Goal: Transaction & Acquisition: Purchase product/service

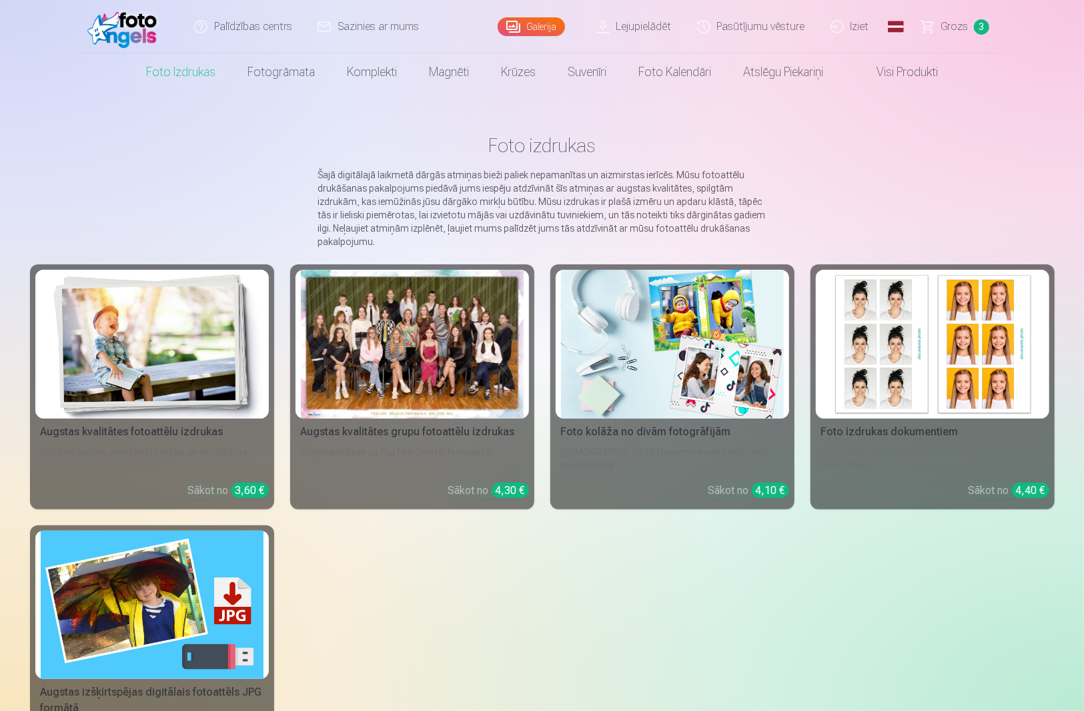
click at [860, 171] on main "Foto izdrukas Šajā digitālajā laikmetā dārgās atmiņas bieži paliek nepamanītas …" at bounding box center [542, 455] width 1025 height 729
click at [958, 28] on span "Grozs" at bounding box center [955, 27] width 27 height 16
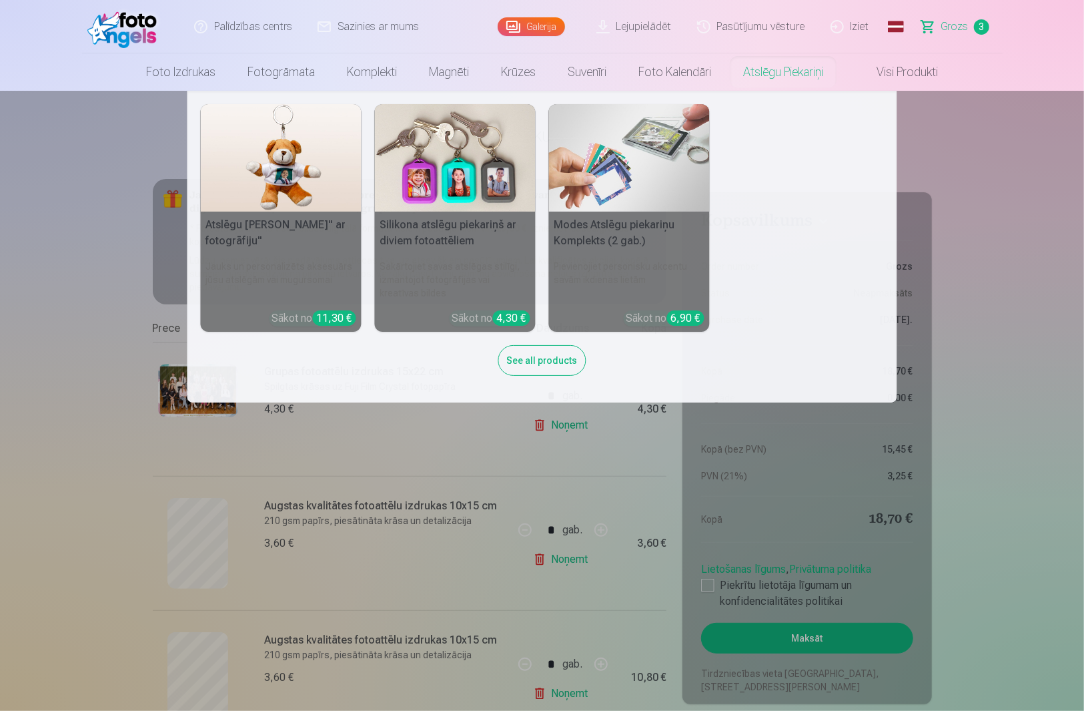
click at [789, 75] on link "Atslēgu piekariņi" at bounding box center [783, 71] width 112 height 37
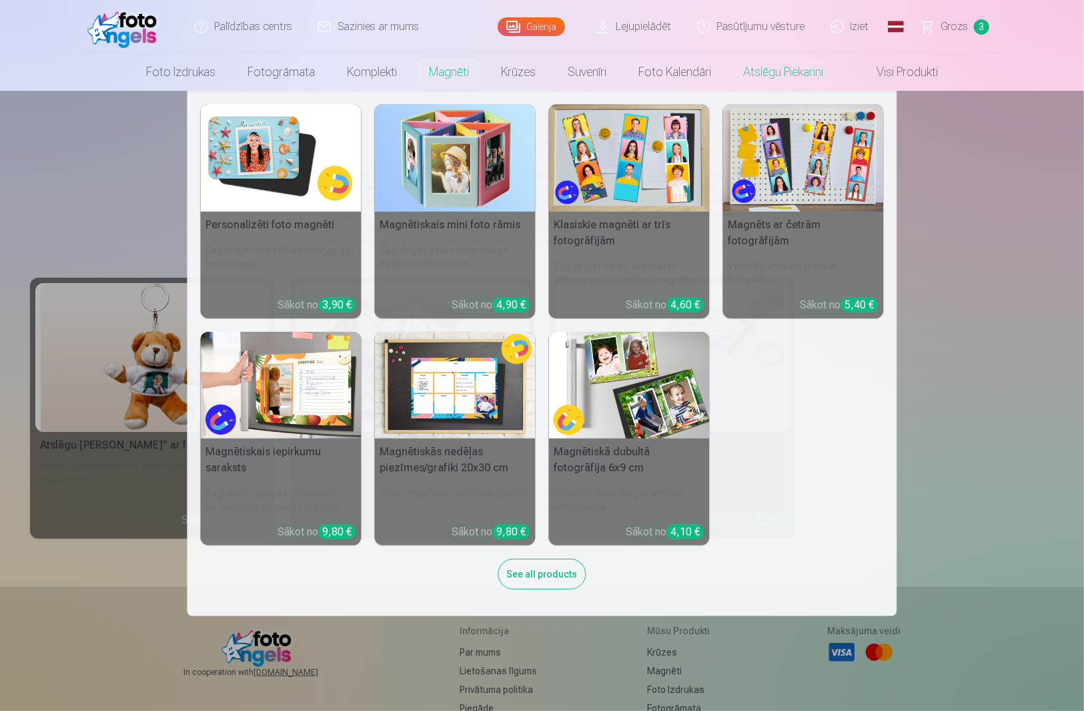
click at [447, 73] on link "Magnēti" at bounding box center [449, 71] width 72 height 37
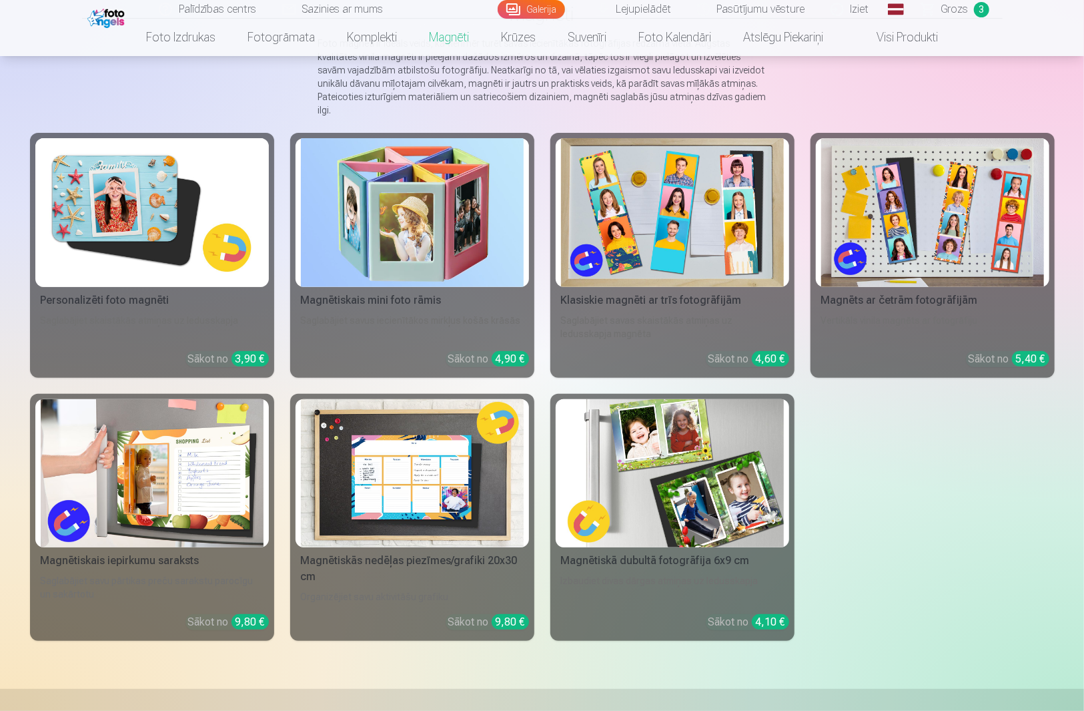
scroll to position [178, 0]
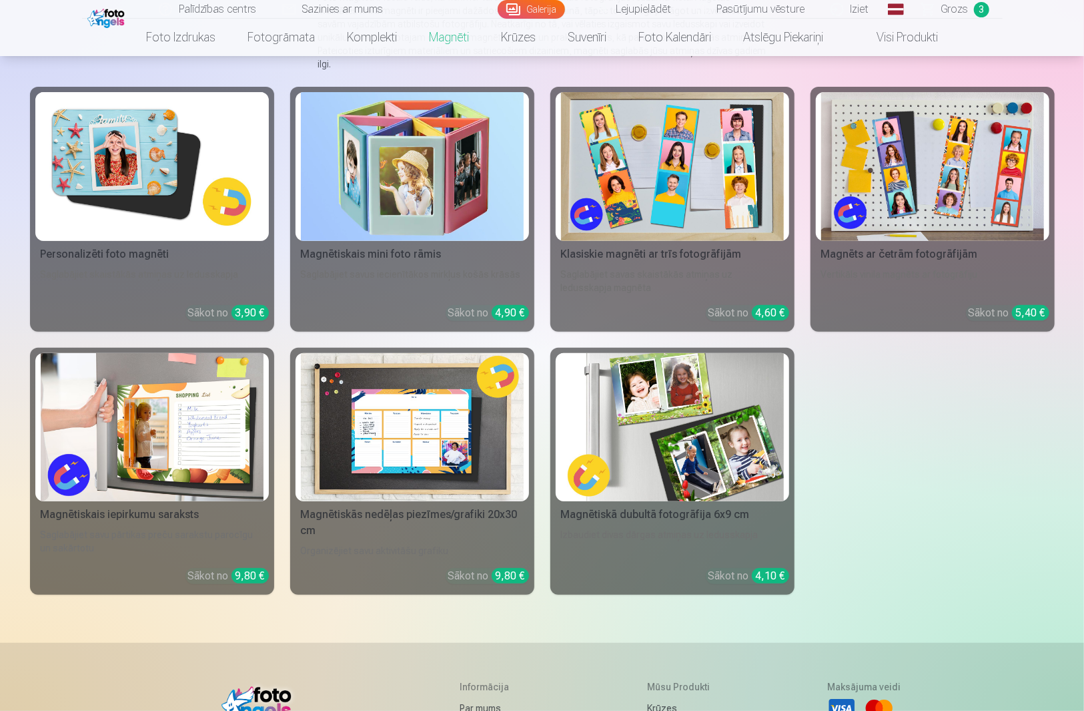
click at [395, 443] on img at bounding box center [412, 427] width 223 height 149
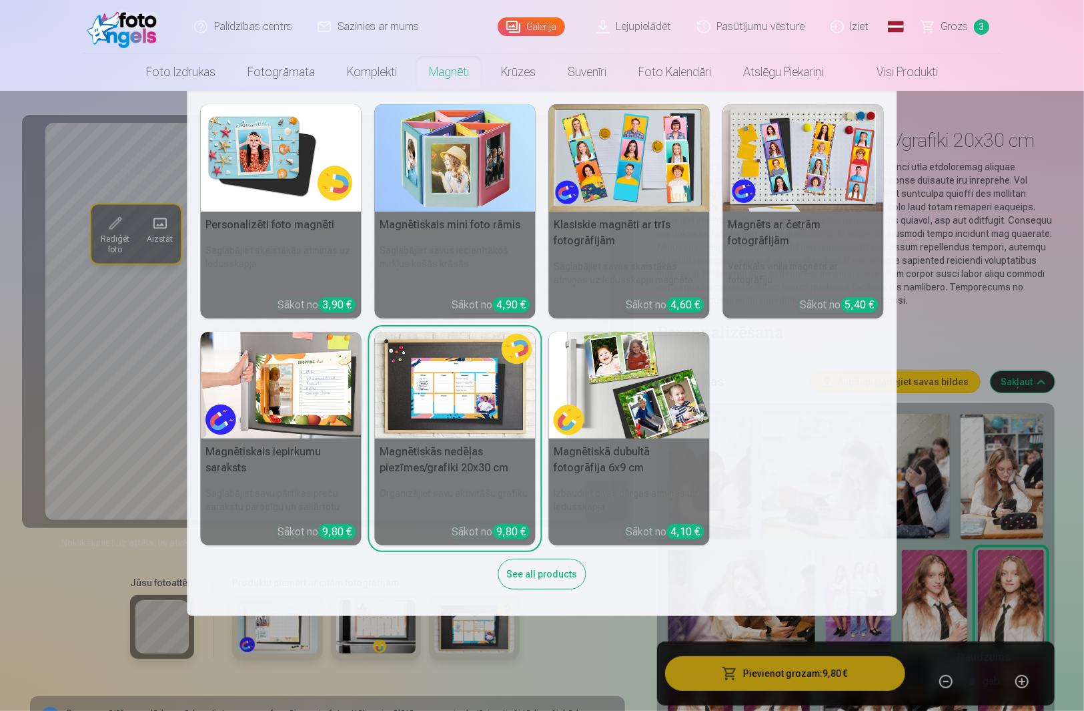
click at [433, 73] on link "Magnēti" at bounding box center [449, 71] width 72 height 37
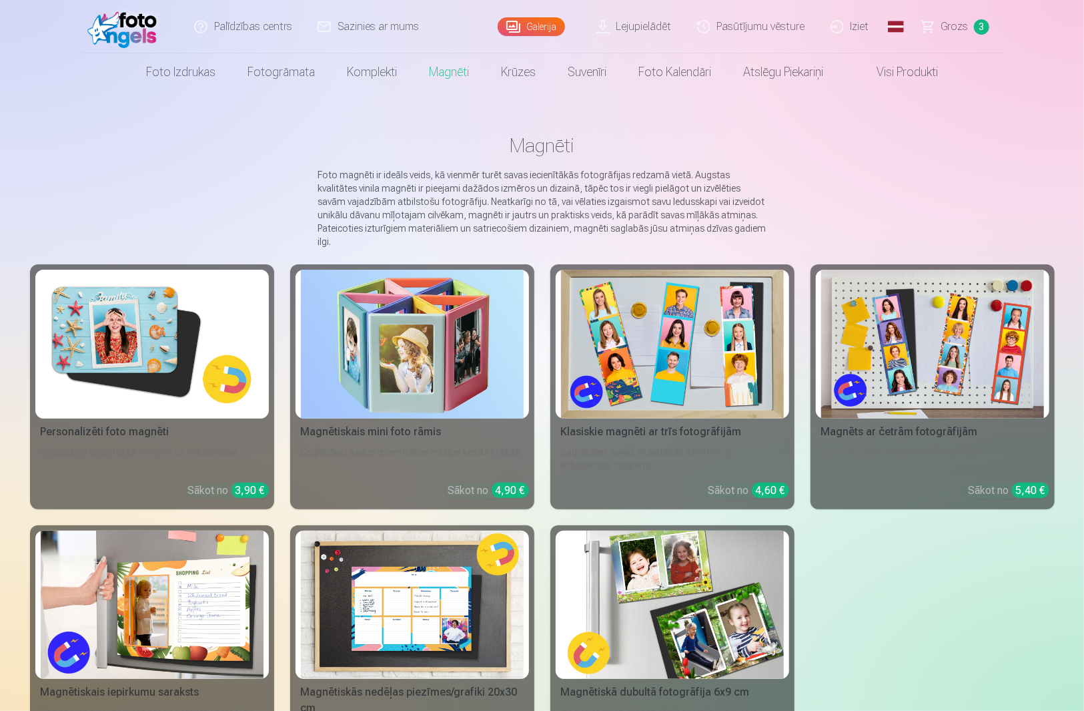
scroll to position [89, 0]
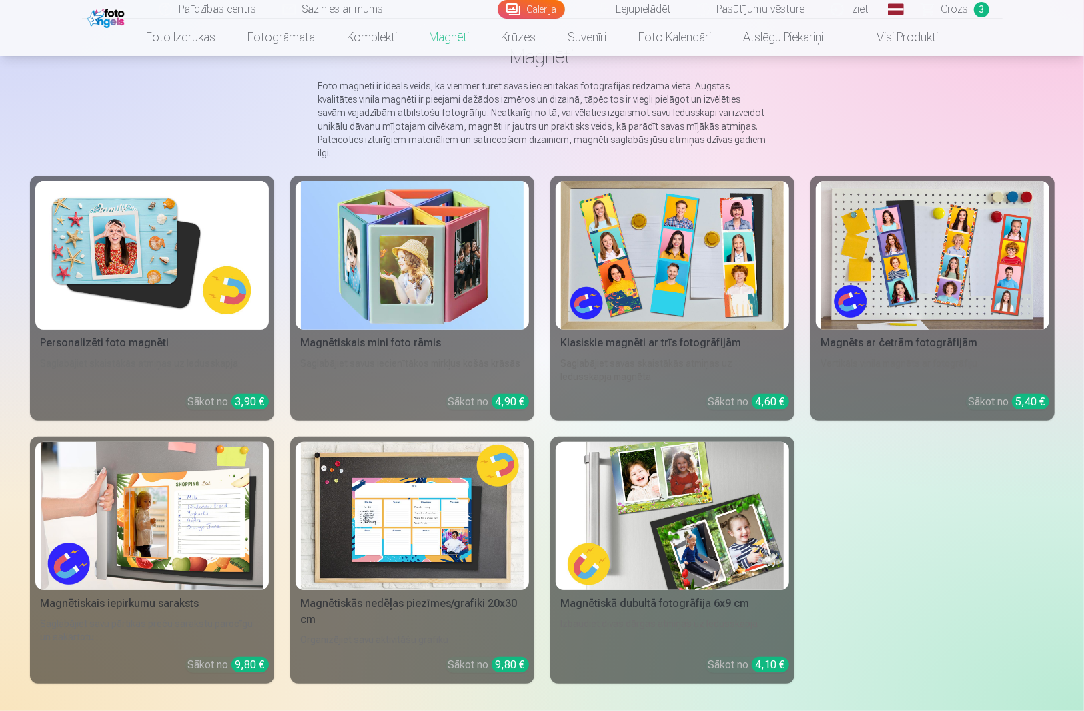
click at [140, 244] on img at bounding box center [152, 255] width 223 height 149
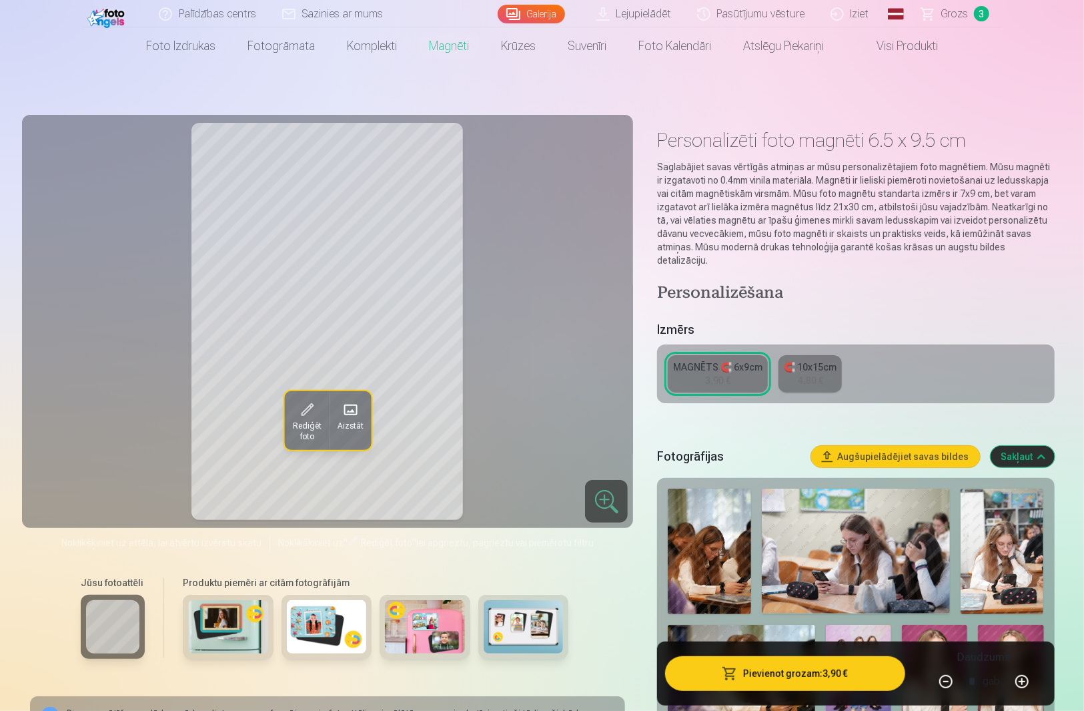
scroll to position [178, 0]
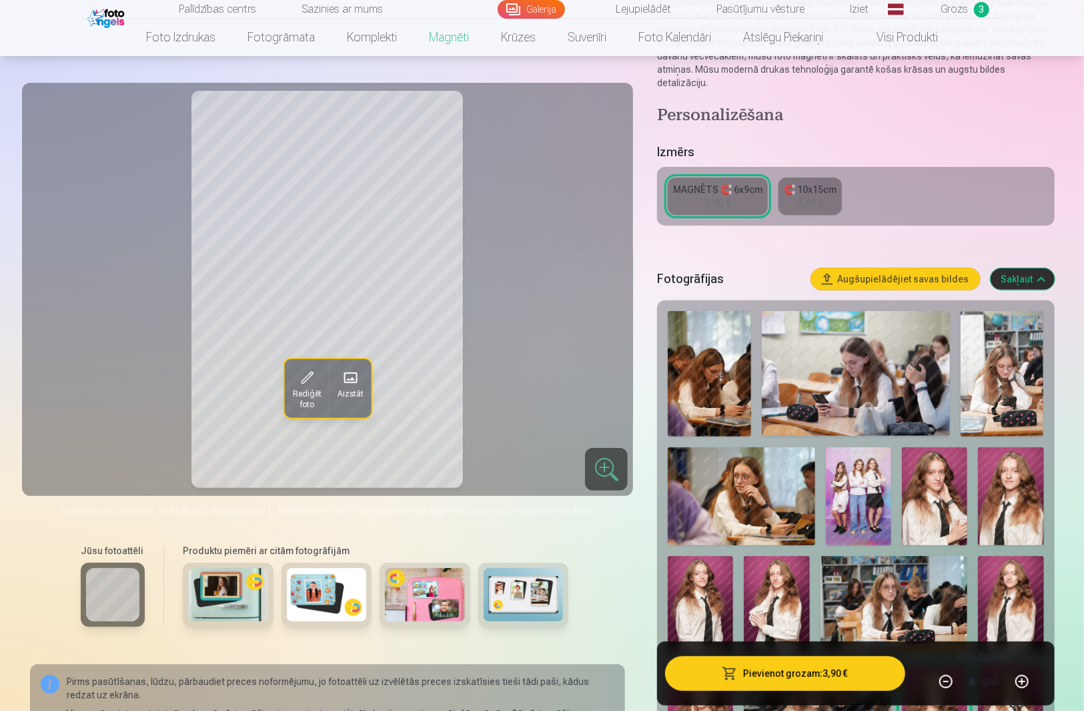
click at [1016, 492] on img at bounding box center [1010, 496] width 65 height 98
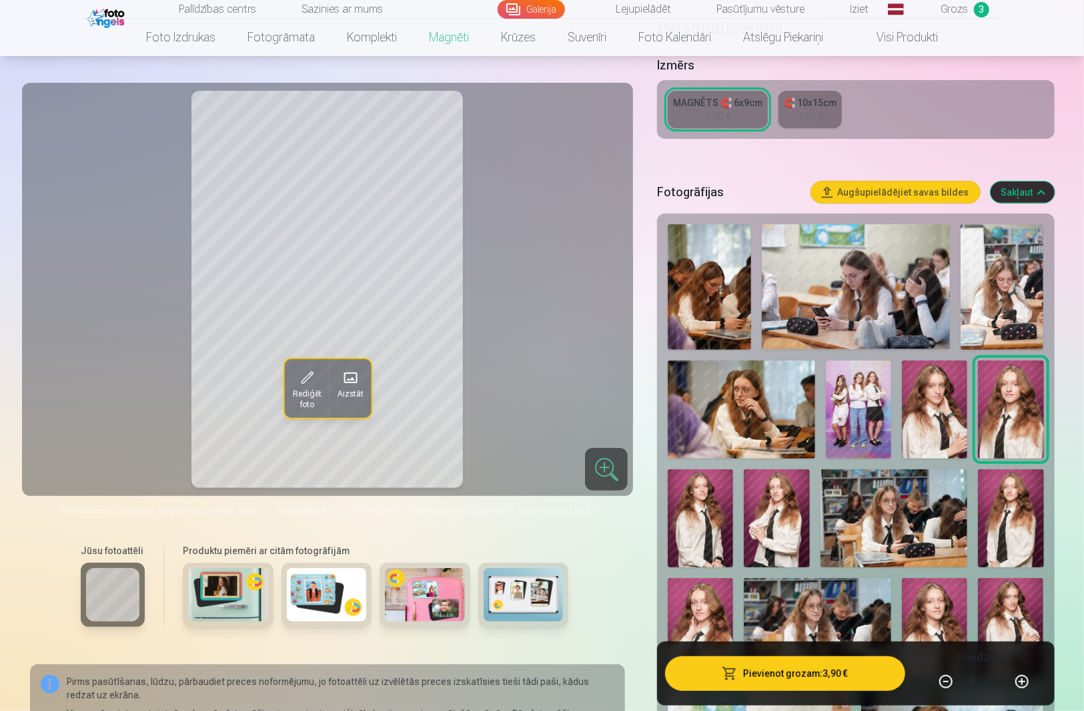
scroll to position [356, 0]
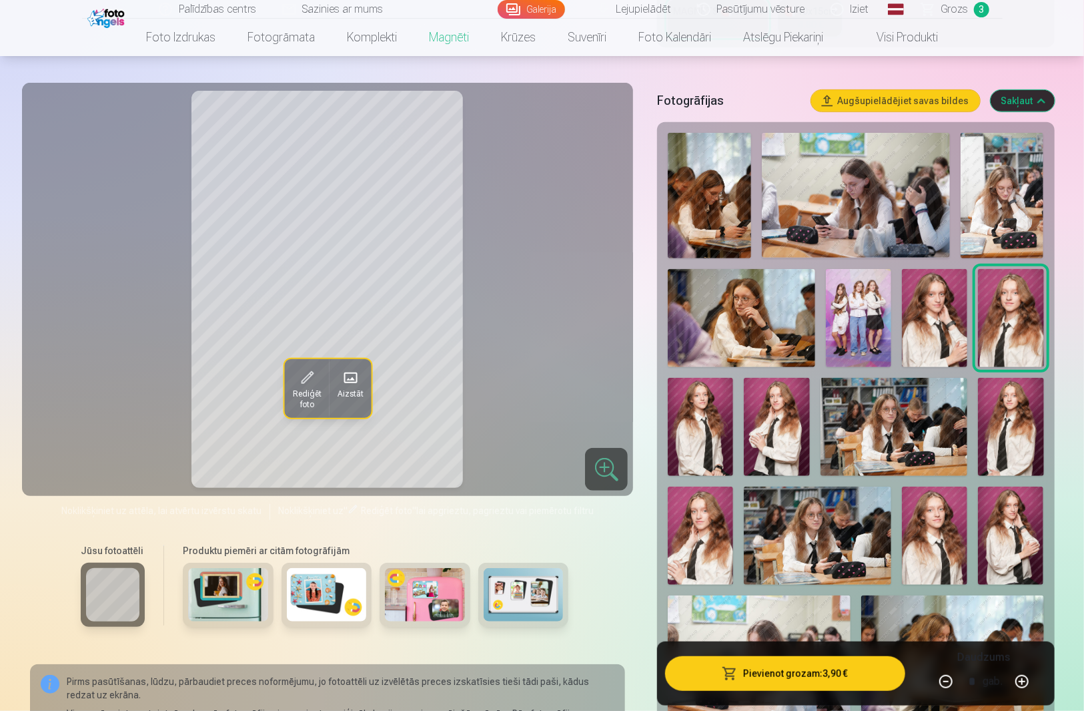
click at [1028, 553] on img at bounding box center [1010, 535] width 65 height 98
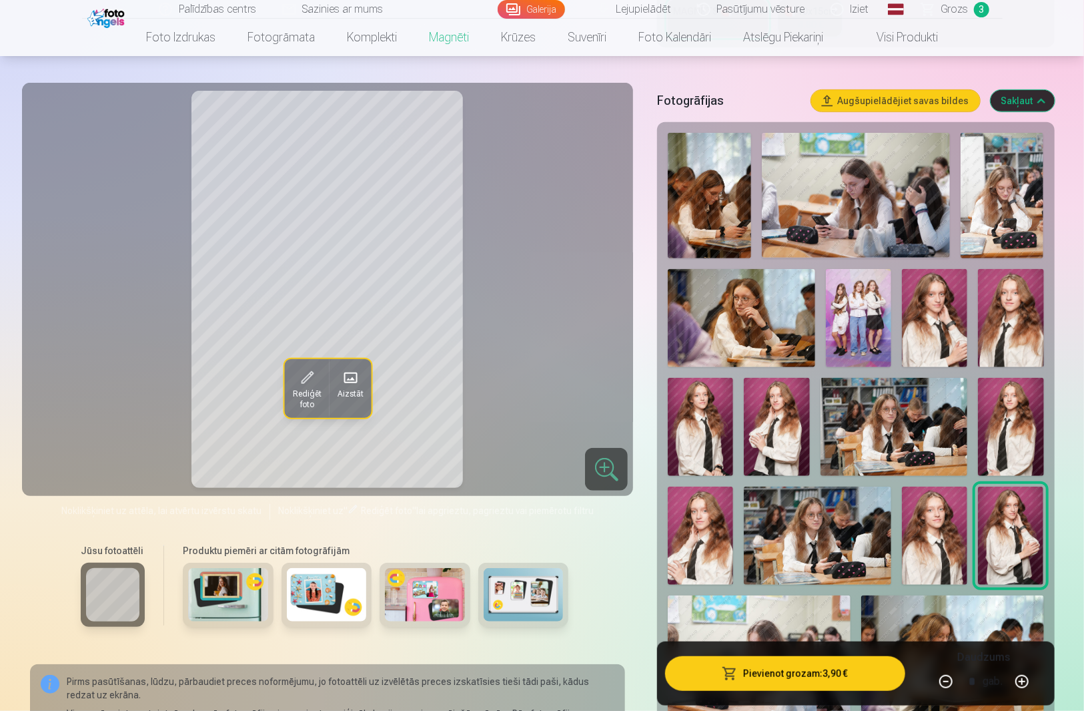
click at [711, 558] on img at bounding box center [700, 535] width 65 height 98
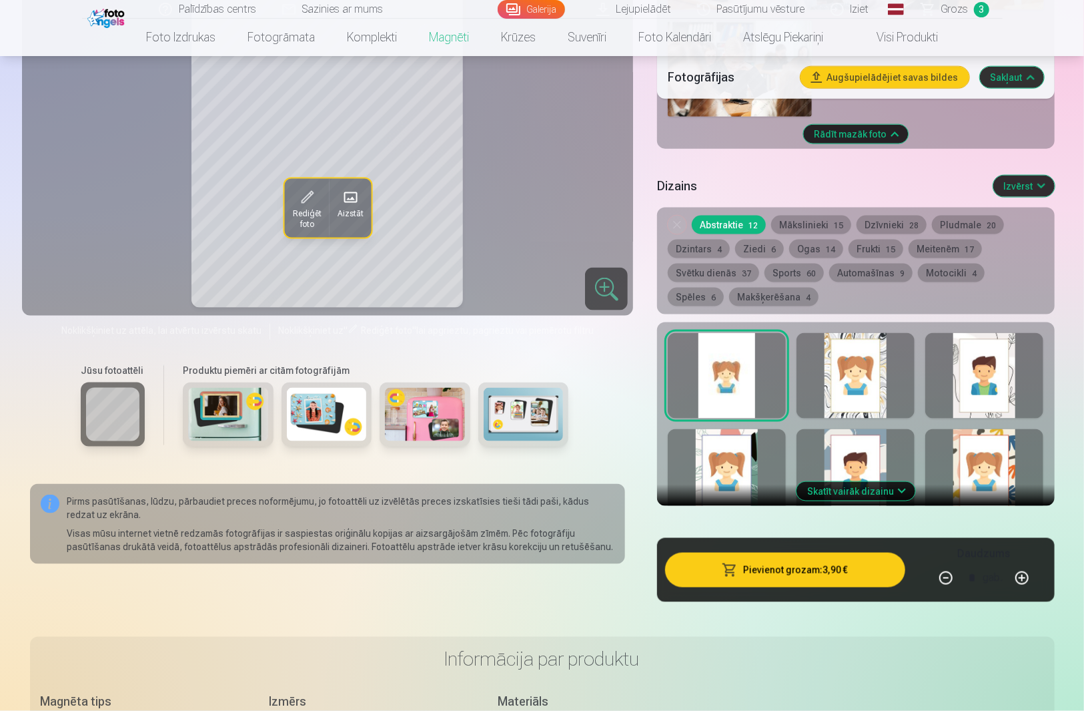
scroll to position [1068, 0]
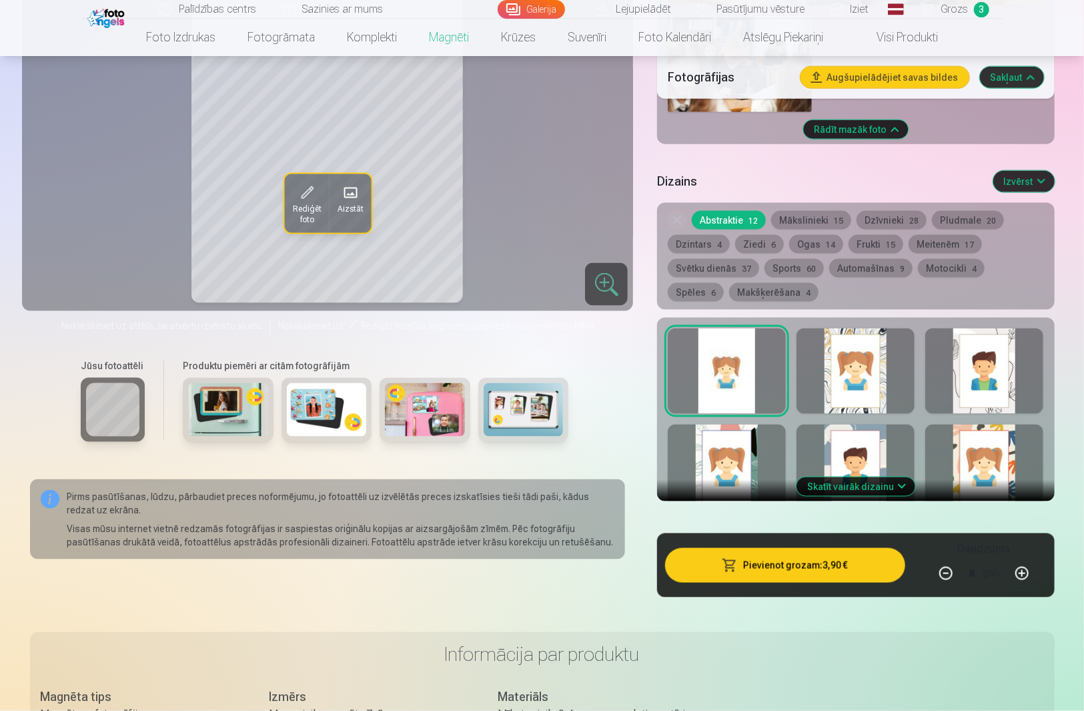
click at [735, 283] on button "Makšķerēšana 4" at bounding box center [773, 292] width 89 height 19
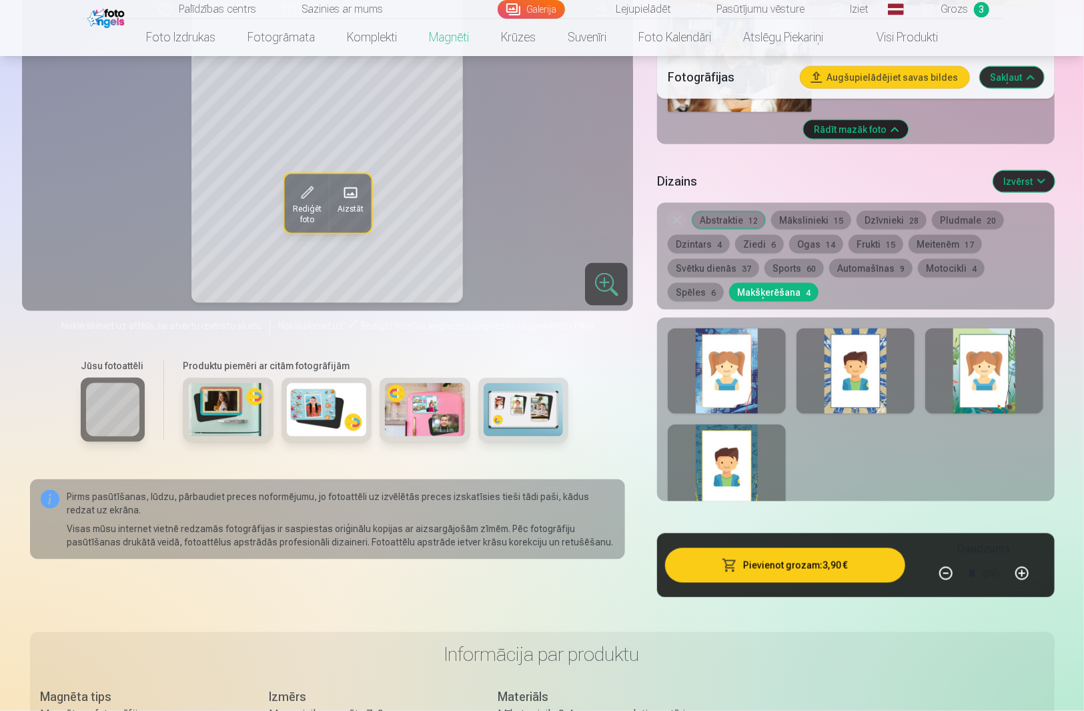
click at [748, 359] on div at bounding box center [727, 370] width 118 height 85
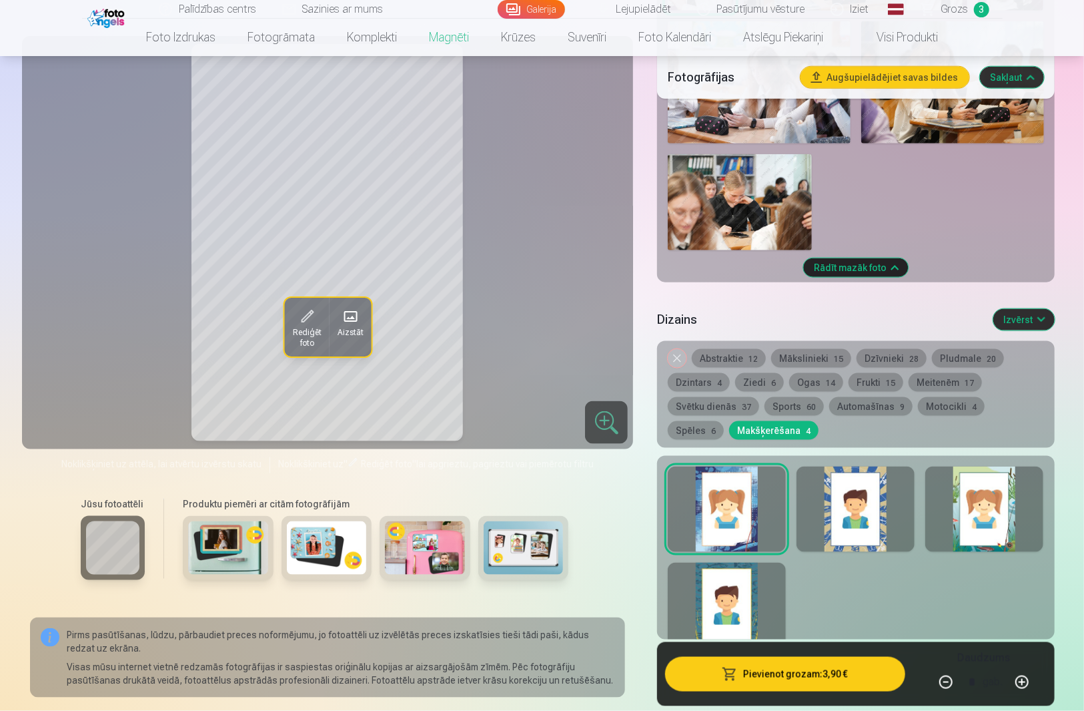
scroll to position [890, 0]
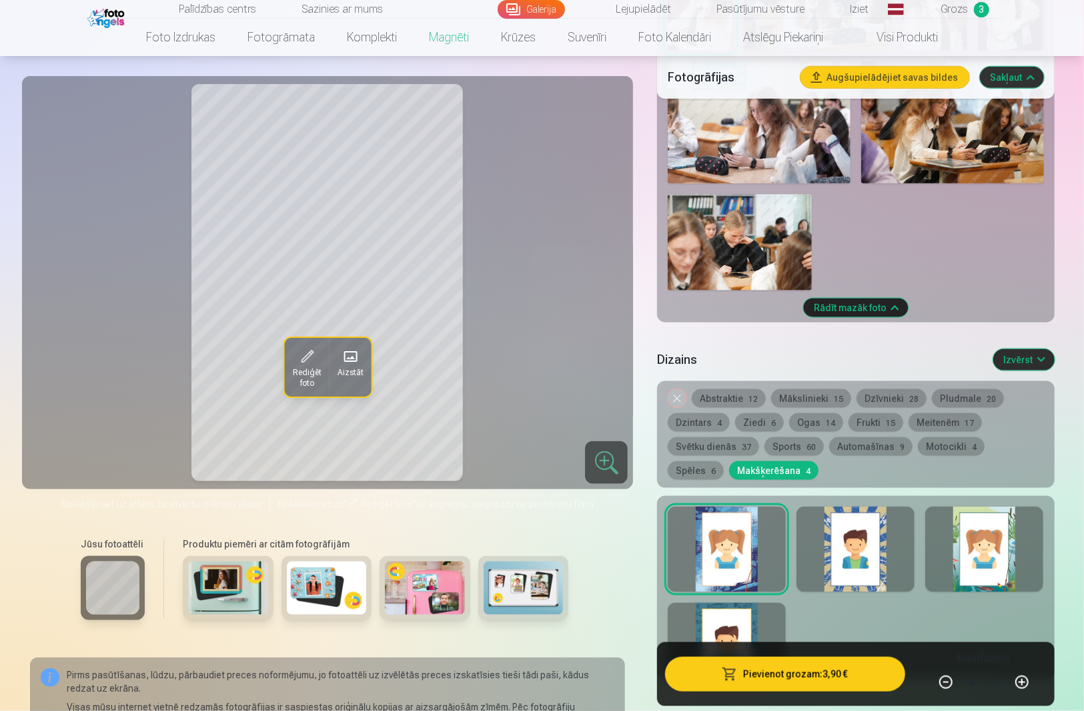
click at [850, 553] on div at bounding box center [856, 549] width 118 height 85
click at [724, 461] on button "Spēles 6" at bounding box center [696, 470] width 56 height 19
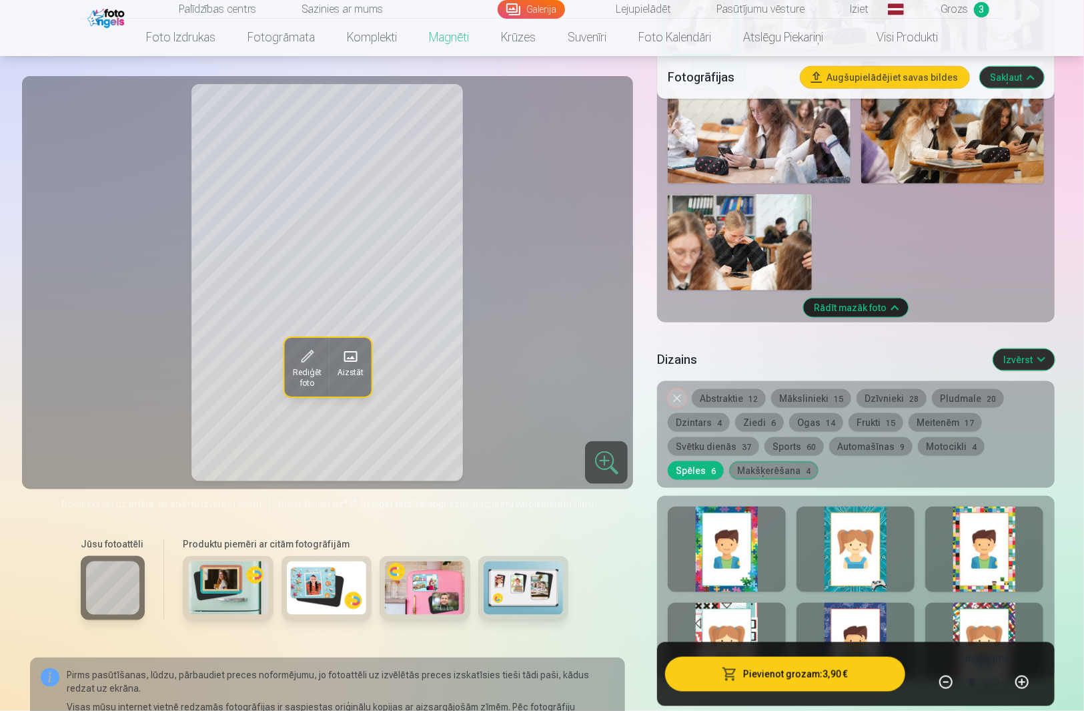
click at [745, 561] on div at bounding box center [727, 549] width 118 height 85
click at [871, 558] on div at bounding box center [856, 549] width 118 height 85
click at [980, 559] on div at bounding box center [985, 549] width 118 height 85
click at [732, 619] on div at bounding box center [727, 645] width 118 height 85
click at [850, 618] on div at bounding box center [856, 645] width 118 height 85
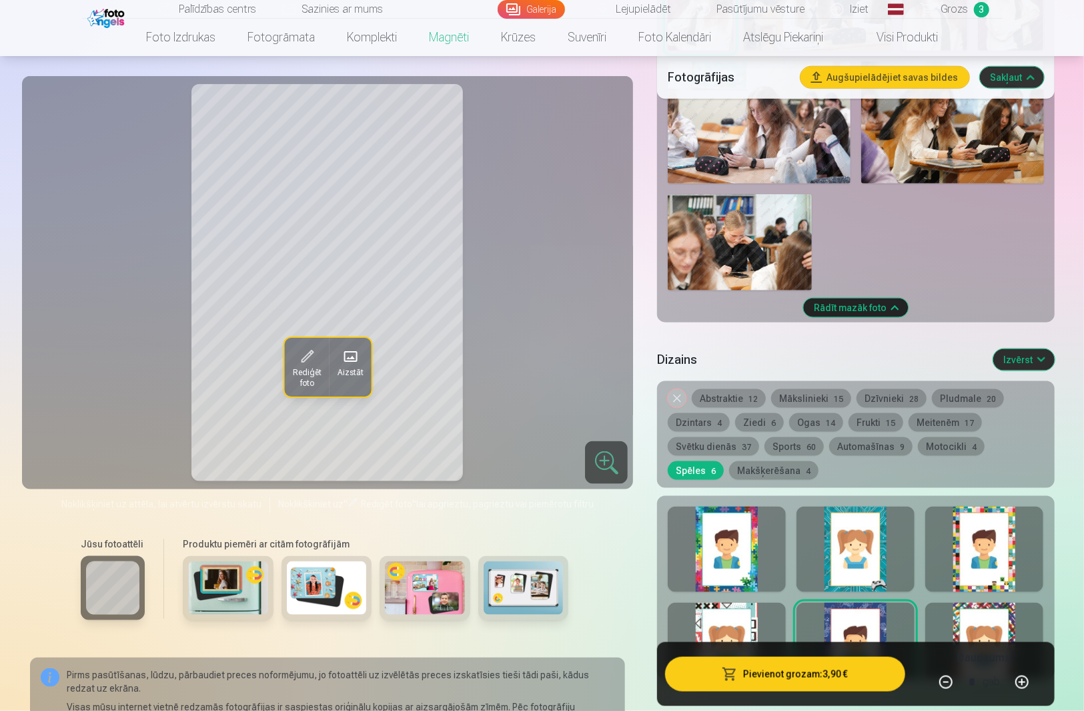
click at [978, 615] on div at bounding box center [985, 645] width 118 height 85
click at [925, 437] on button "Motocikli 4" at bounding box center [951, 446] width 67 height 19
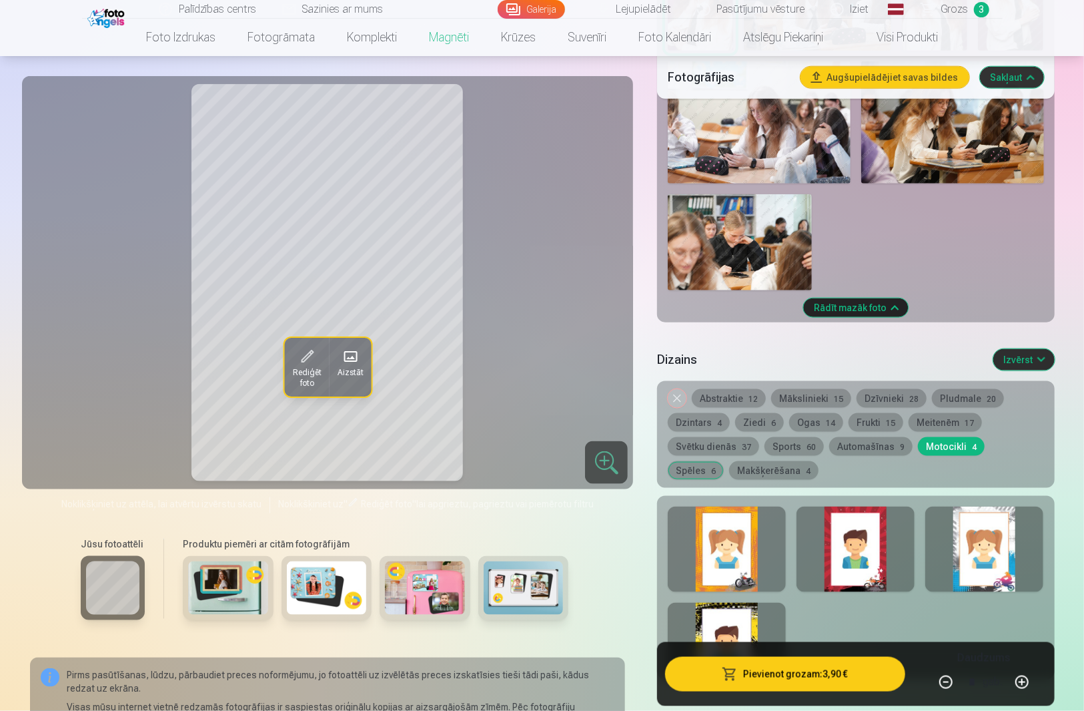
click at [884, 437] on button "Automašīnas 9" at bounding box center [871, 446] width 83 height 19
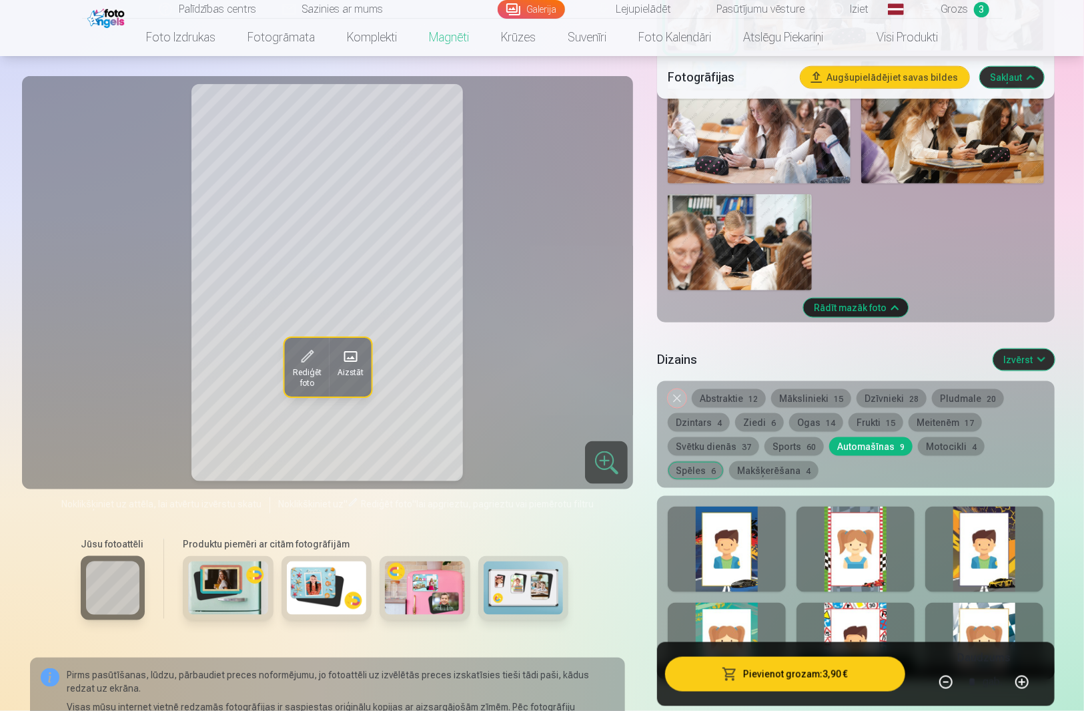
click at [799, 437] on button "Sports 60" at bounding box center [794, 446] width 59 height 19
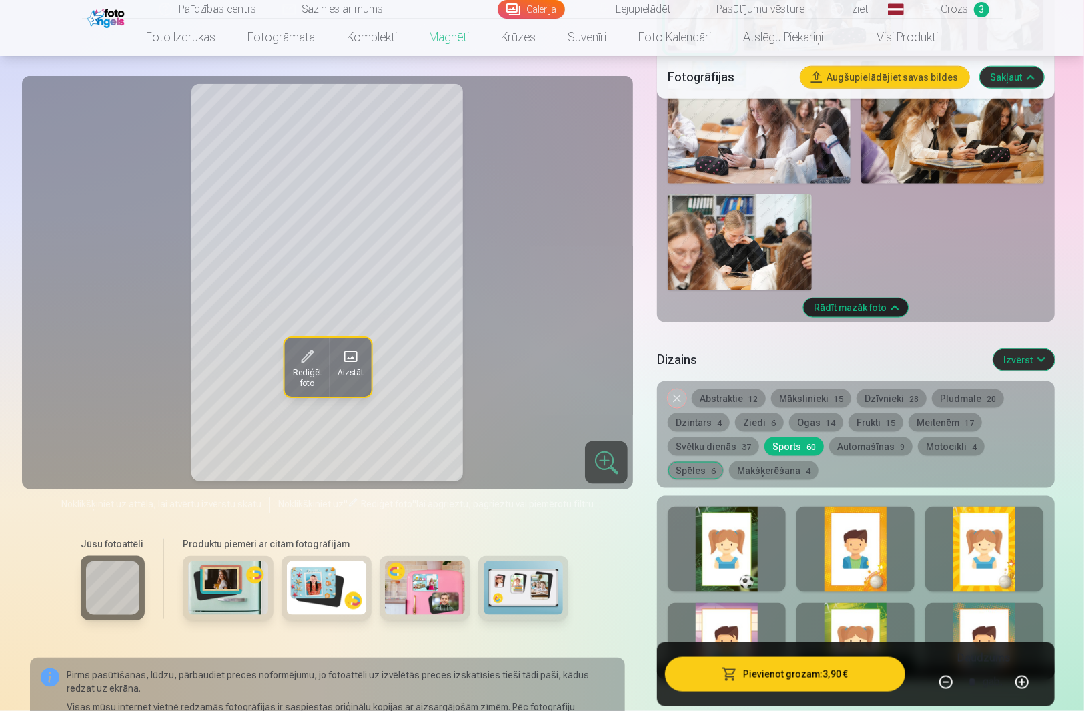
click at [721, 437] on button "Svētku dienās 37" at bounding box center [713, 446] width 91 height 19
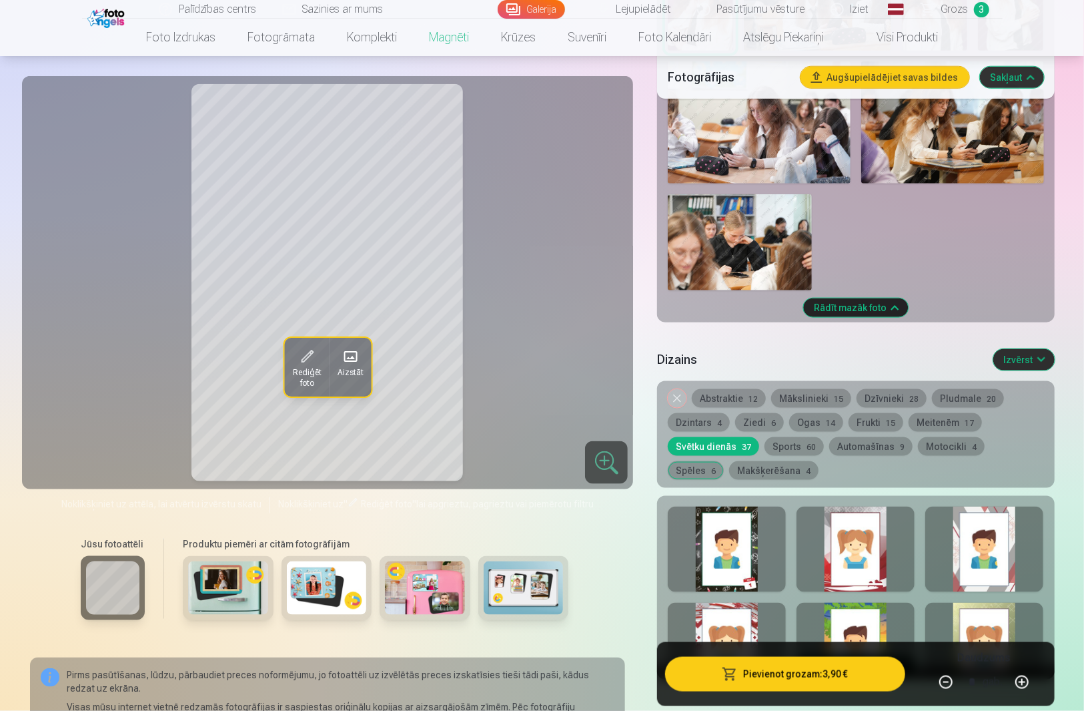
click at [705, 557] on div at bounding box center [727, 549] width 118 height 85
click at [860, 555] on div at bounding box center [856, 549] width 118 height 85
click at [984, 555] on div at bounding box center [985, 549] width 118 height 85
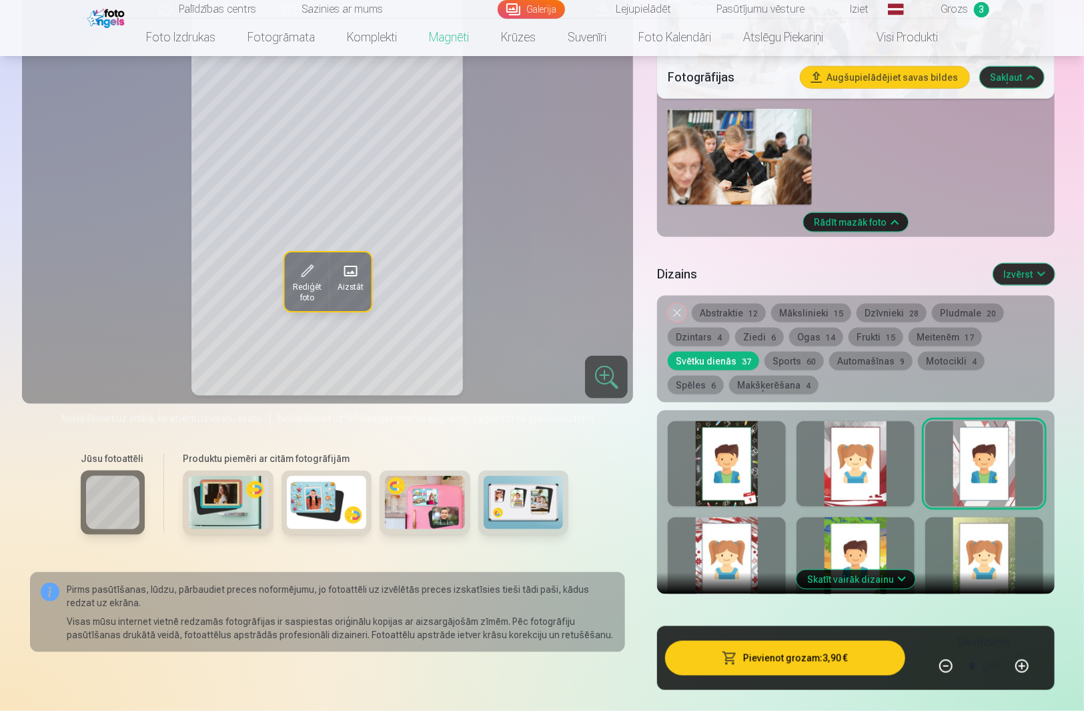
scroll to position [978, 0]
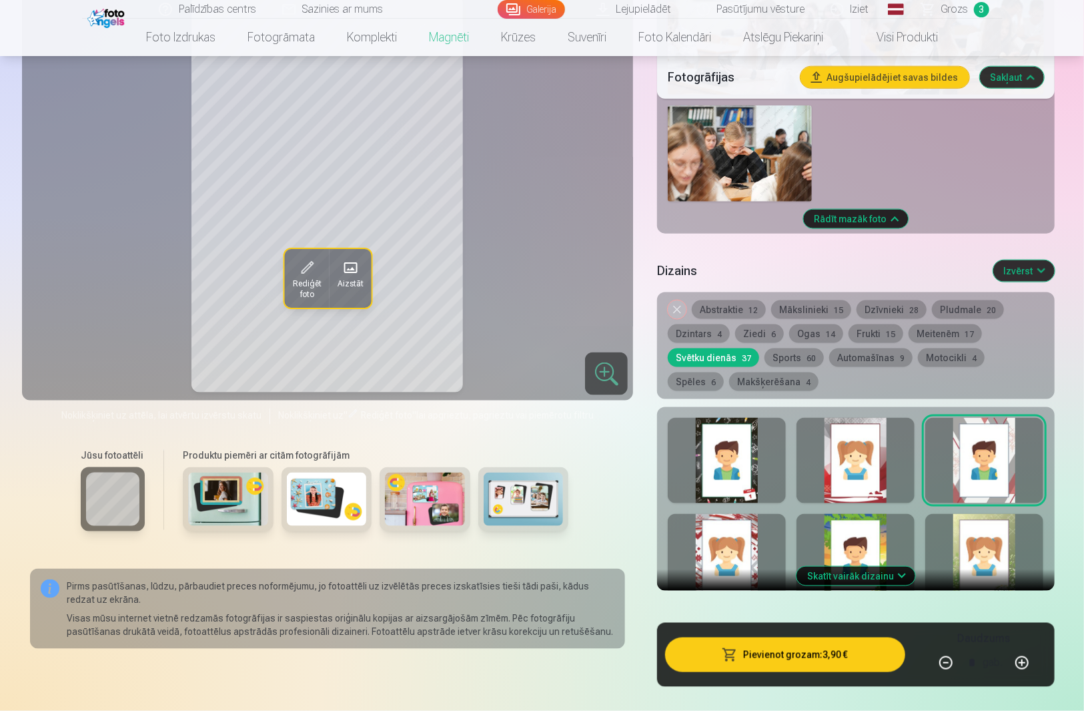
click at [844, 567] on button "Skatīt vairāk dizainu" at bounding box center [856, 576] width 119 height 19
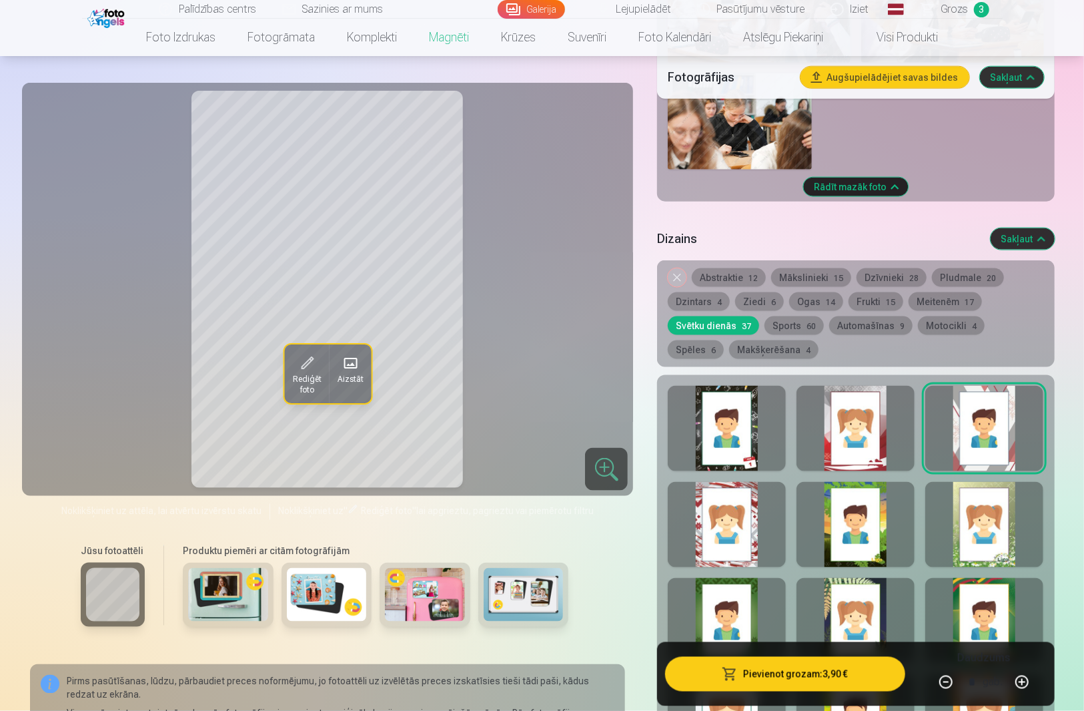
scroll to position [1068, 0]
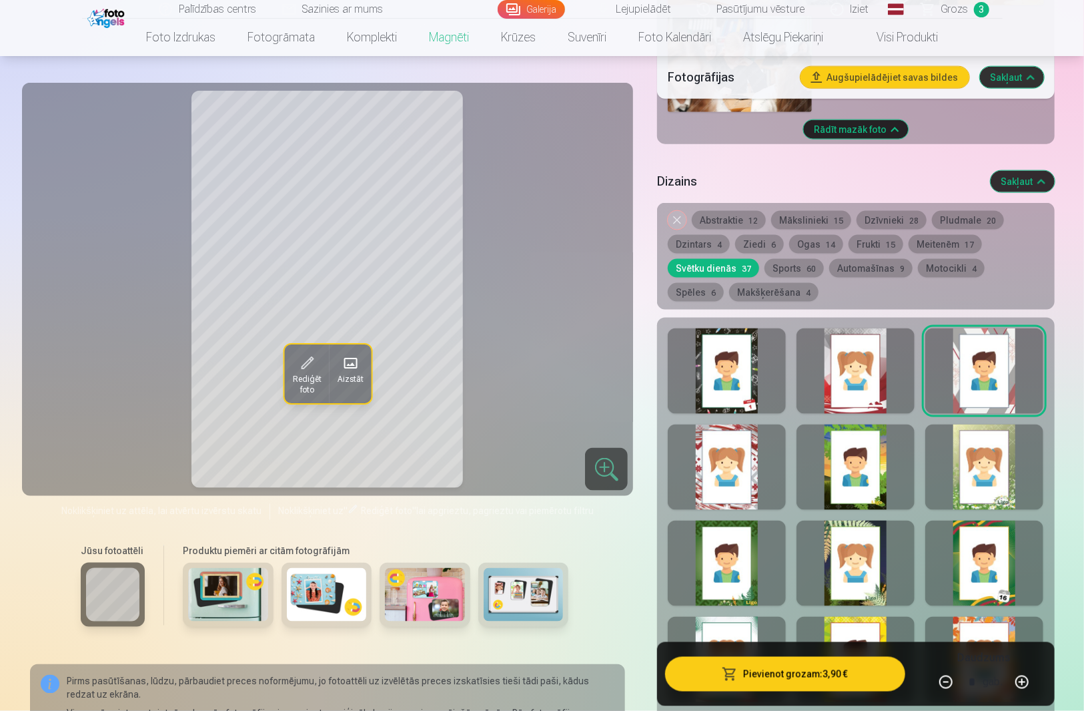
click at [718, 436] on div at bounding box center [727, 466] width 118 height 85
click at [846, 466] on div at bounding box center [856, 466] width 118 height 85
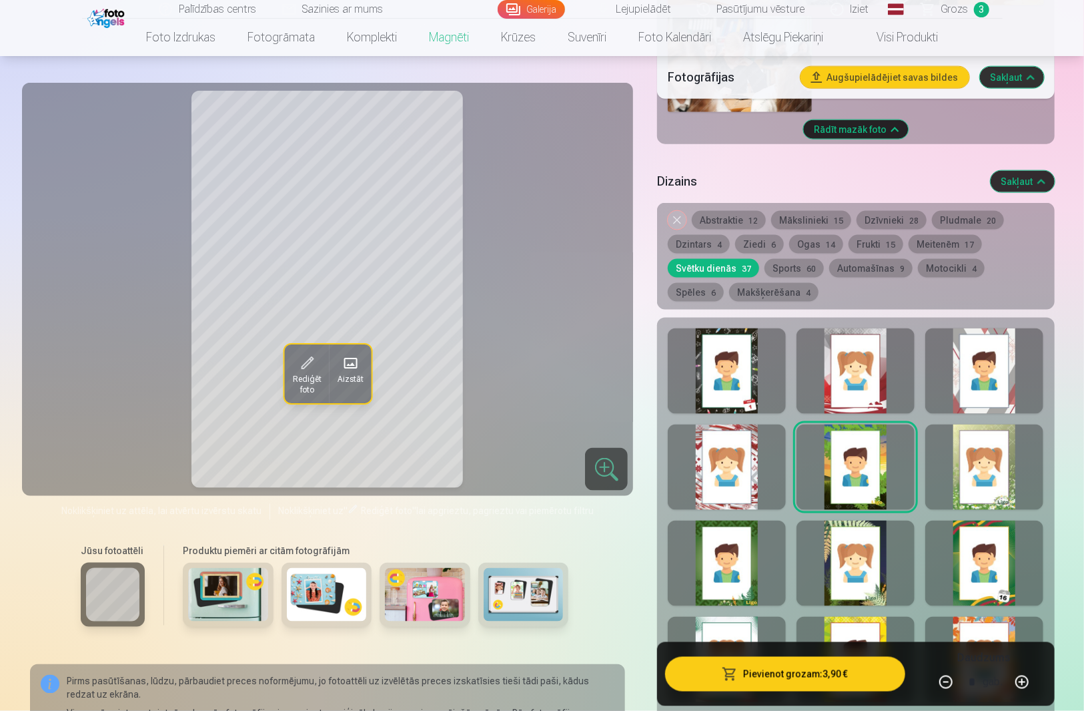
click at [972, 468] on div at bounding box center [985, 466] width 118 height 85
click at [725, 553] on div at bounding box center [727, 563] width 118 height 85
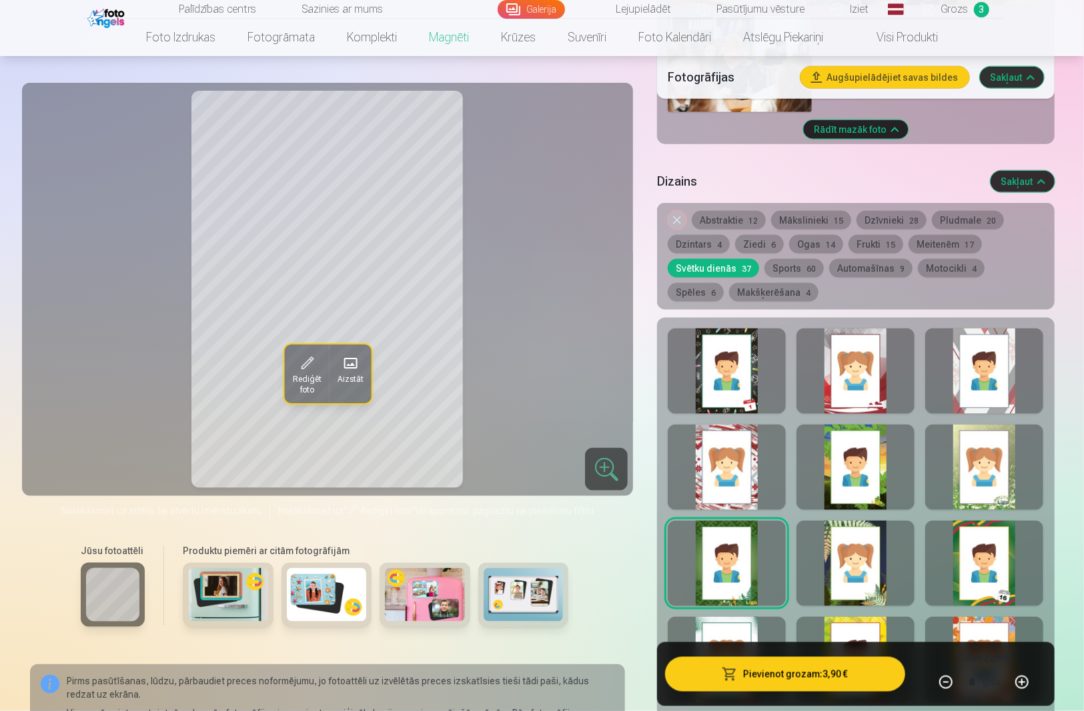
click at [862, 567] on div at bounding box center [856, 563] width 118 height 85
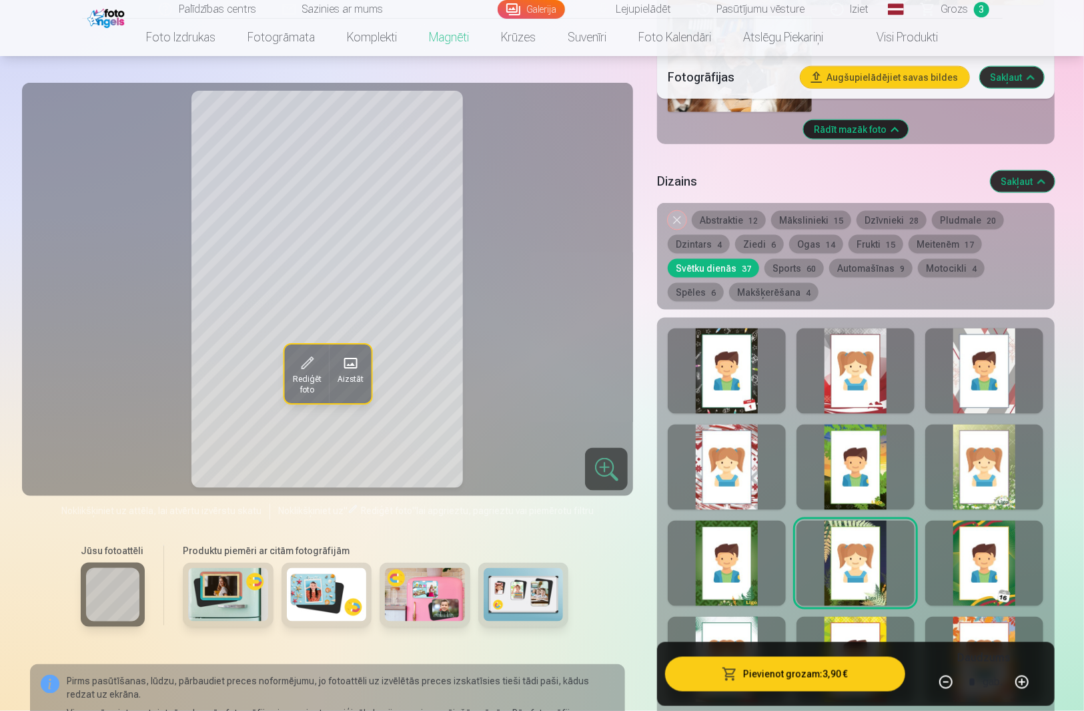
click at [975, 559] on div at bounding box center [985, 563] width 118 height 85
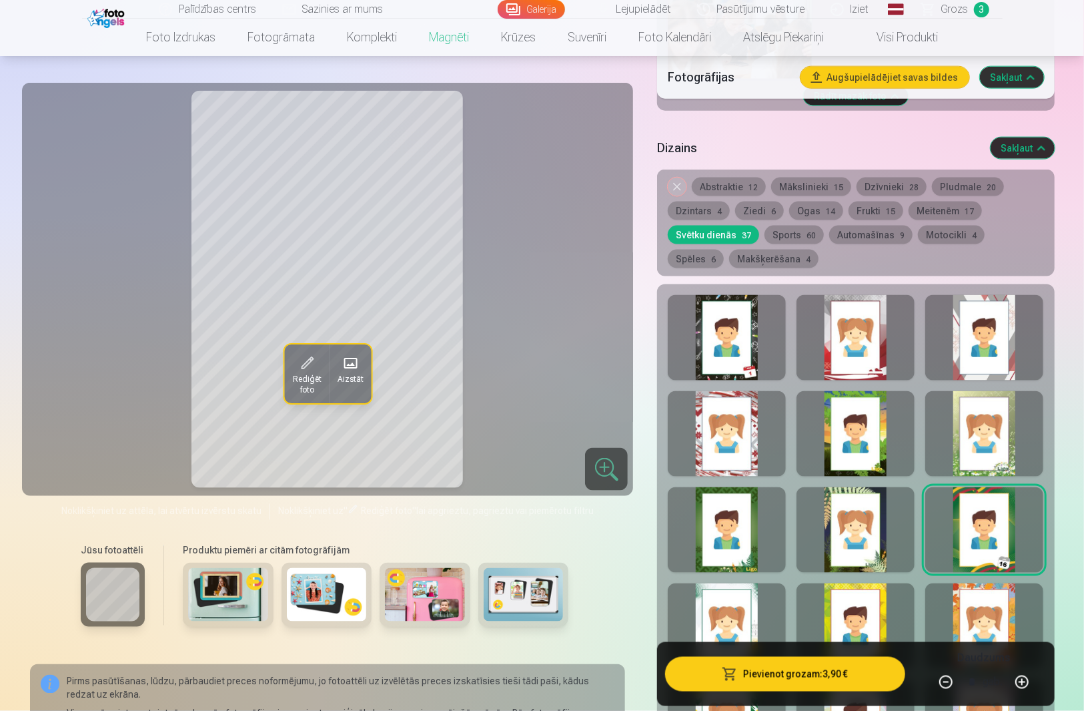
scroll to position [1157, 0]
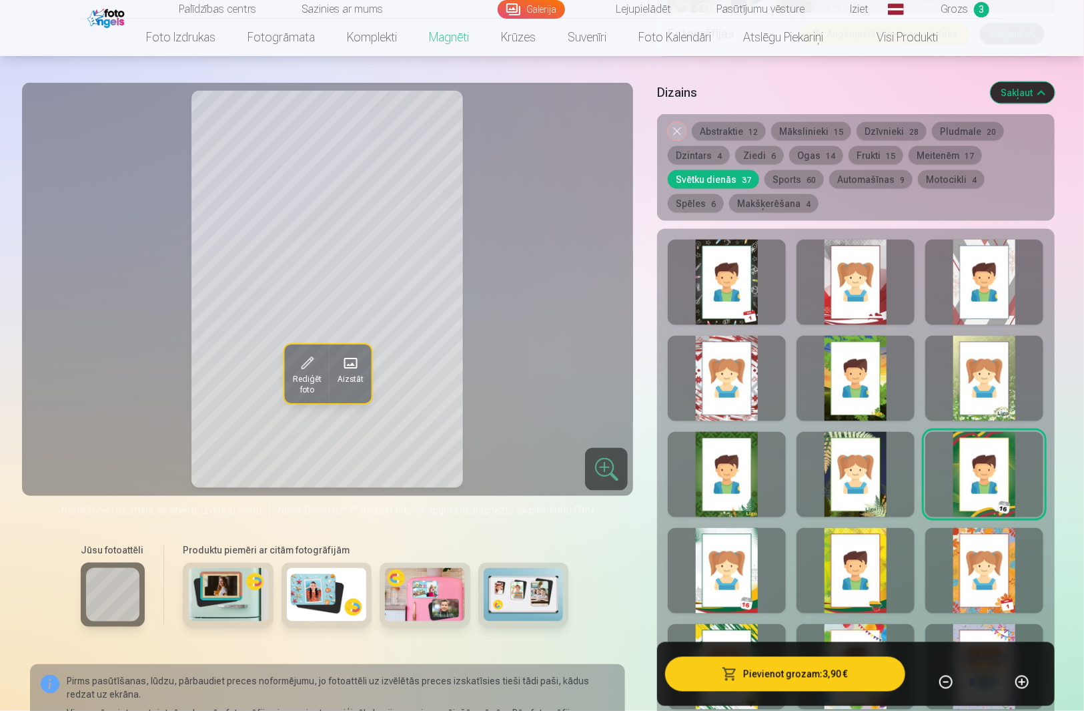
click at [717, 585] on div at bounding box center [727, 570] width 118 height 85
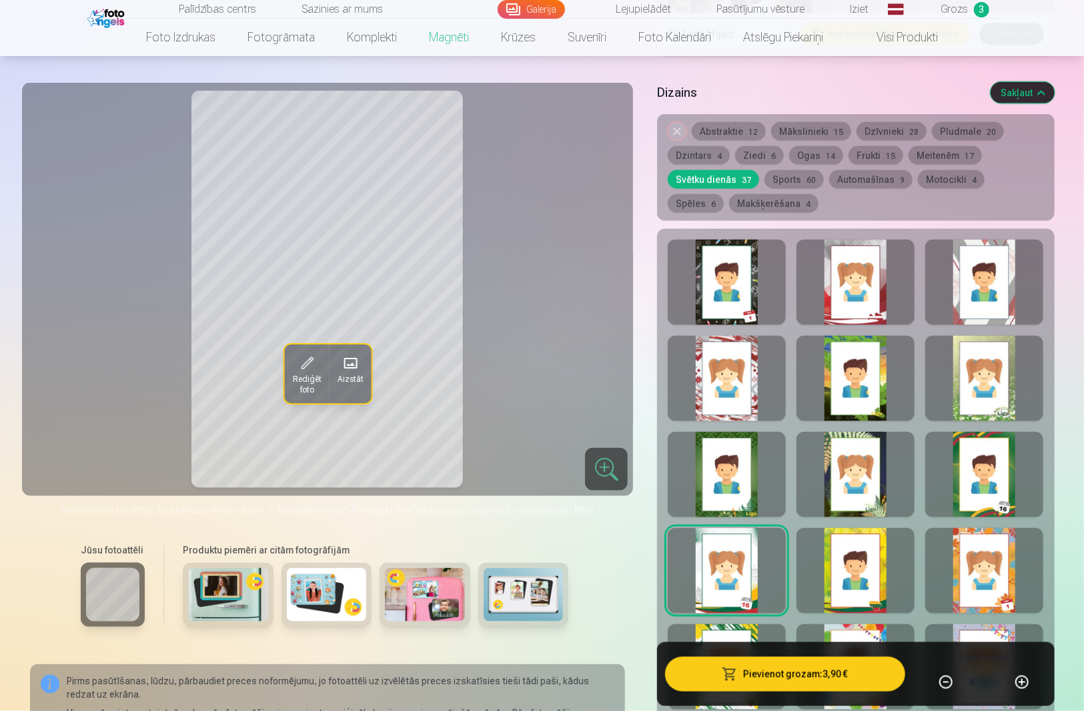
click at [876, 567] on div at bounding box center [856, 570] width 118 height 85
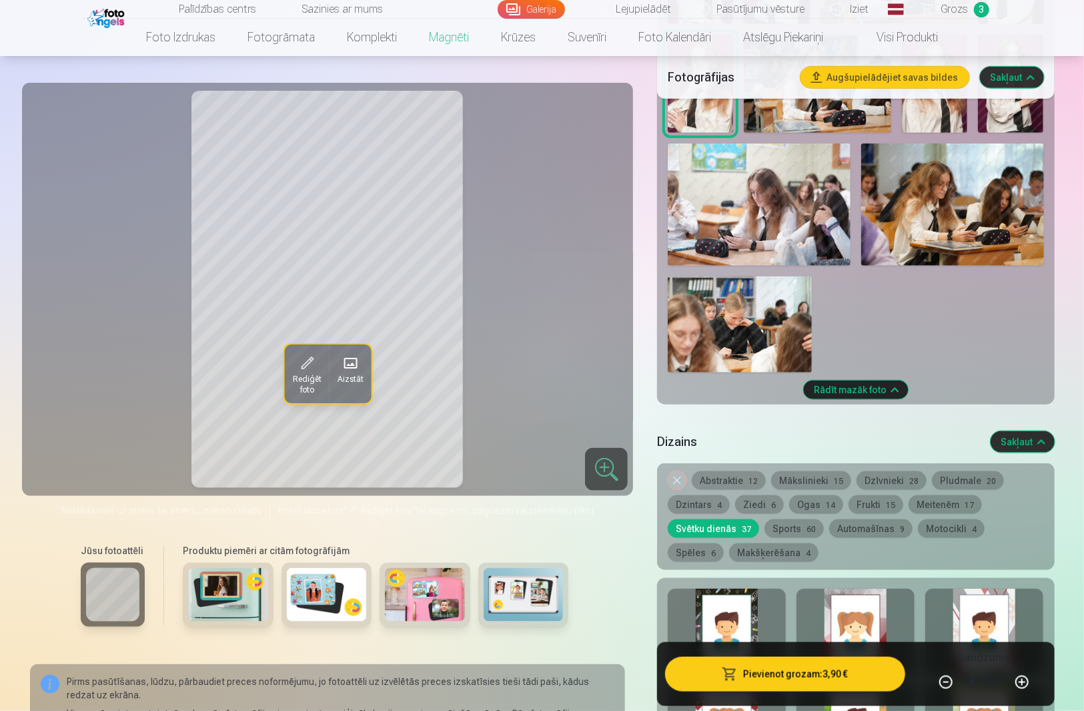
scroll to position [801, 0]
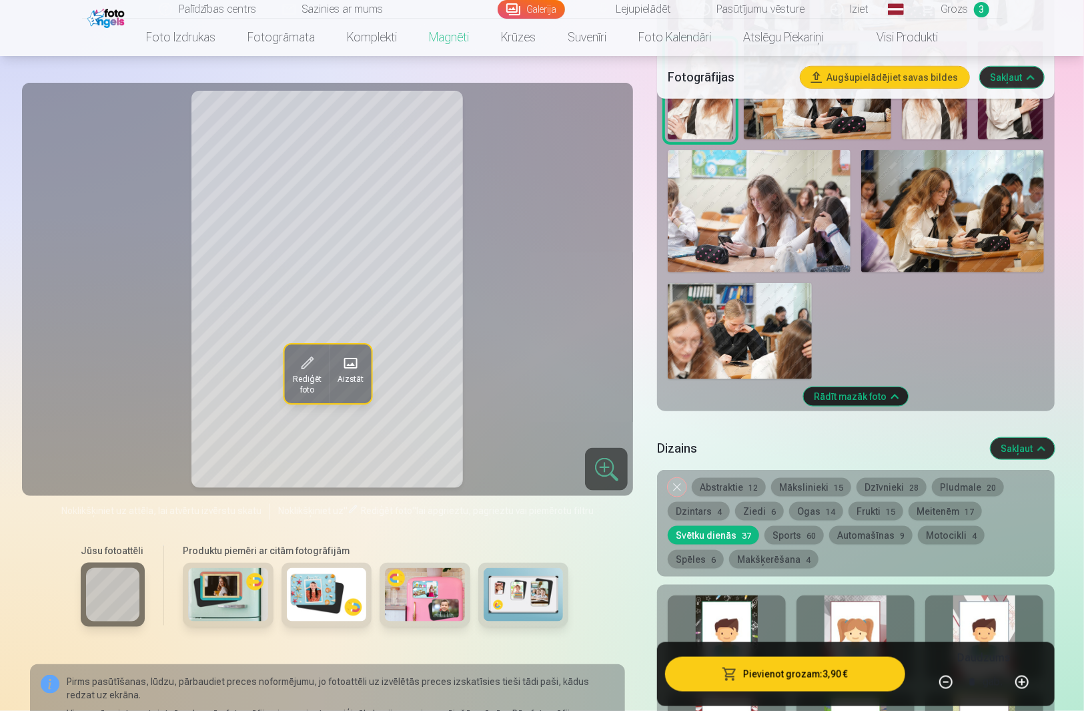
click at [943, 502] on button "Meitenēm 17" at bounding box center [945, 511] width 73 height 19
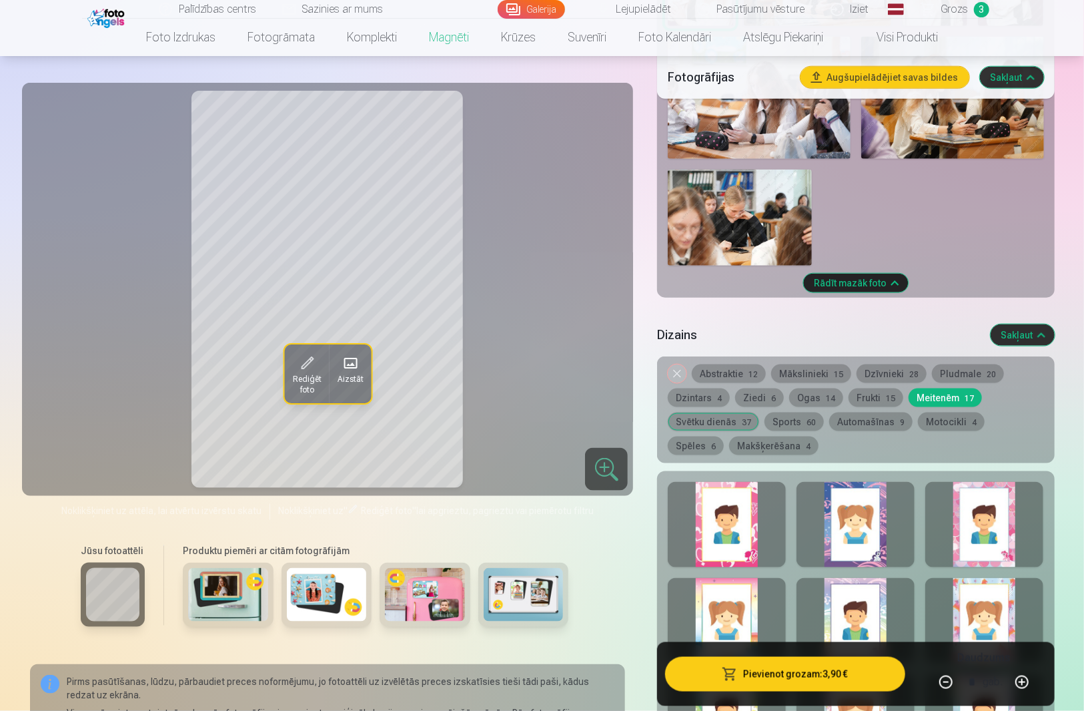
scroll to position [1068, 0]
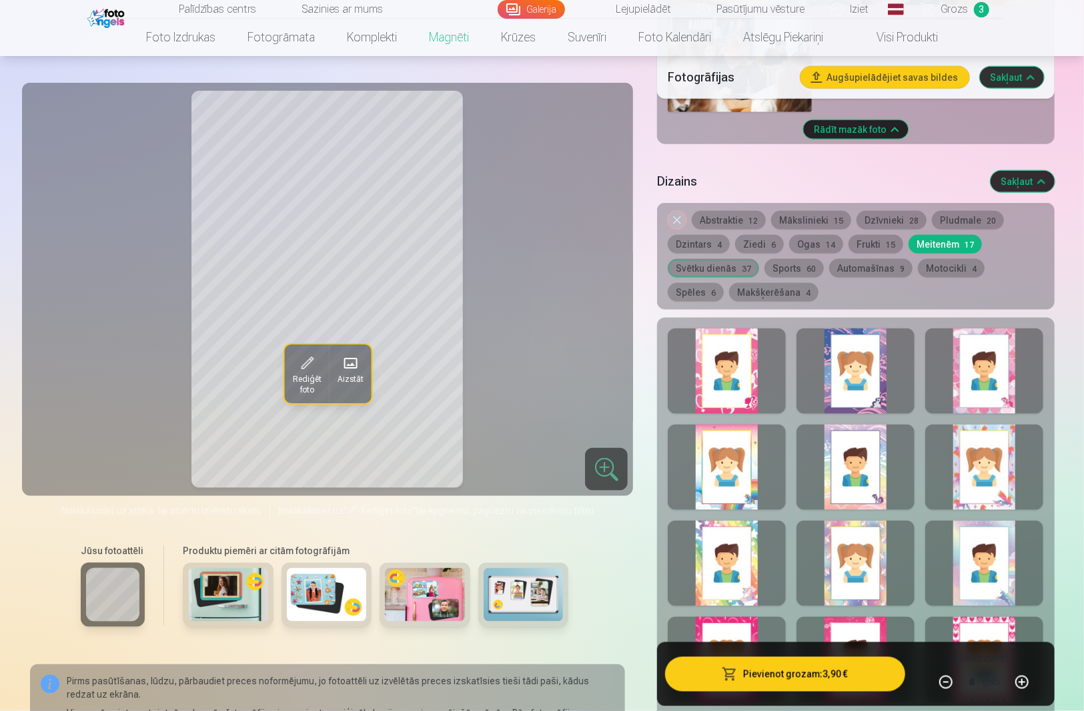
click at [733, 379] on div at bounding box center [727, 370] width 118 height 85
click at [828, 394] on div at bounding box center [856, 370] width 118 height 85
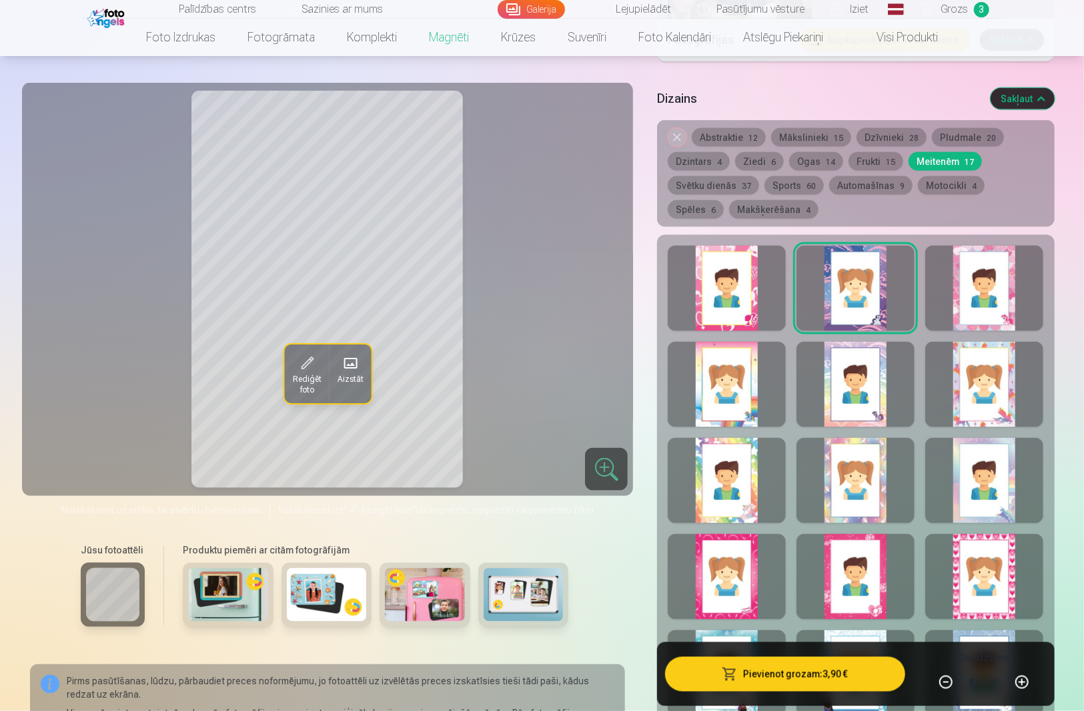
scroll to position [1157, 0]
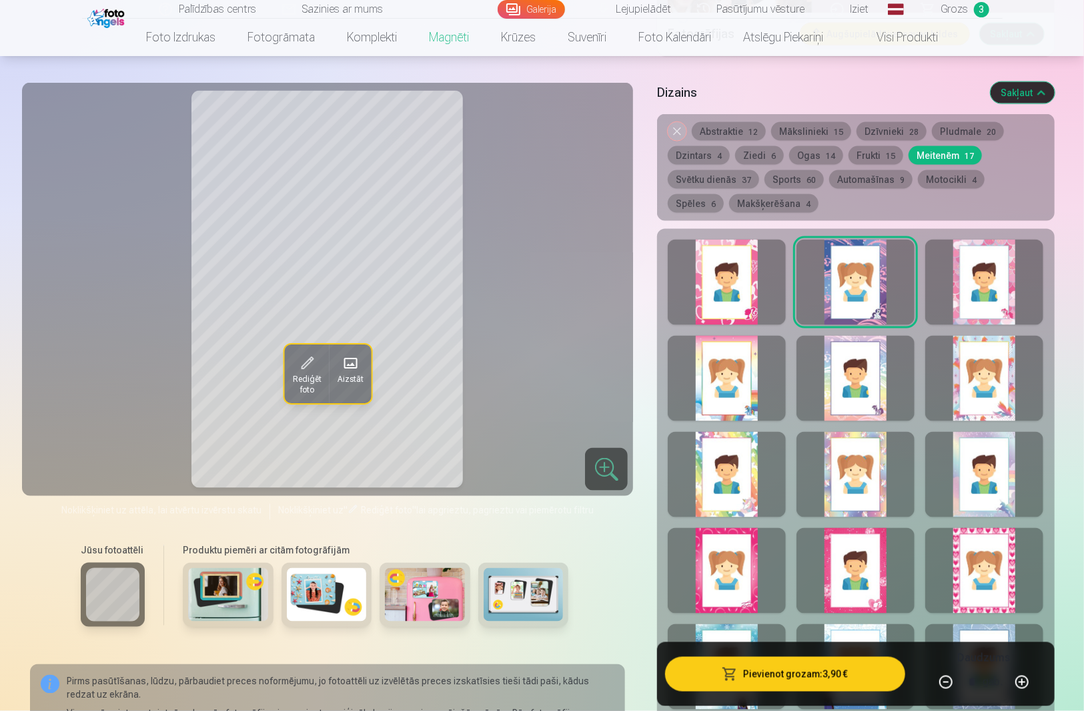
click at [872, 146] on button "Frukti 15" at bounding box center [876, 155] width 55 height 19
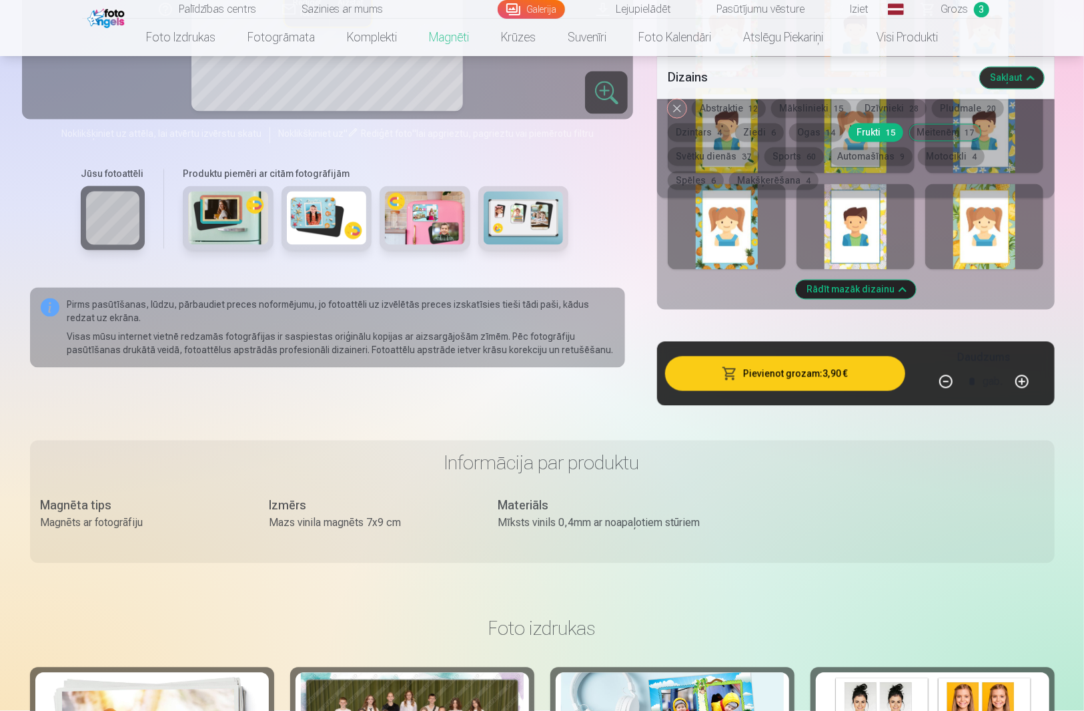
scroll to position [1335, 0]
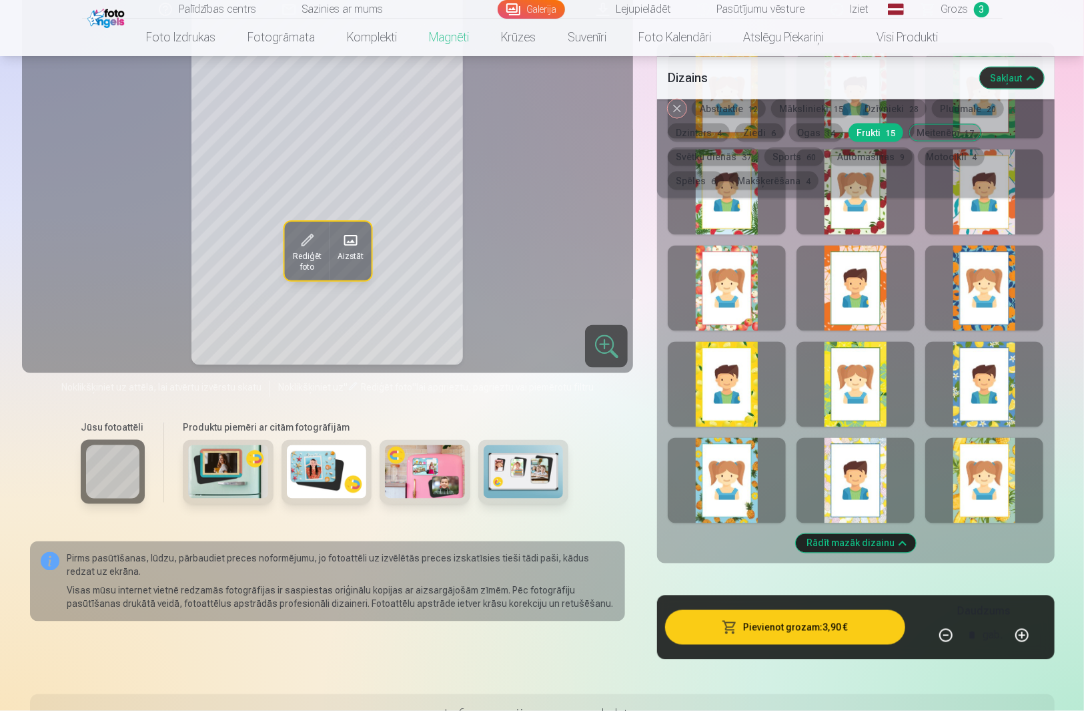
click at [981, 478] on div at bounding box center [985, 480] width 118 height 85
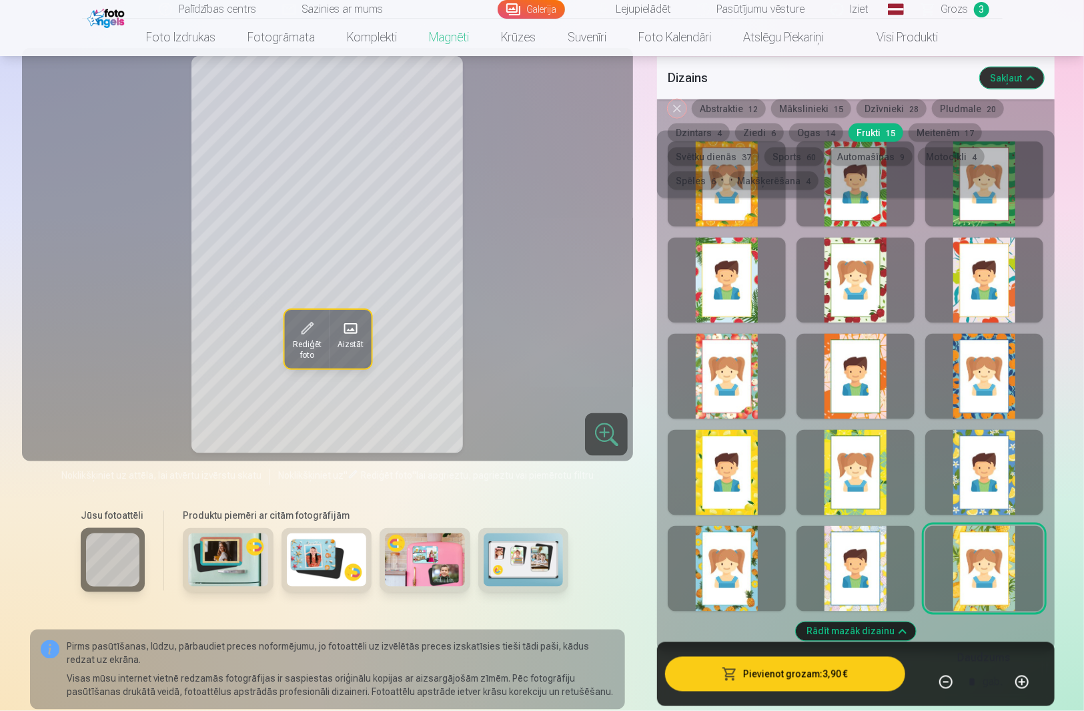
scroll to position [1245, 0]
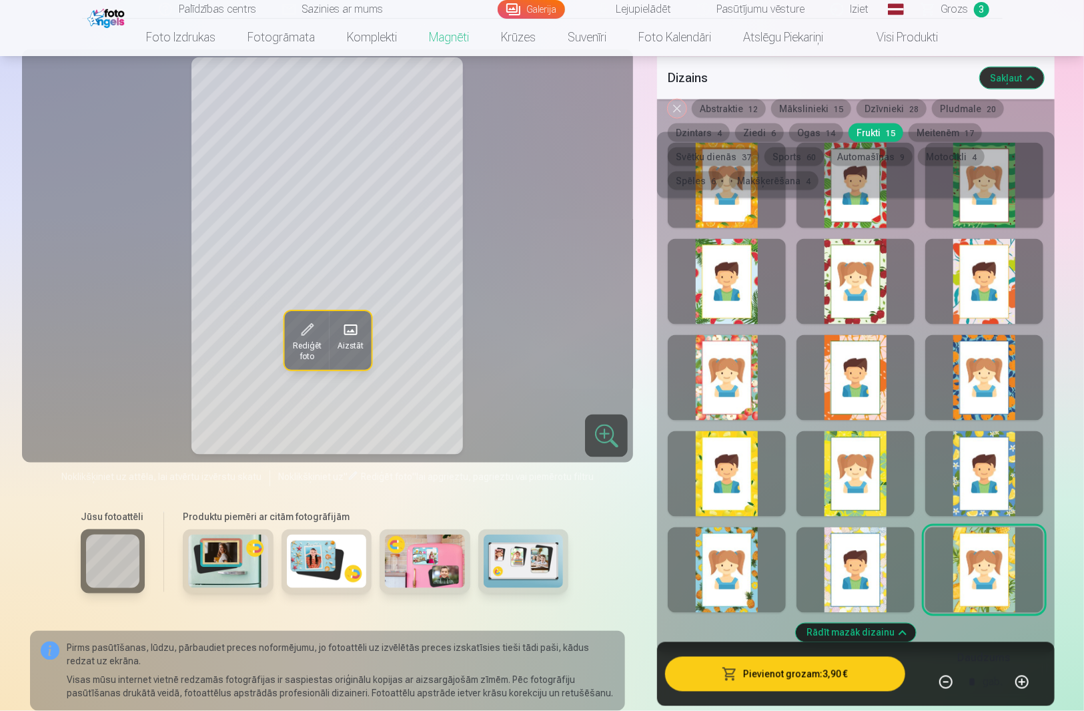
click at [860, 575] on div at bounding box center [856, 569] width 118 height 85
click at [702, 580] on div at bounding box center [727, 569] width 118 height 85
drag, startPoint x: 956, startPoint y: 432, endPoint x: 948, endPoint y: 430, distance: 8.4
click at [950, 431] on div at bounding box center [985, 473] width 118 height 85
click at [823, 446] on div at bounding box center [856, 473] width 118 height 85
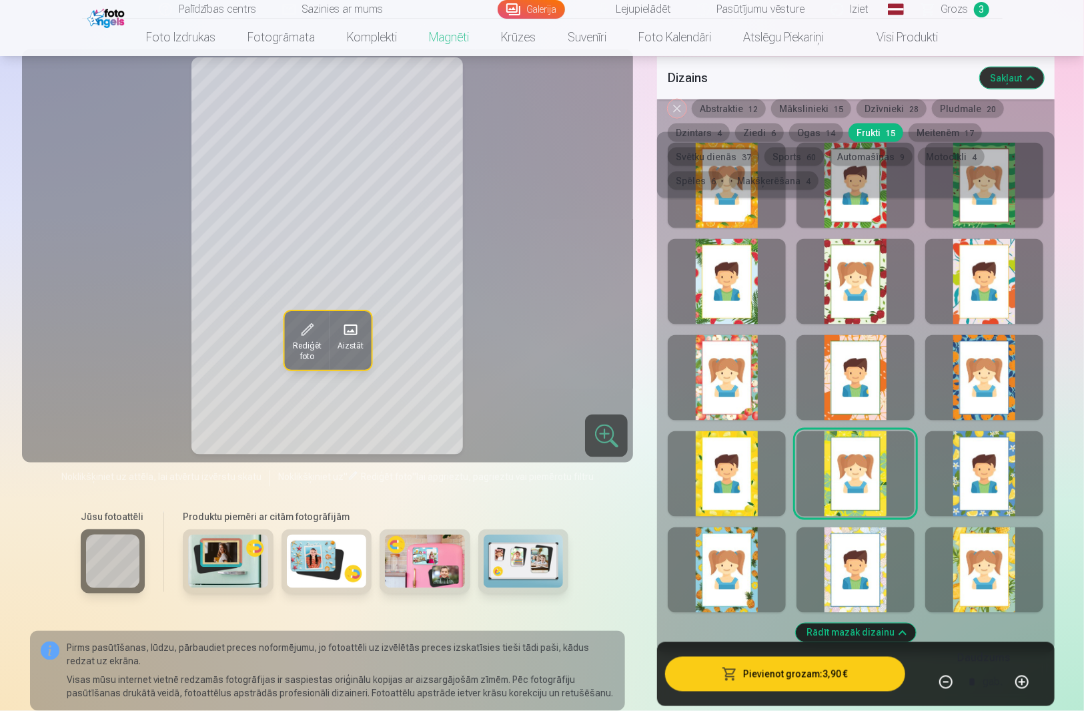
click at [723, 454] on div at bounding box center [727, 473] width 118 height 85
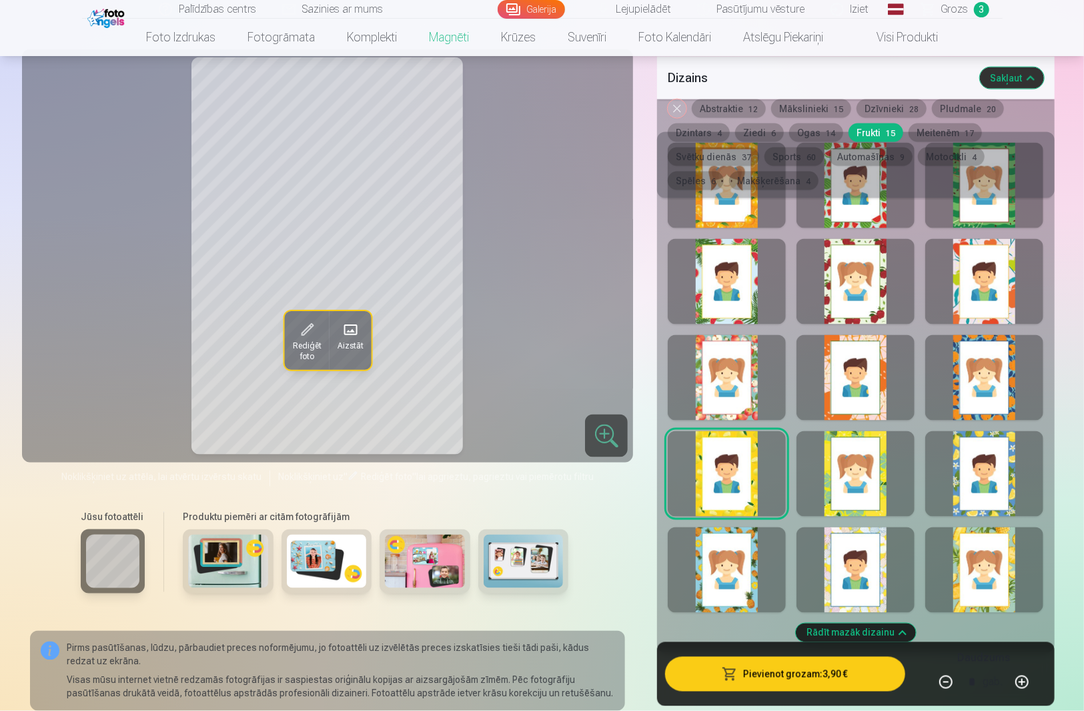
click at [1008, 369] on div at bounding box center [985, 377] width 118 height 85
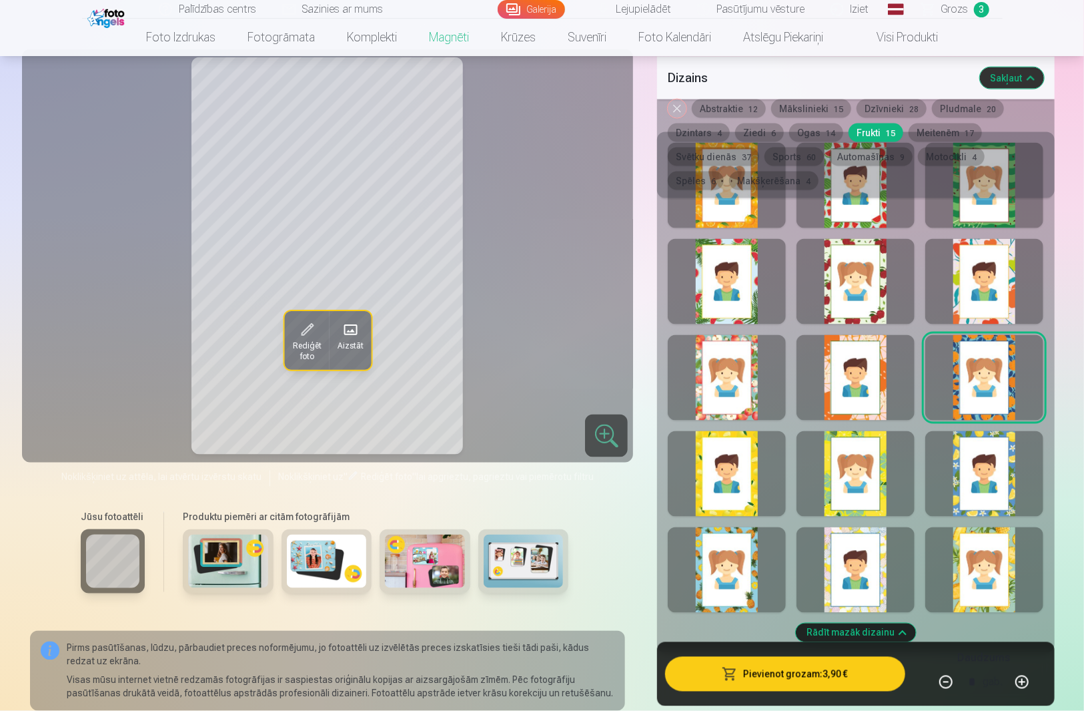
click at [856, 354] on div at bounding box center [856, 377] width 118 height 85
click at [749, 374] on div at bounding box center [727, 377] width 118 height 85
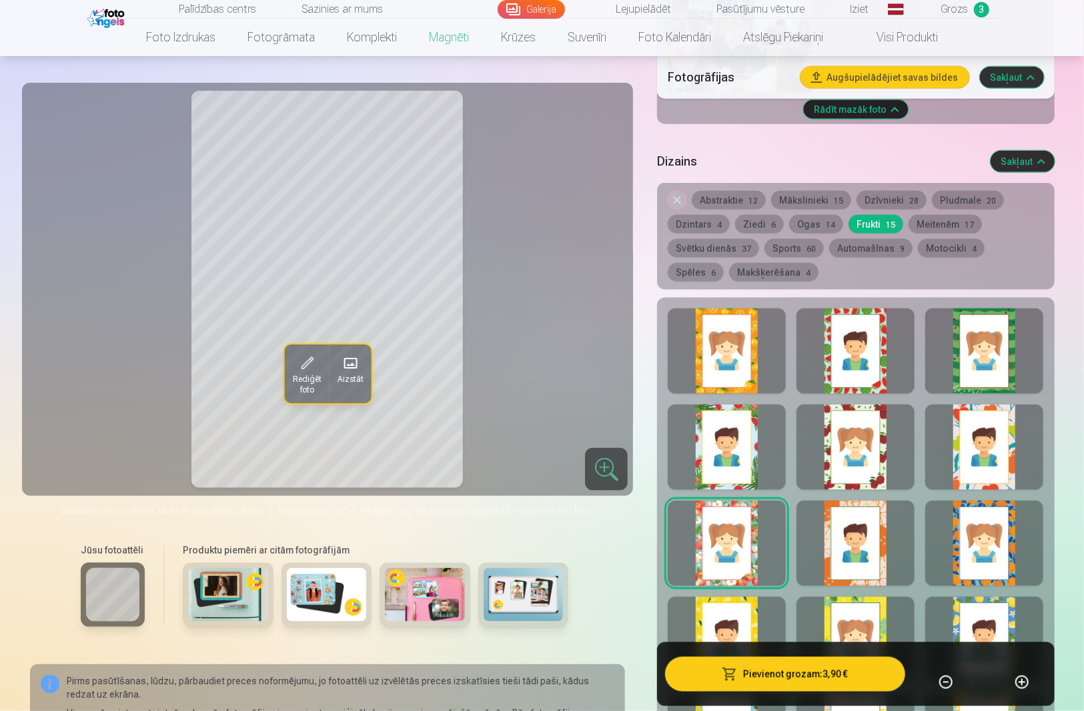
scroll to position [1068, 0]
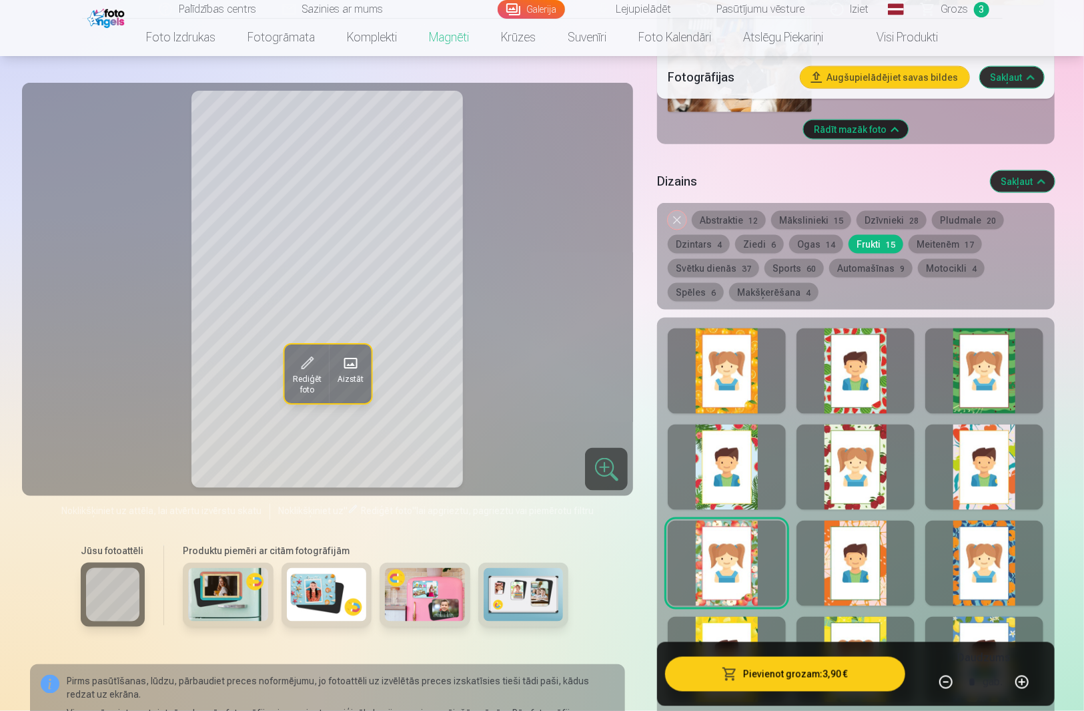
click at [817, 235] on button "Ogas 14" at bounding box center [816, 244] width 54 height 19
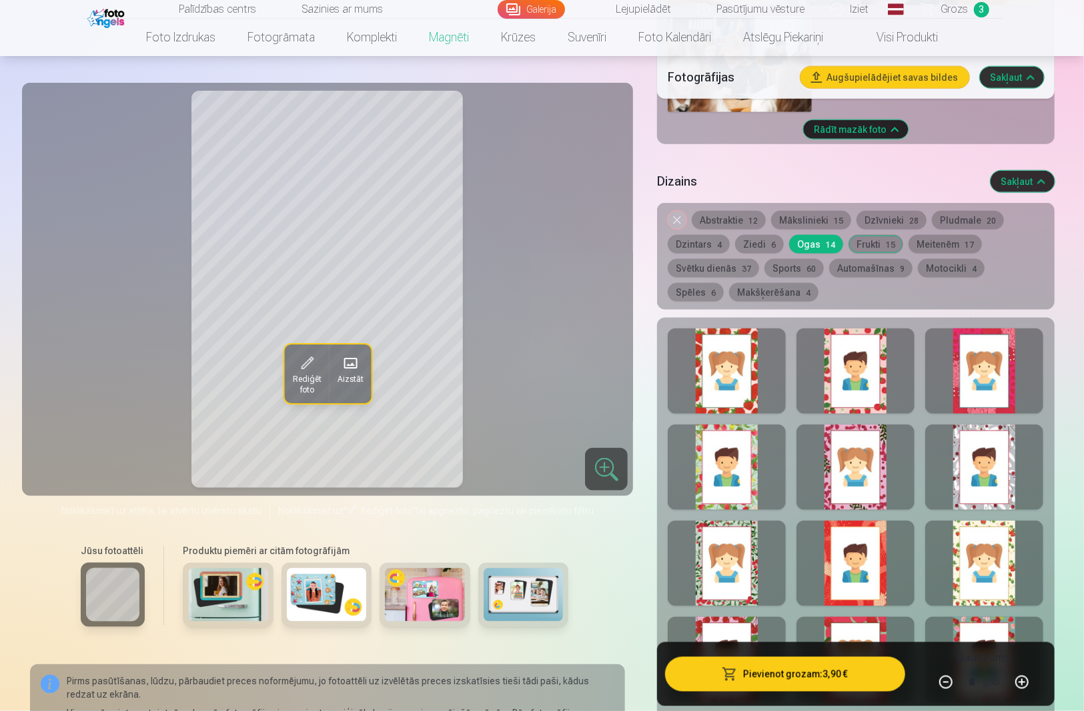
click at [745, 376] on div at bounding box center [727, 370] width 118 height 85
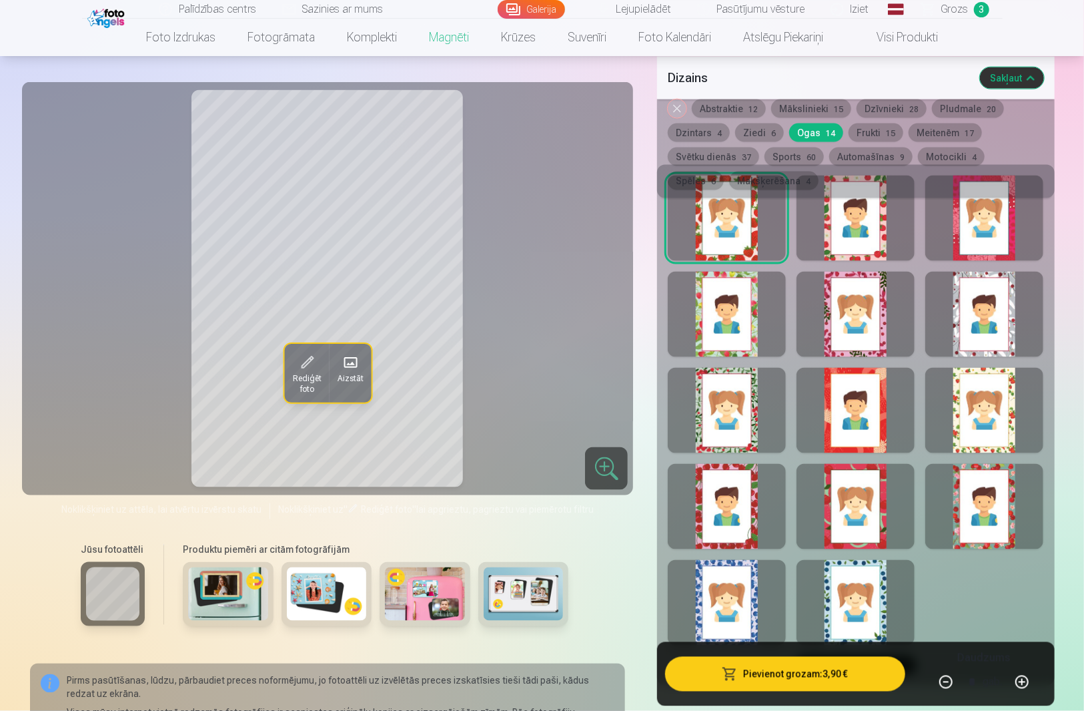
scroll to position [1245, 0]
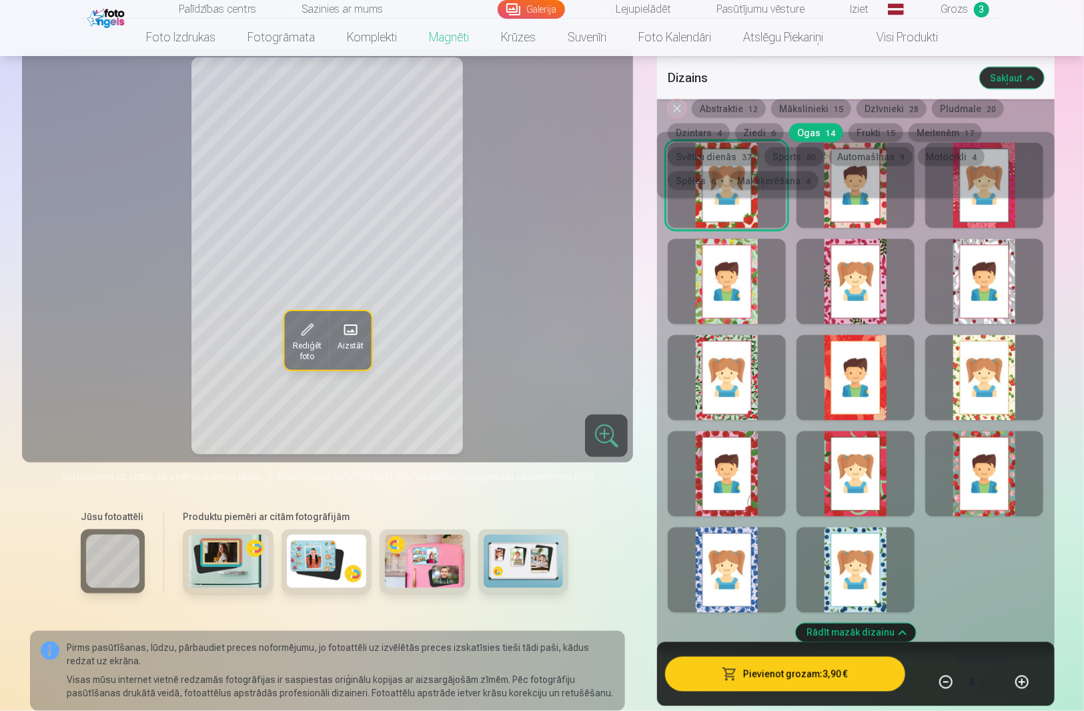
click at [844, 466] on div at bounding box center [856, 473] width 118 height 85
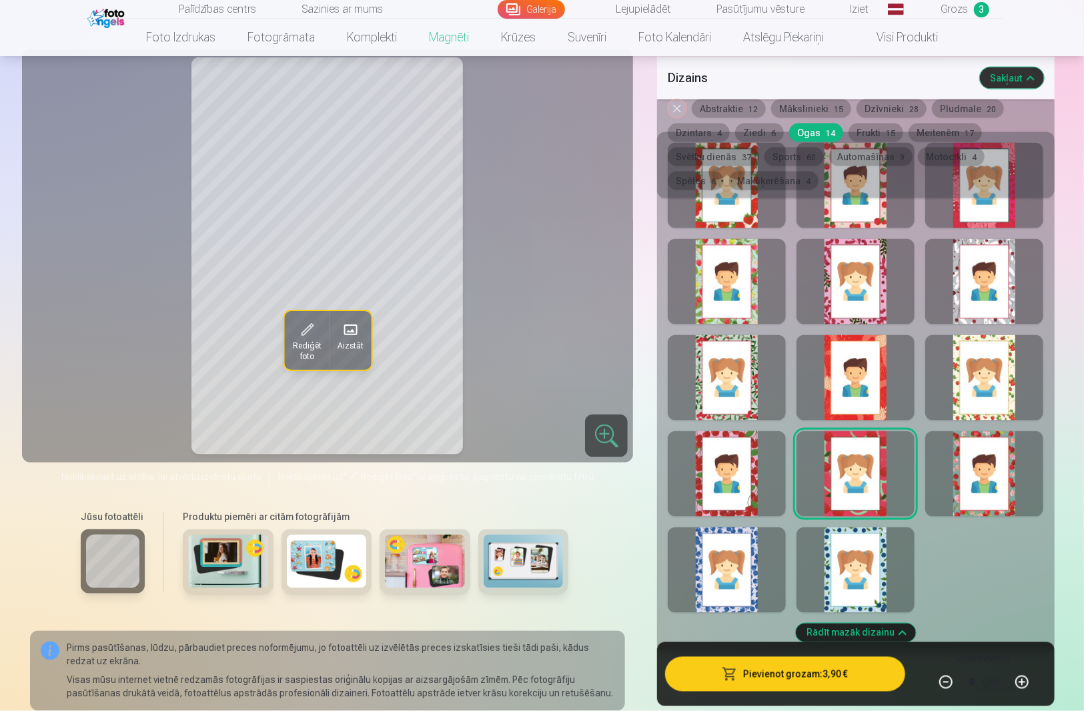
click at [716, 472] on div at bounding box center [727, 473] width 118 height 85
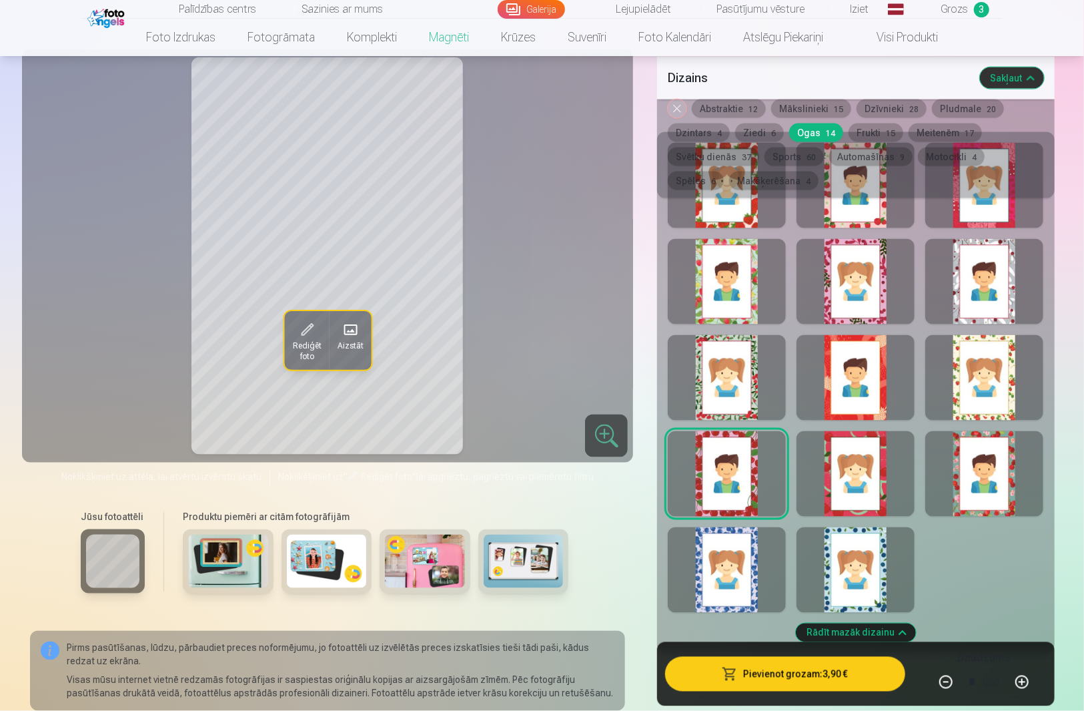
click at [711, 553] on div at bounding box center [727, 569] width 118 height 85
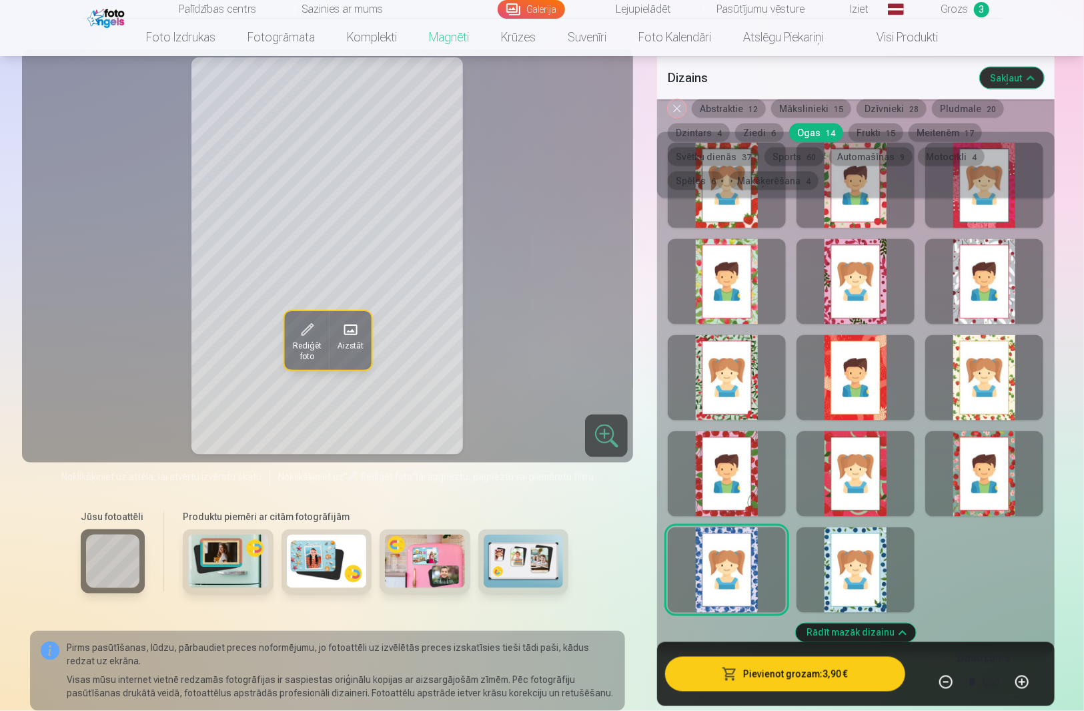
click at [858, 559] on div at bounding box center [856, 569] width 118 height 85
click at [750, 135] on button "Ziedi 6" at bounding box center [759, 132] width 49 height 19
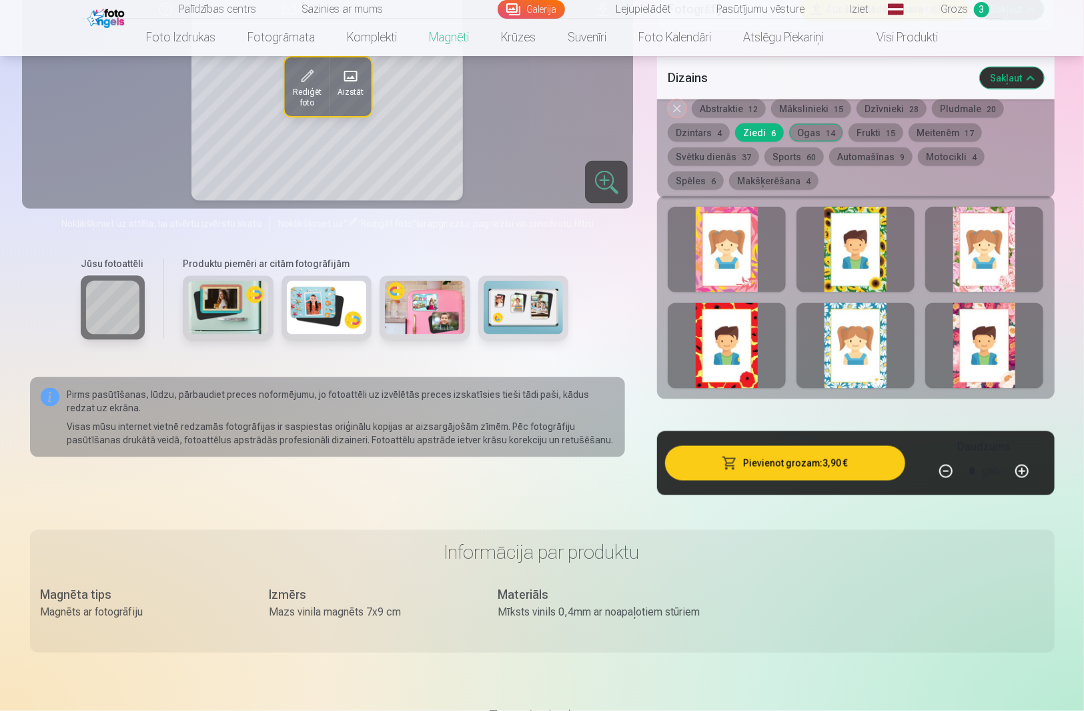
scroll to position [1068, 0]
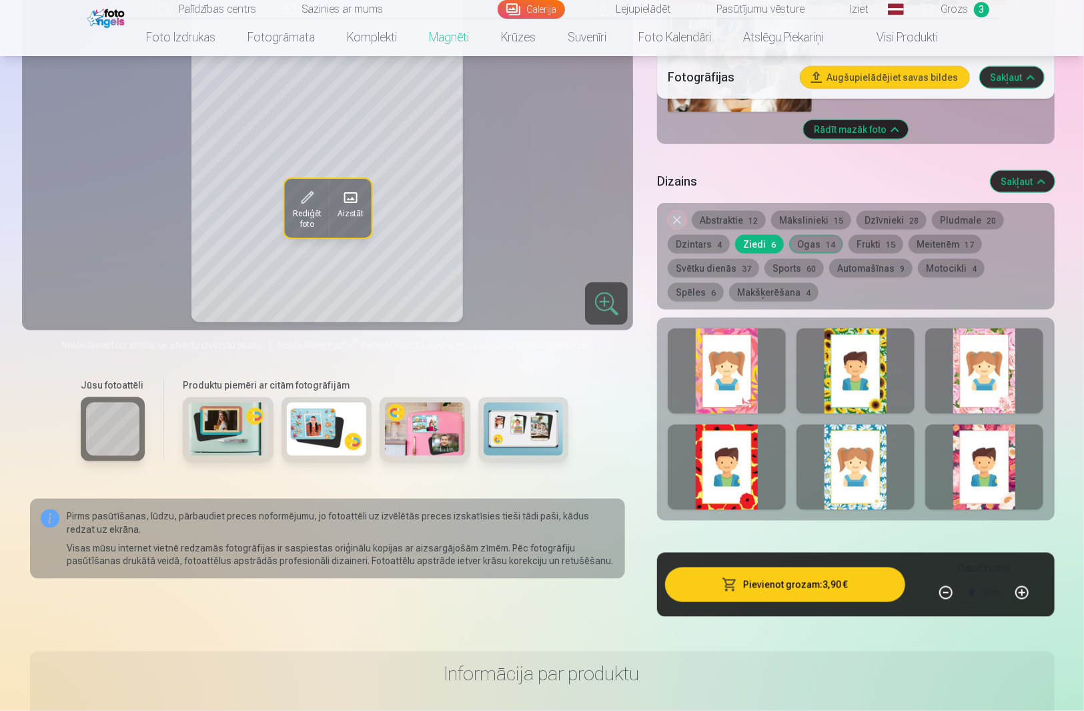
click at [976, 480] on div at bounding box center [985, 466] width 118 height 85
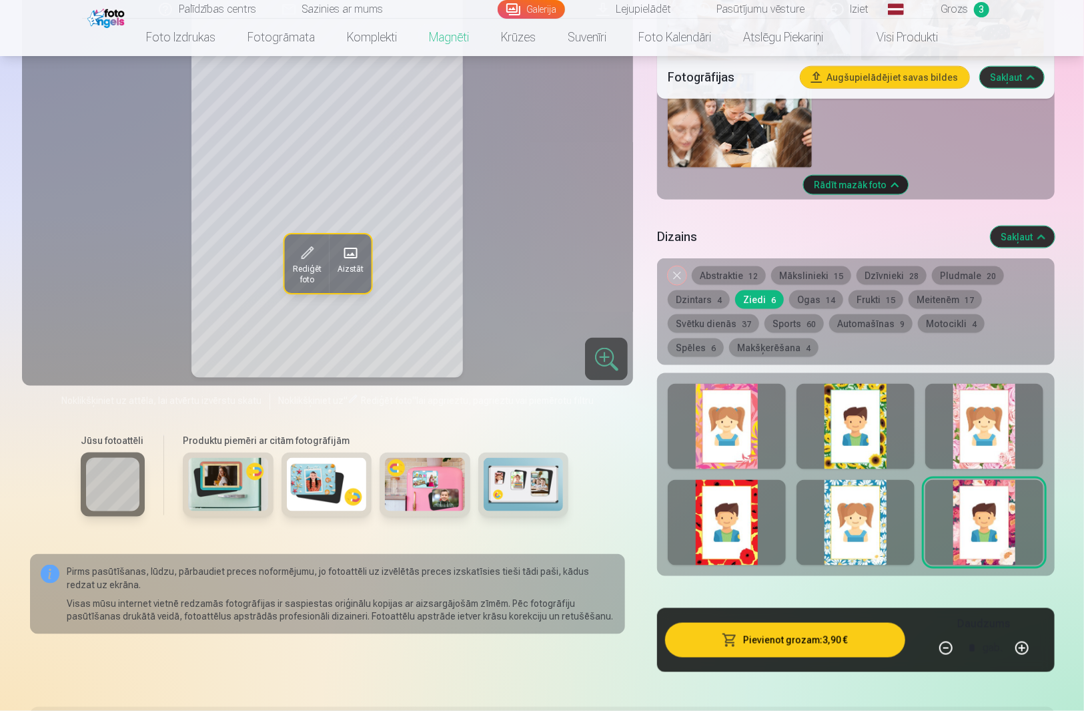
scroll to position [978, 0]
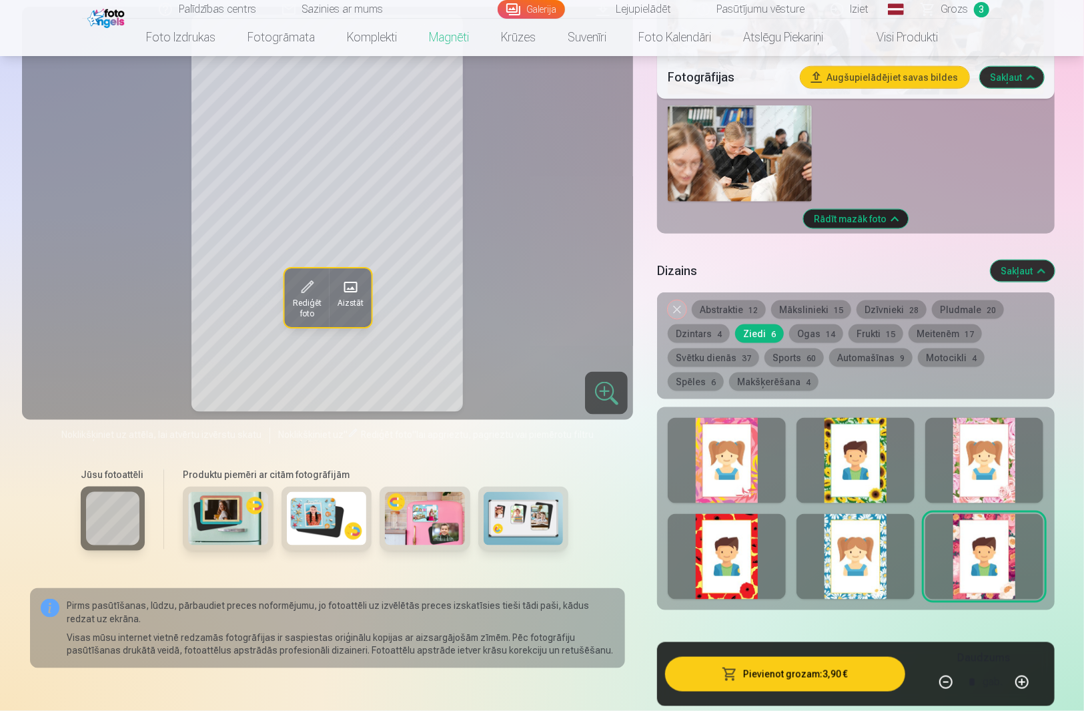
click at [853, 524] on div at bounding box center [856, 556] width 118 height 85
click at [741, 527] on div at bounding box center [727, 556] width 118 height 85
click at [989, 444] on div at bounding box center [985, 460] width 118 height 85
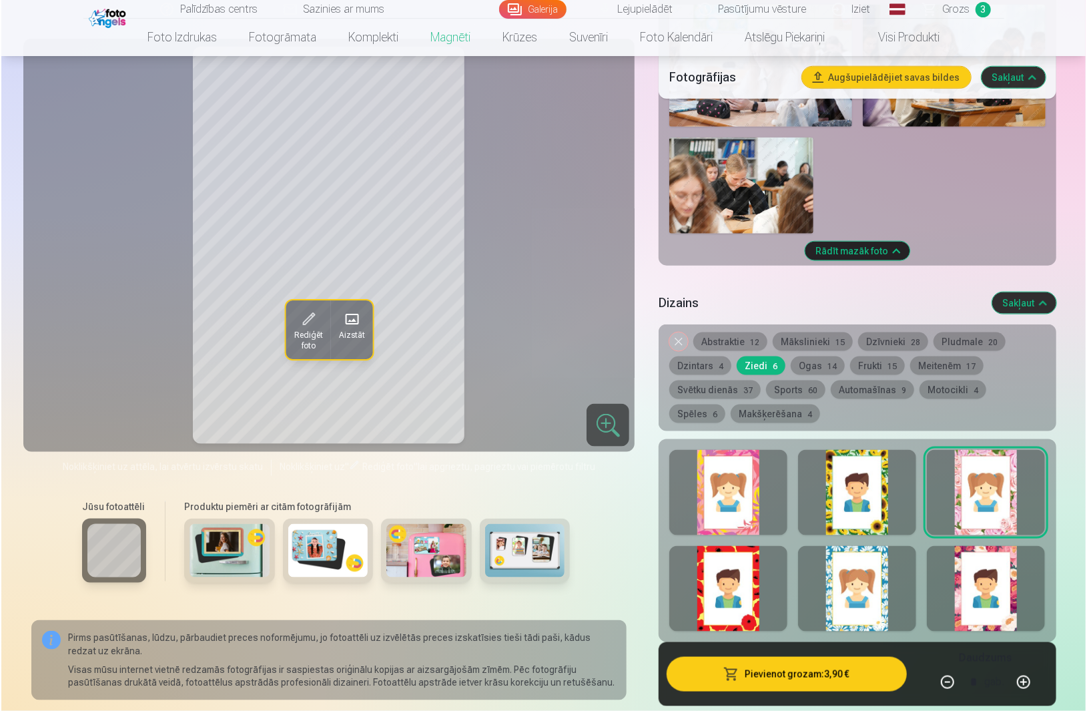
scroll to position [890, 0]
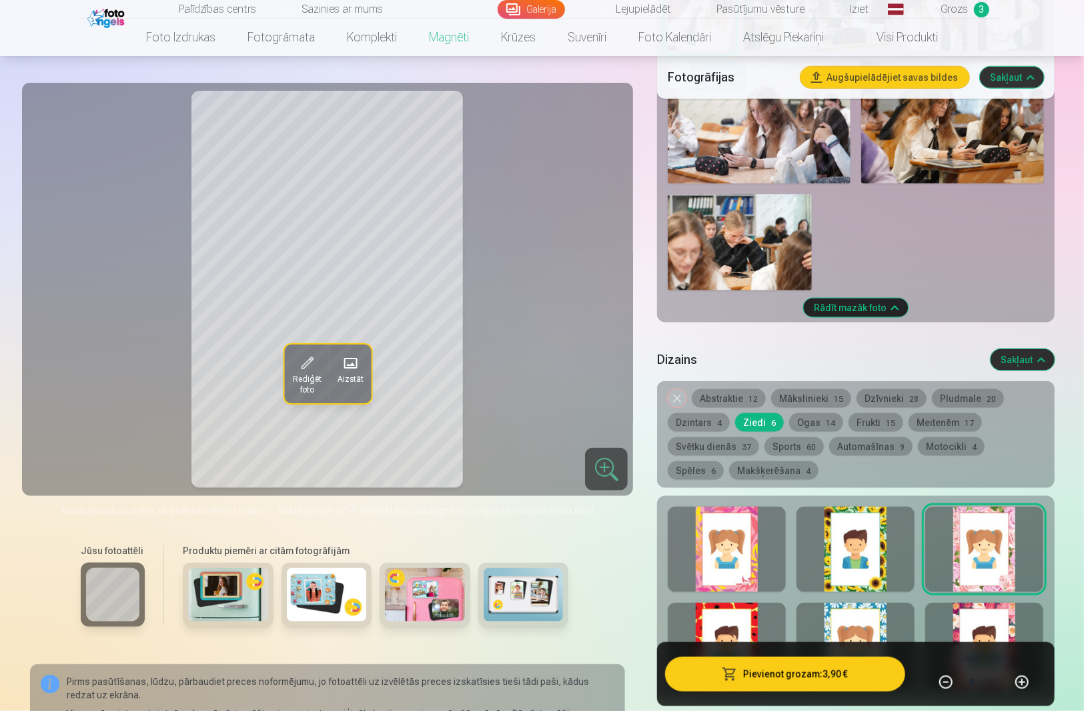
click at [807, 678] on button "Pievienot grozam : 3,90 €" at bounding box center [785, 673] width 240 height 35
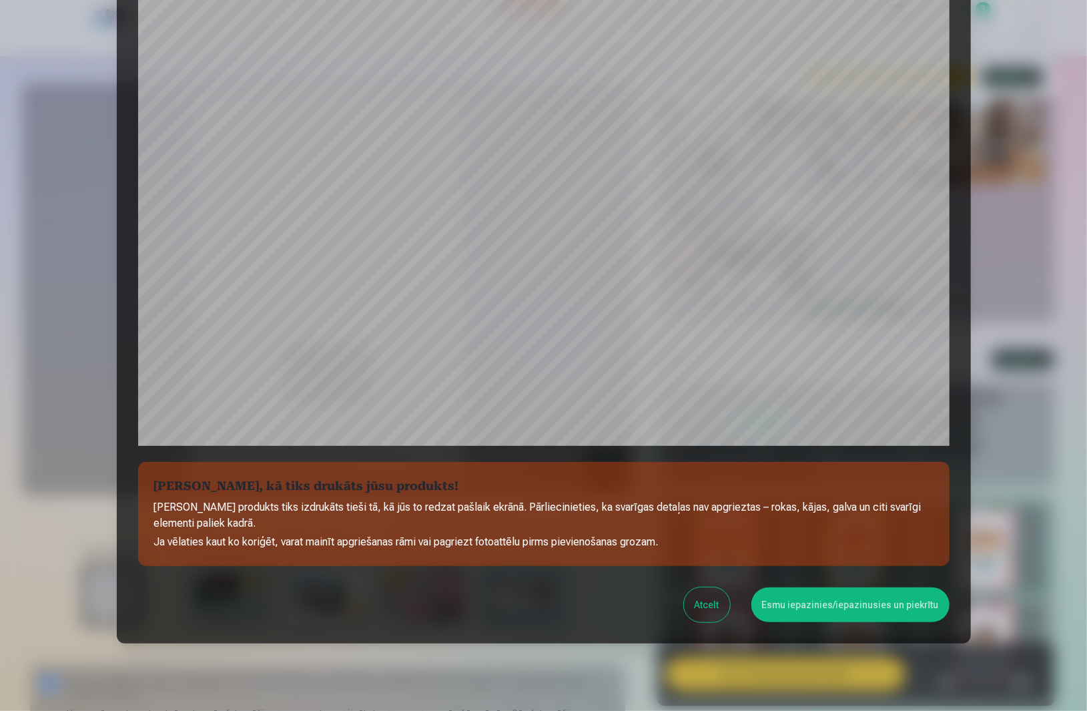
scroll to position [250, 0]
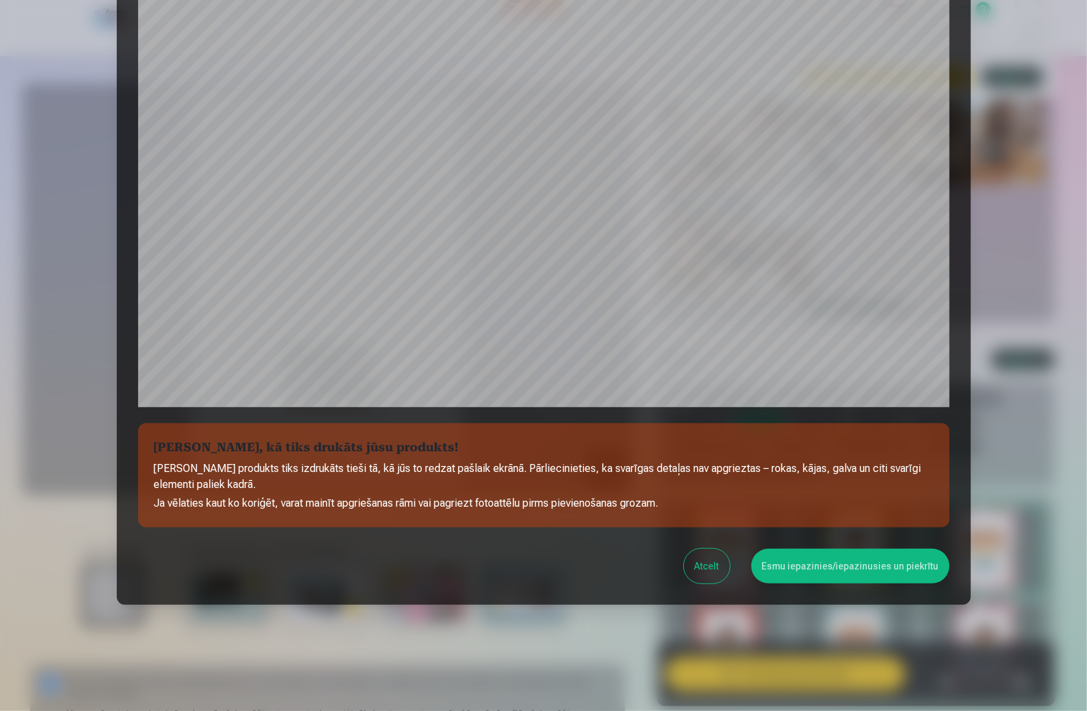
click at [845, 567] on button "Esmu iepazinies/iepazinusies un piekrītu" at bounding box center [850, 566] width 198 height 35
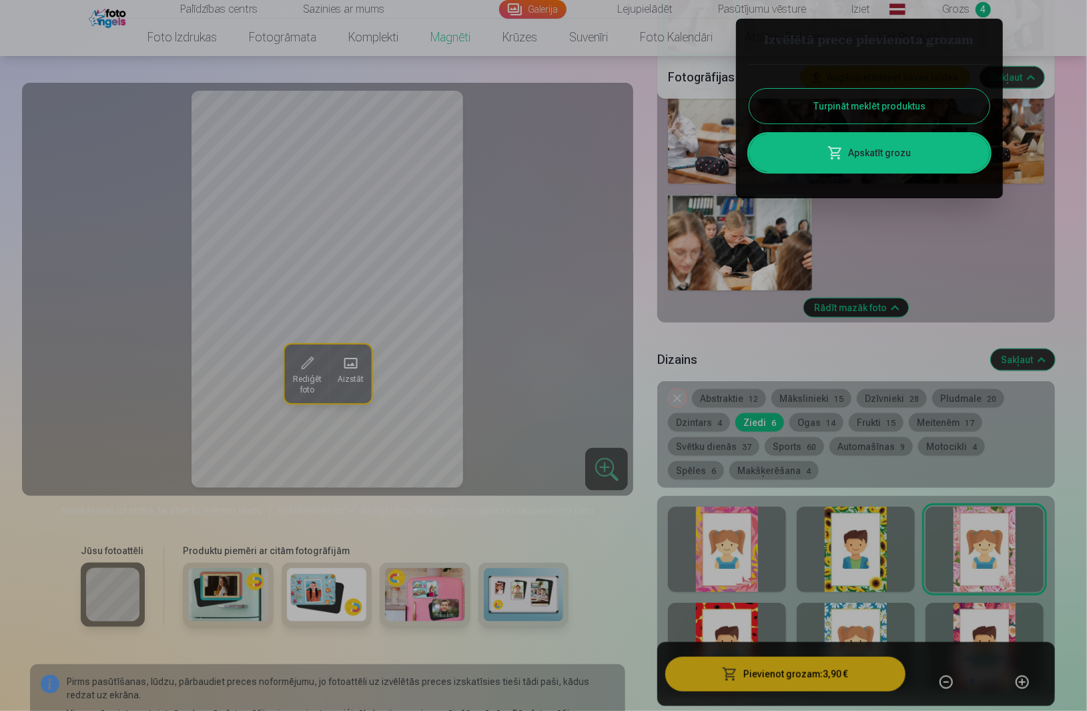
click at [902, 161] on link "Apskatīt grozu" at bounding box center [869, 152] width 240 height 37
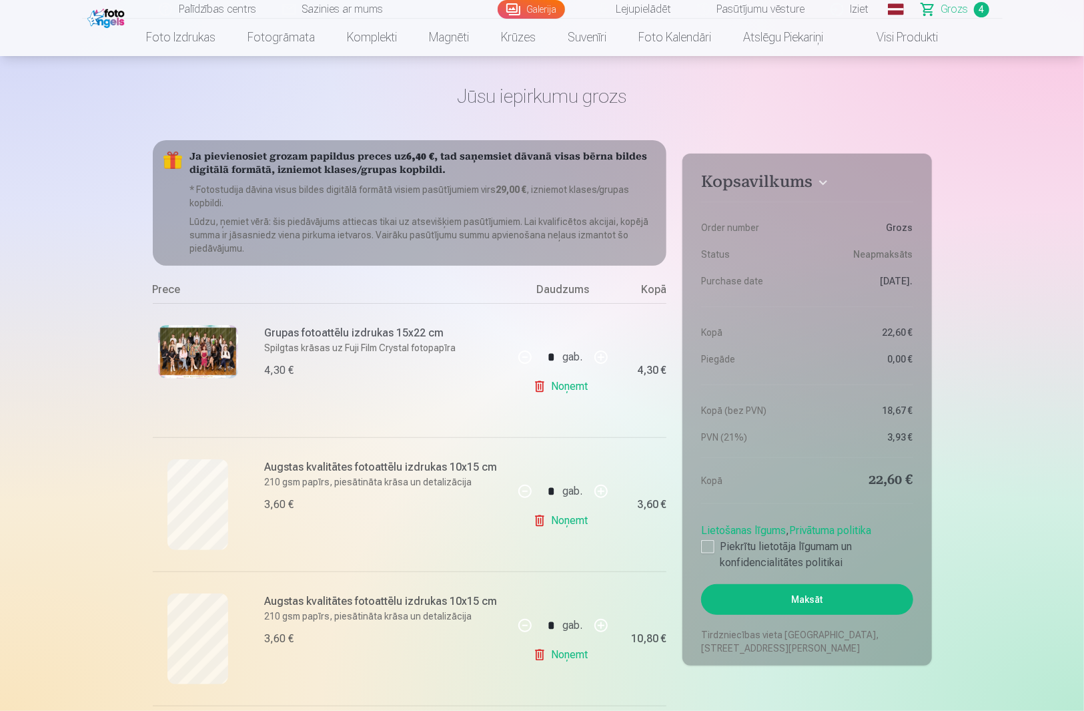
scroll to position [178, 0]
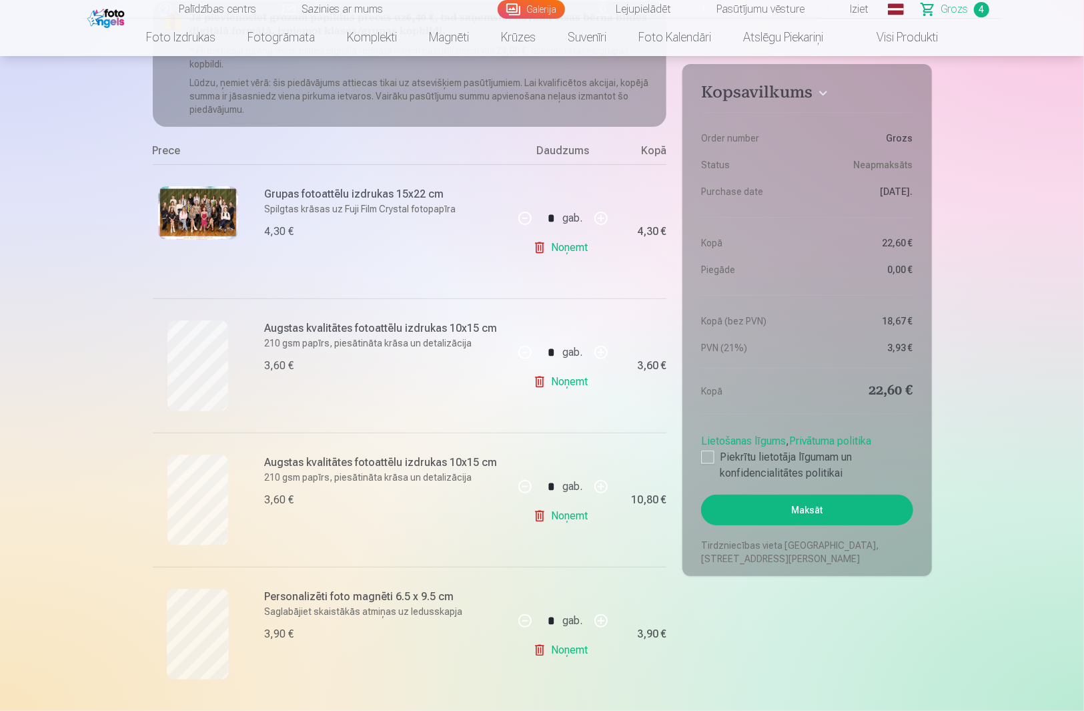
click at [603, 617] on button "button" at bounding box center [601, 621] width 32 height 32
type input "*"
click at [707, 457] on div at bounding box center [707, 456] width 13 height 13
click at [741, 510] on button "Maksāt" at bounding box center [807, 510] width 212 height 31
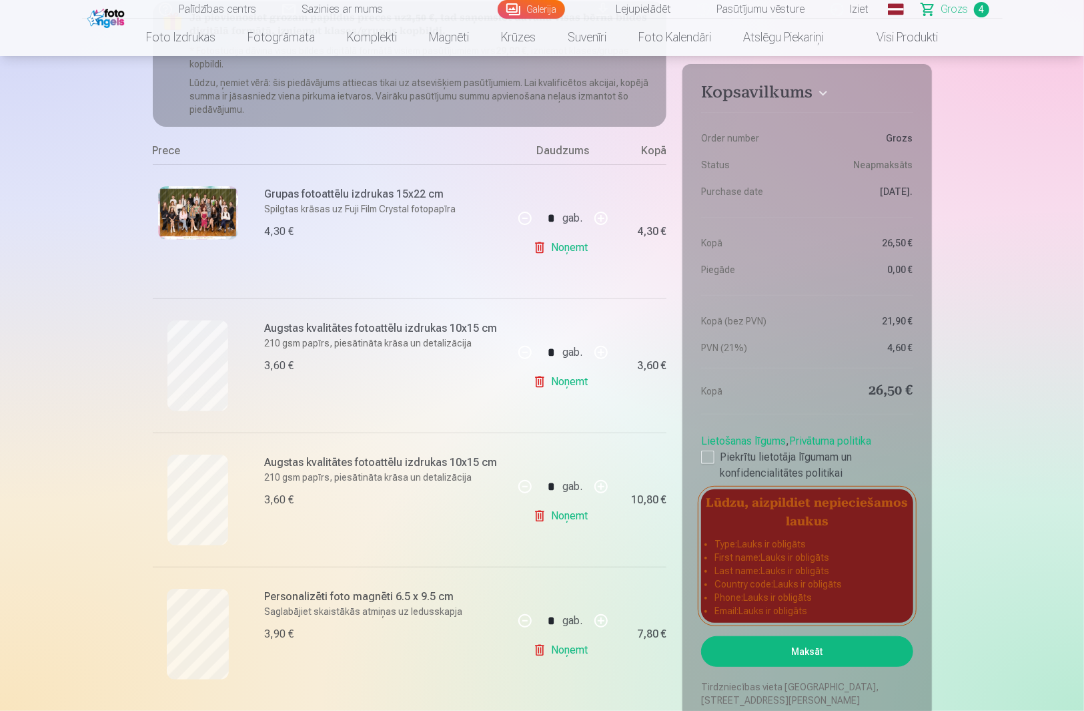
scroll to position [0, 0]
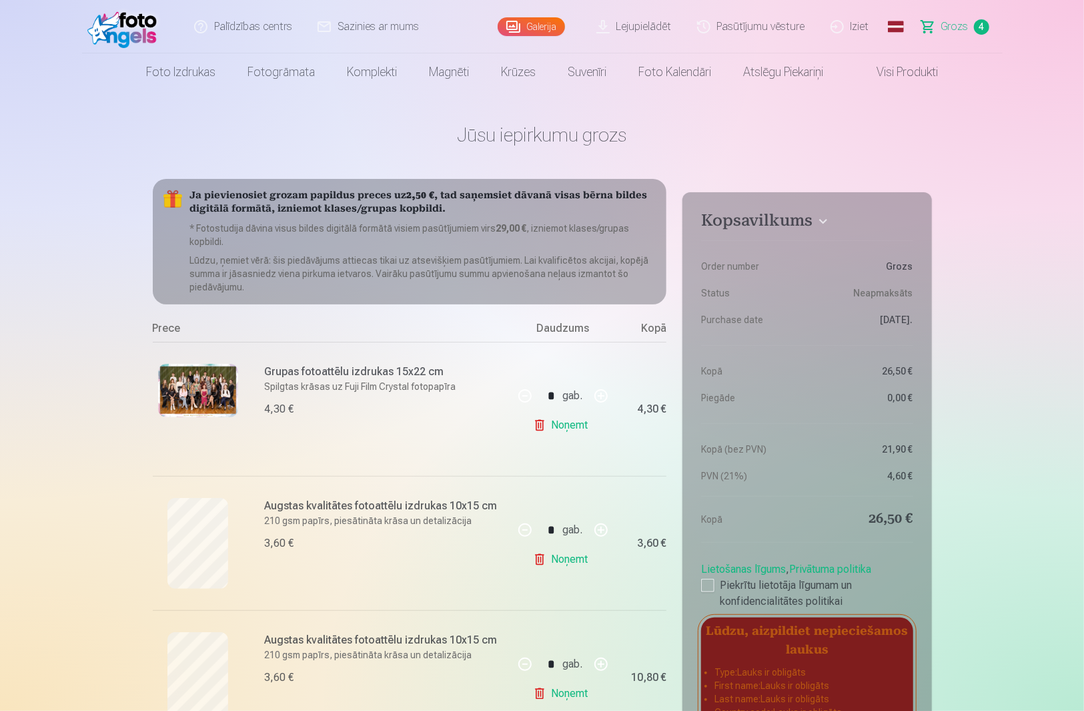
click at [802, 217] on h4 "Kopsavilkums" at bounding box center [807, 223] width 212 height 24
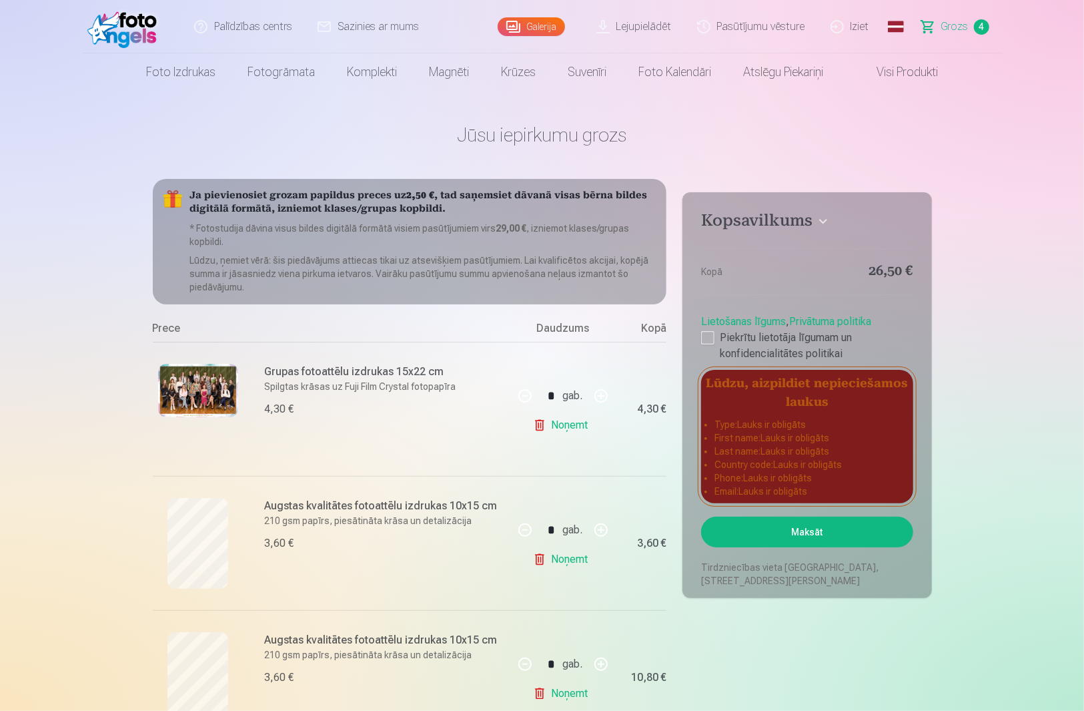
click at [802, 217] on h4 "Kopsavilkums" at bounding box center [807, 223] width 212 height 24
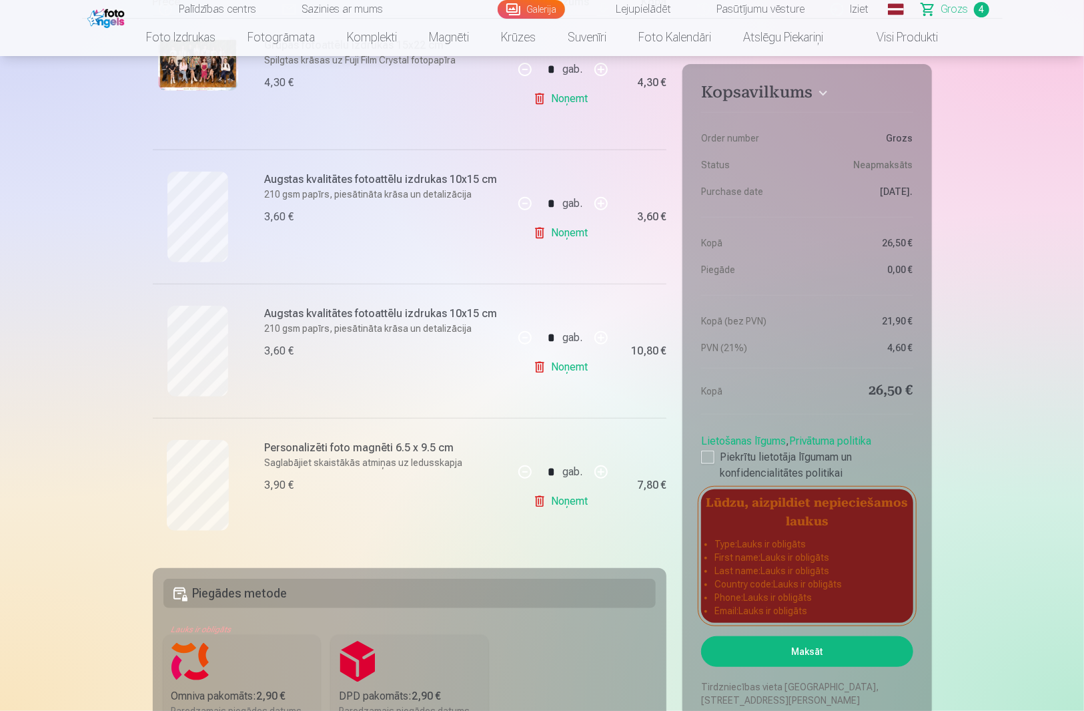
scroll to position [356, 0]
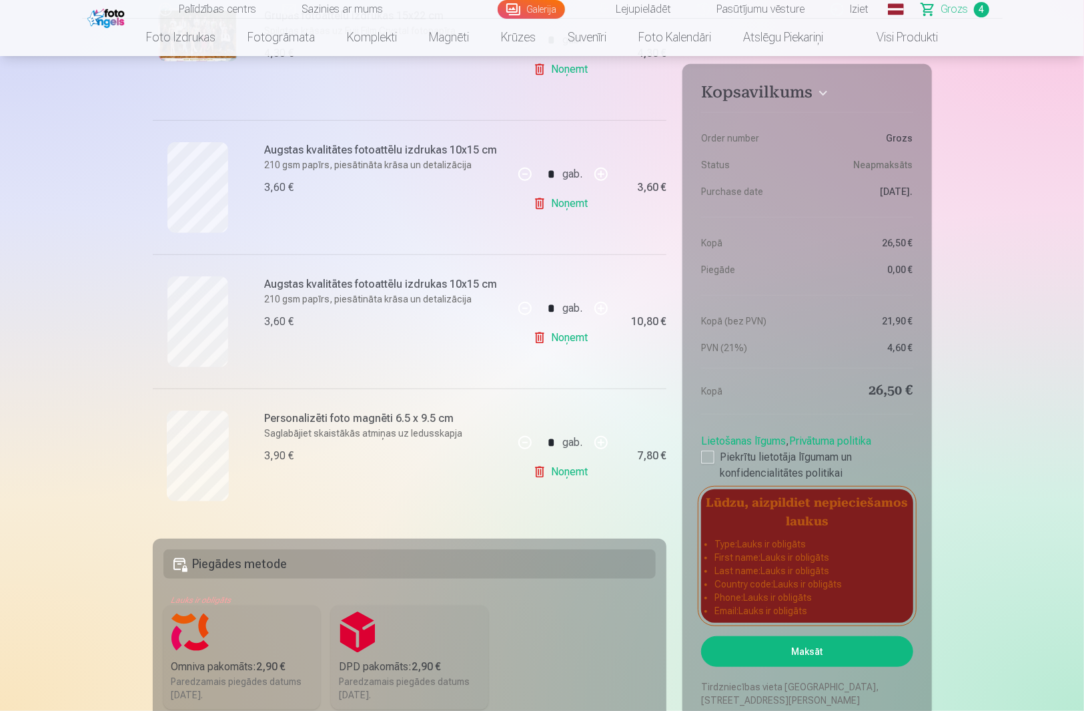
click at [820, 659] on button "Maksāt" at bounding box center [807, 651] width 212 height 31
click at [833, 535] on div "Lūdzu, aizpildiet nepieciešamos laukus Type : Lauks ir obligāts First name : La…" at bounding box center [807, 555] width 212 height 133
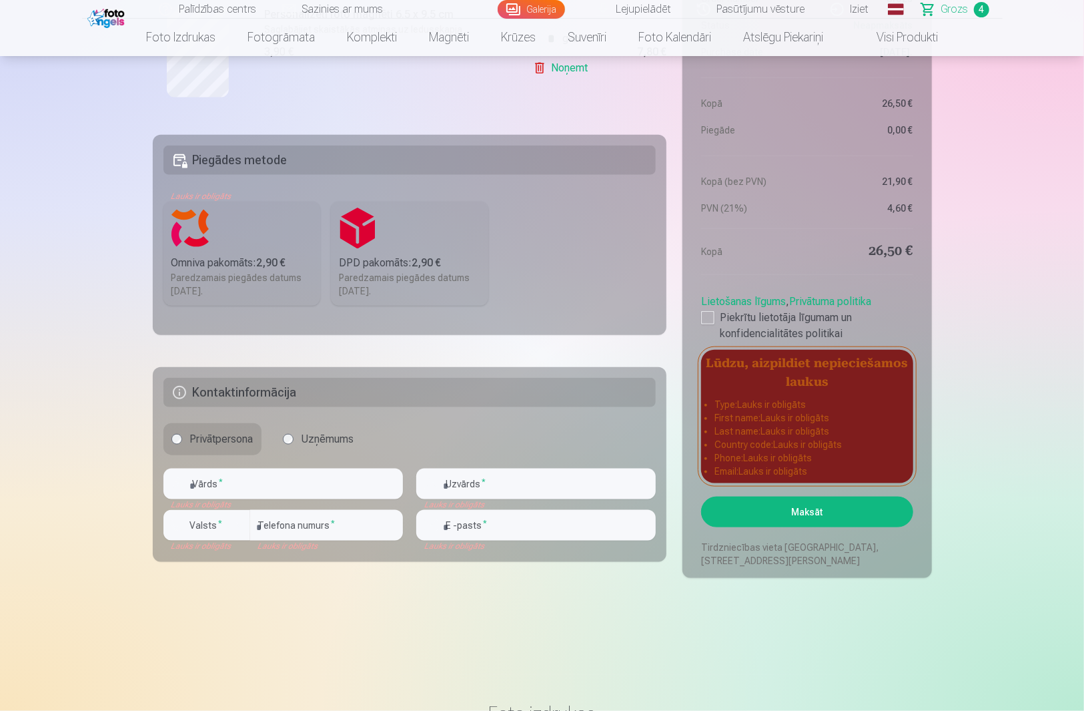
scroll to position [801, 0]
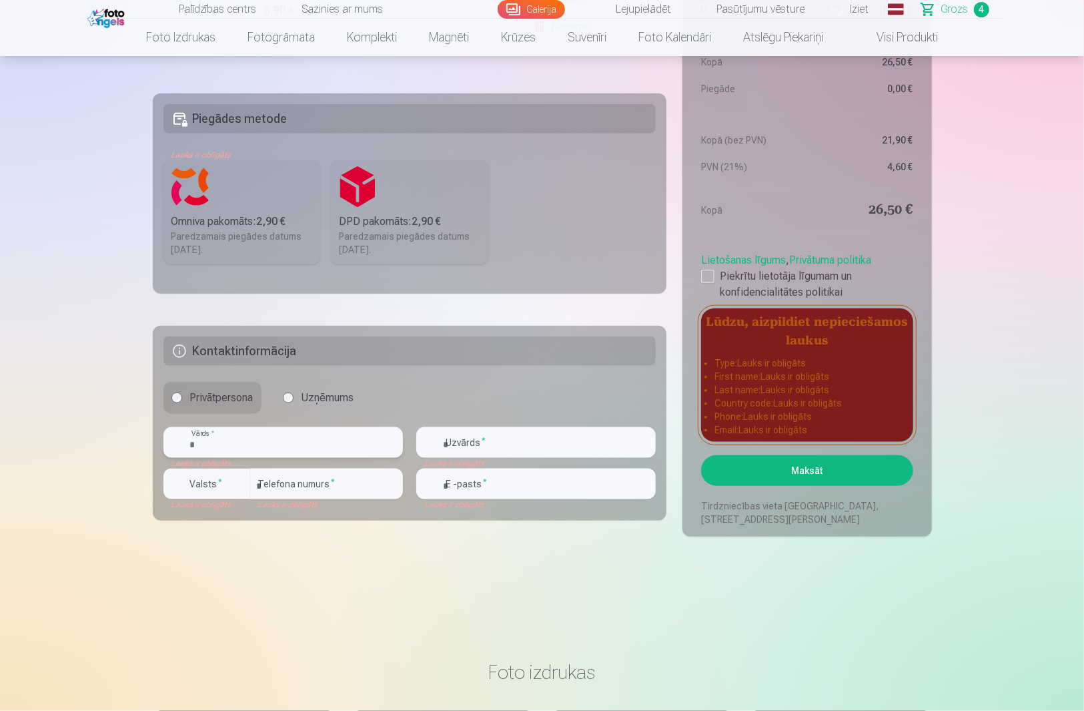
click at [303, 446] on input "text" at bounding box center [284, 442] width 240 height 31
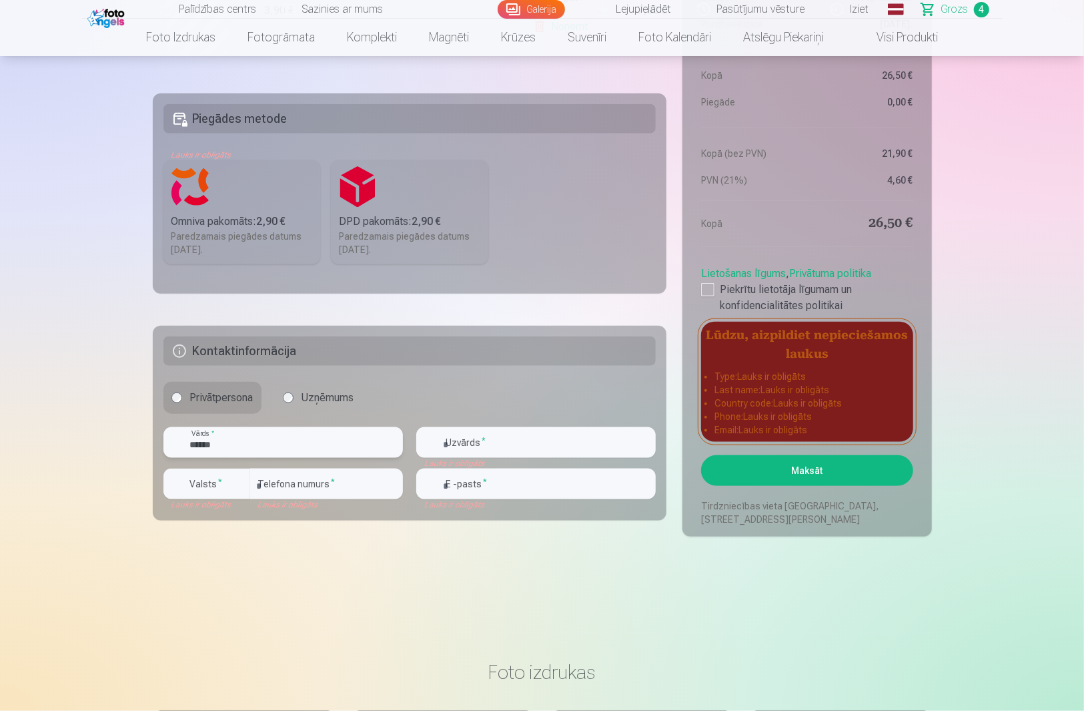
type input "******"
click at [479, 444] on input "text" at bounding box center [536, 442] width 240 height 31
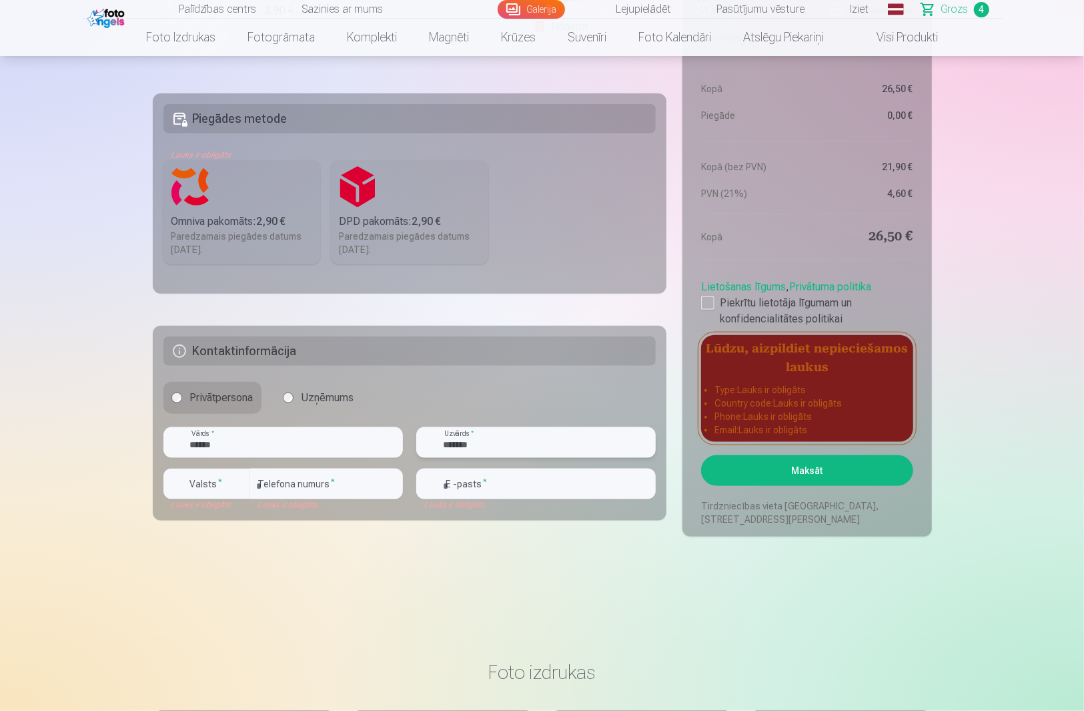
type input "*******"
click at [246, 486] on div "button" at bounding box center [240, 484] width 16 height 16
click at [252, 513] on li "+371 Latvija" at bounding box center [221, 515] width 95 height 27
click at [316, 484] on input "number" at bounding box center [326, 483] width 153 height 31
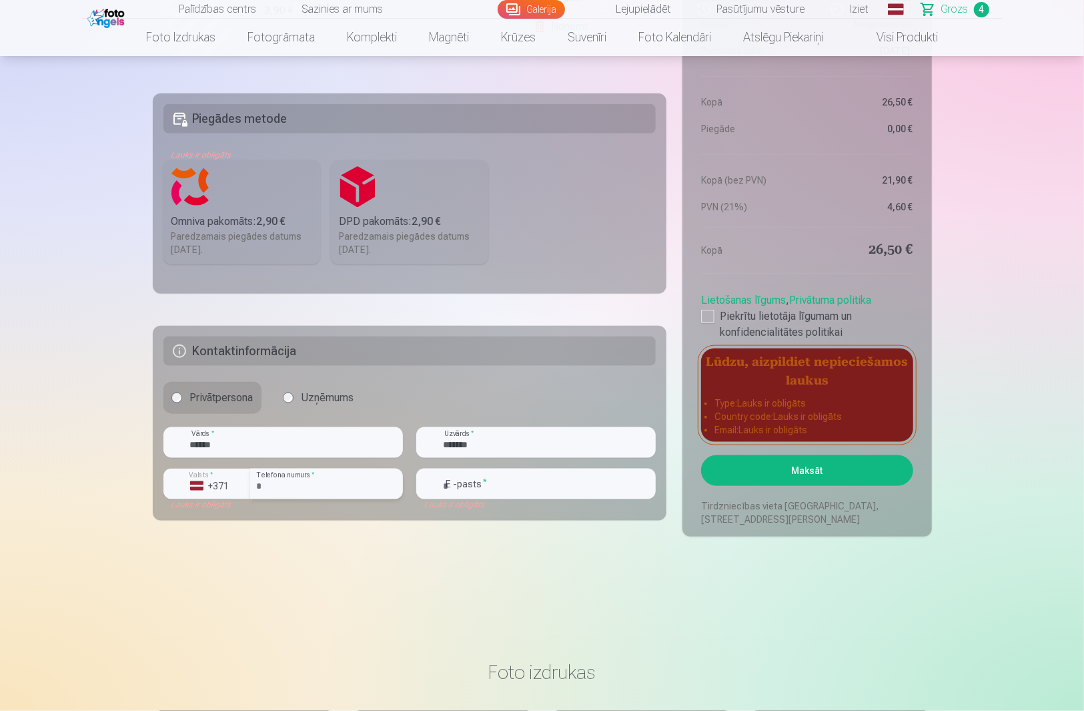
type input "********"
click at [503, 493] on input "email" at bounding box center [536, 483] width 240 height 31
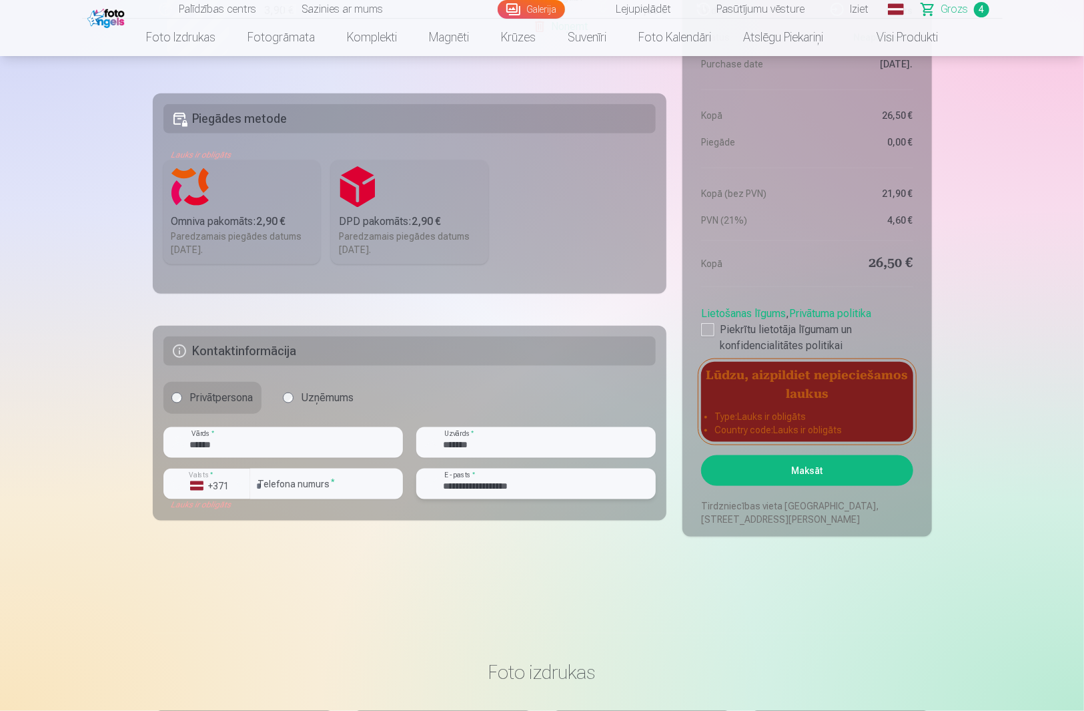
type input "**********"
click at [854, 476] on button "Maksāt" at bounding box center [807, 470] width 212 height 31
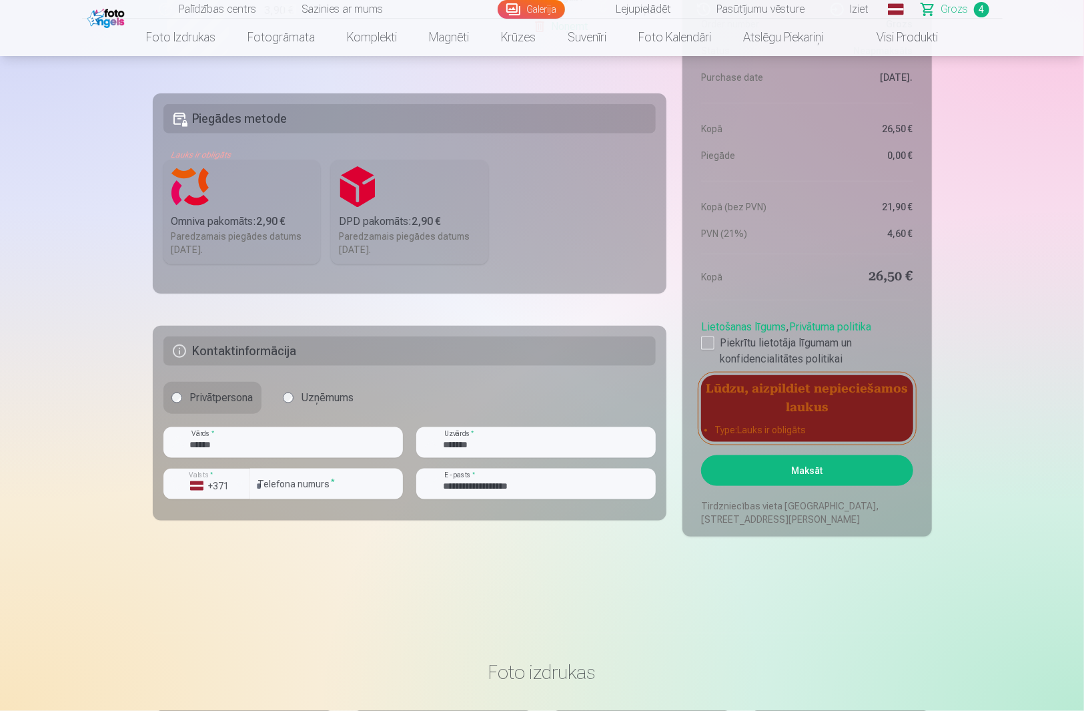
click at [788, 473] on button "Maksāt" at bounding box center [807, 470] width 212 height 31
click at [318, 400] on label "Uzņēmums" at bounding box center [318, 398] width 87 height 32
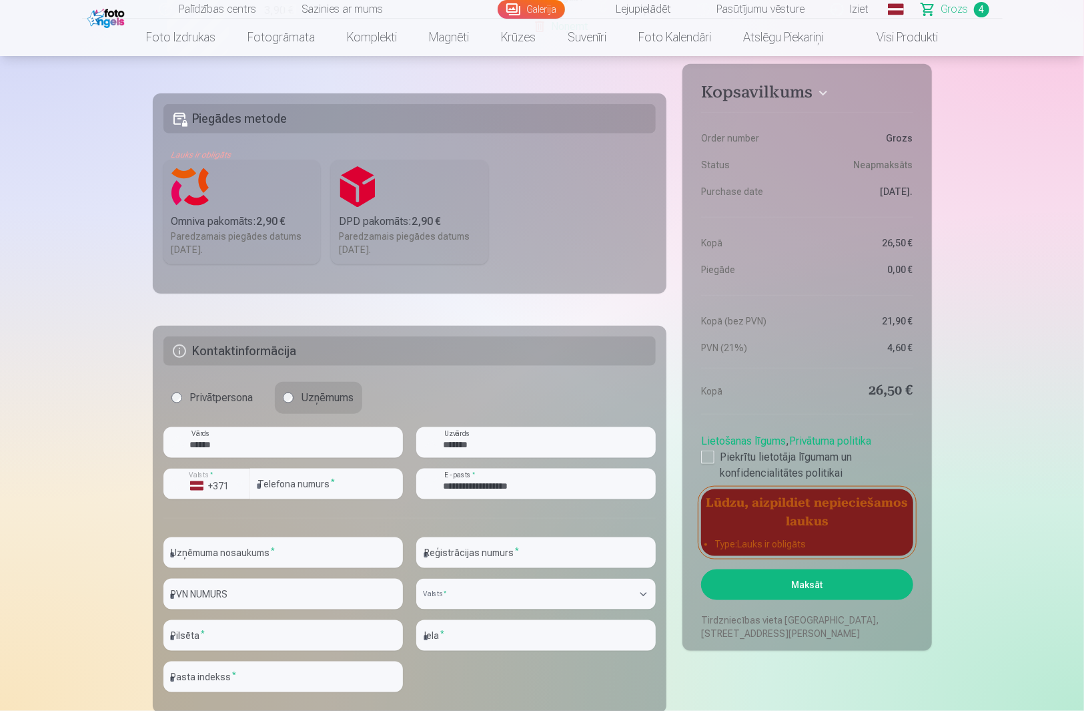
click at [222, 402] on label "Privātpersona" at bounding box center [213, 398] width 98 height 32
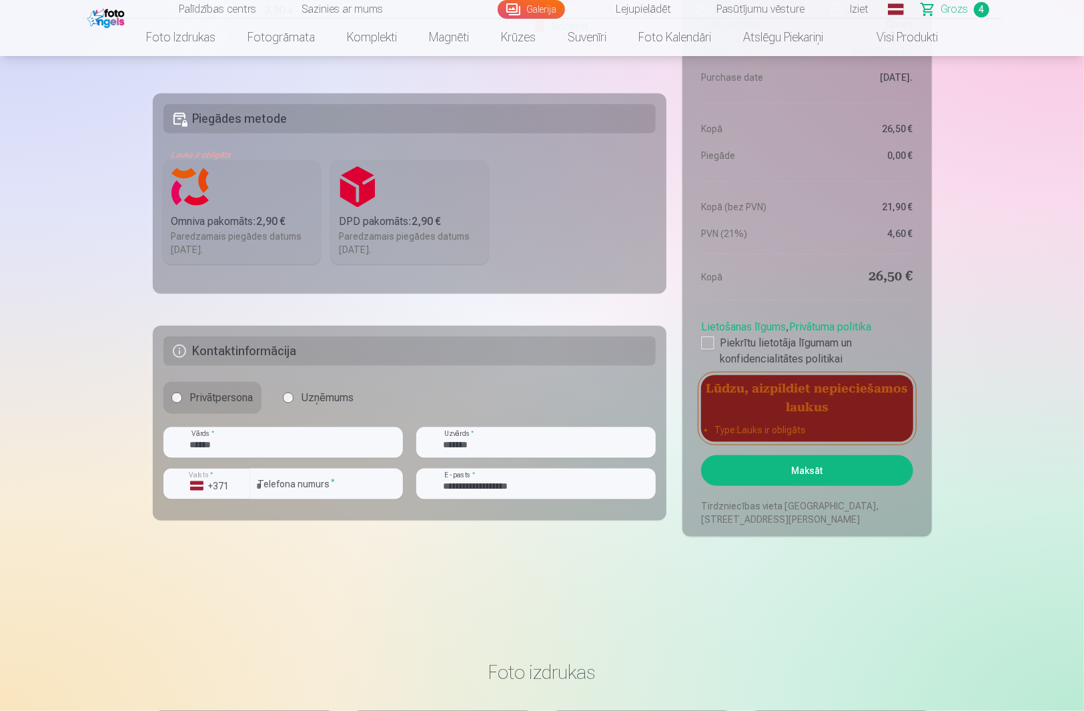
click at [198, 348] on h5 "Kontaktinformācija" at bounding box center [410, 350] width 493 height 29
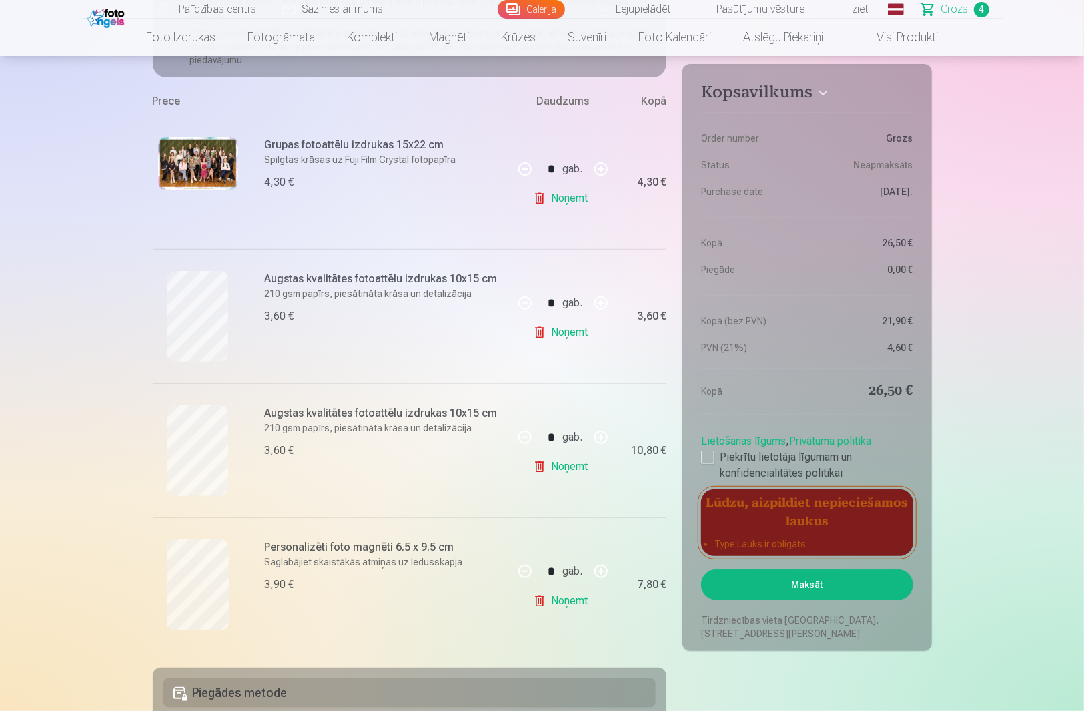
scroll to position [267, 0]
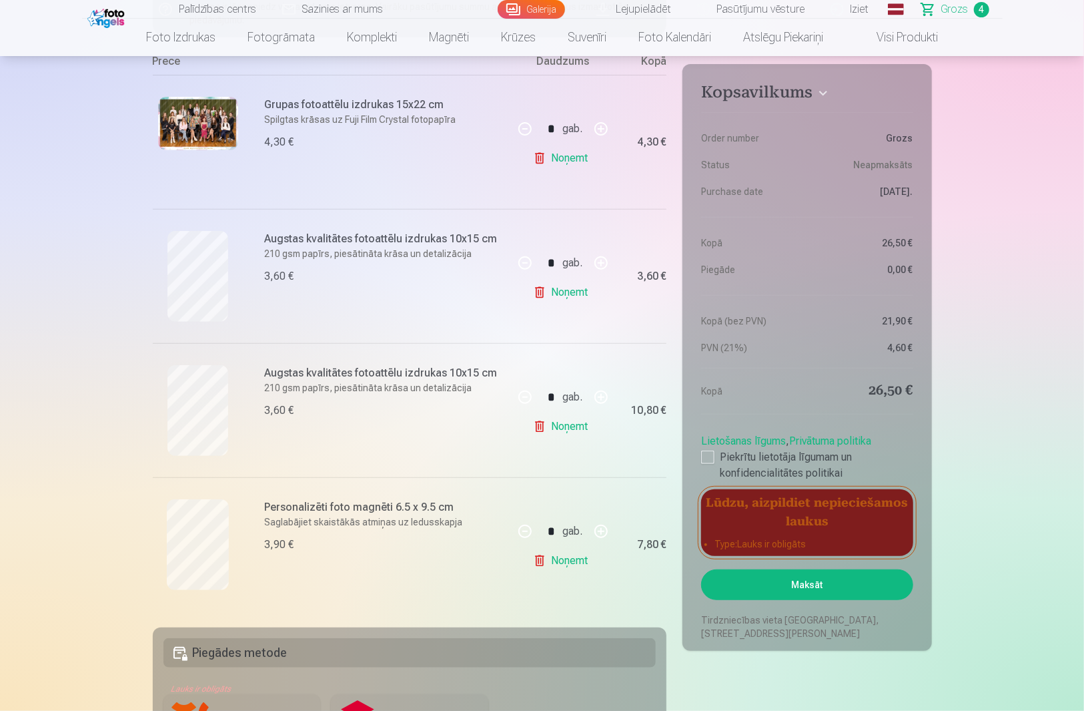
click at [603, 533] on button "button" at bounding box center [601, 531] width 32 height 32
type input "*"
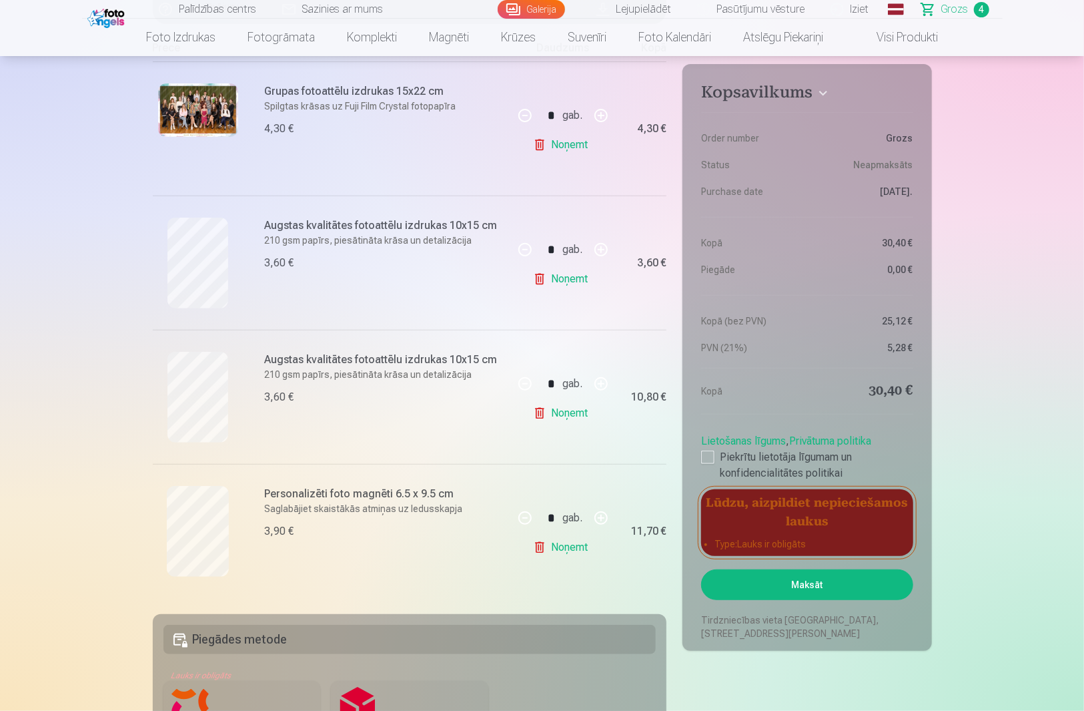
click at [412, 545] on div "Personalizēti foto magnēti 6.5 x 9.5 cm Saglabājiet skaistākās atmiņas uz ledus…" at bounding box center [385, 531] width 241 height 91
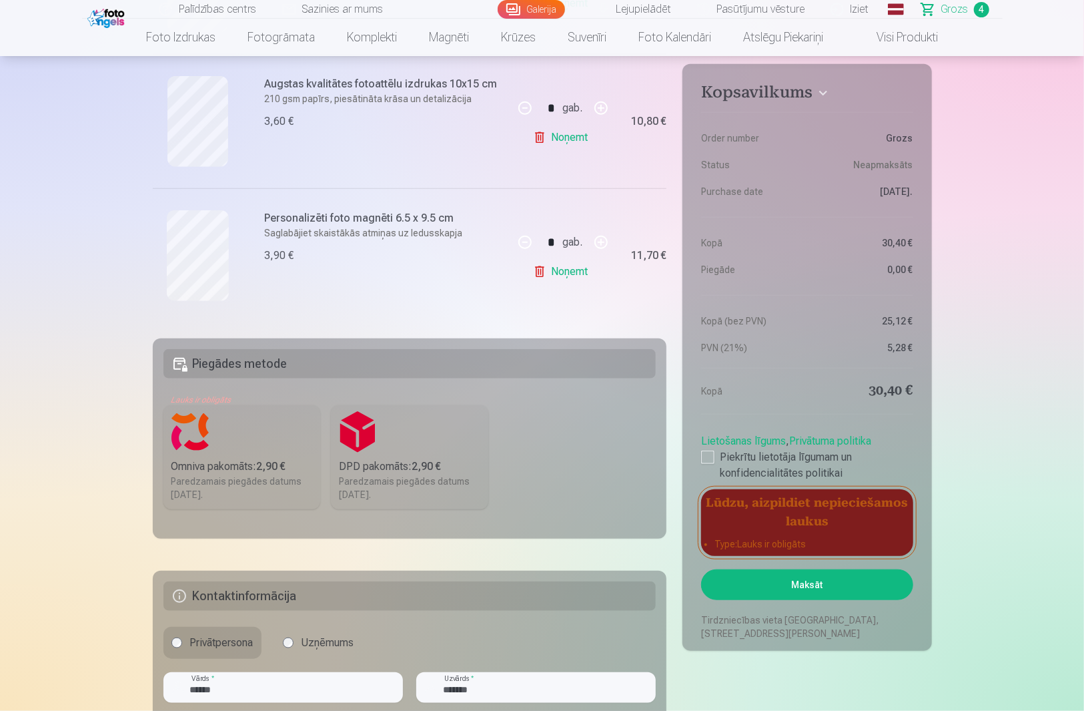
scroll to position [623, 0]
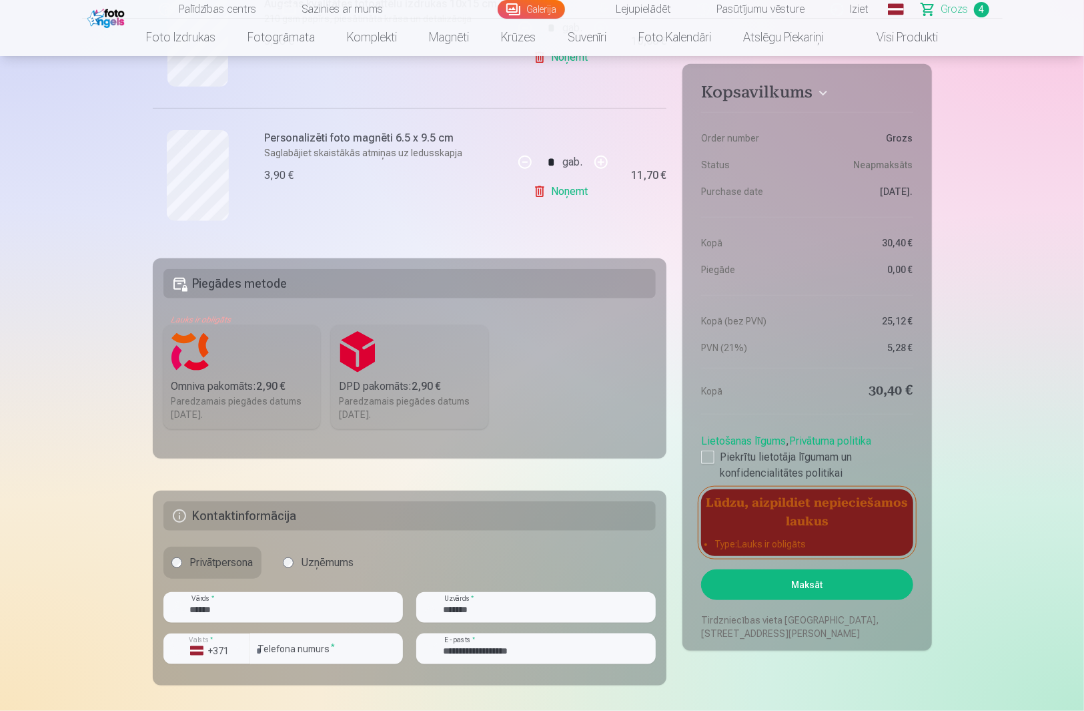
click at [825, 585] on button "Maksāt" at bounding box center [807, 584] width 212 height 31
click at [238, 388] on div "Omniva pakomāts : 2,90 €" at bounding box center [242, 386] width 141 height 16
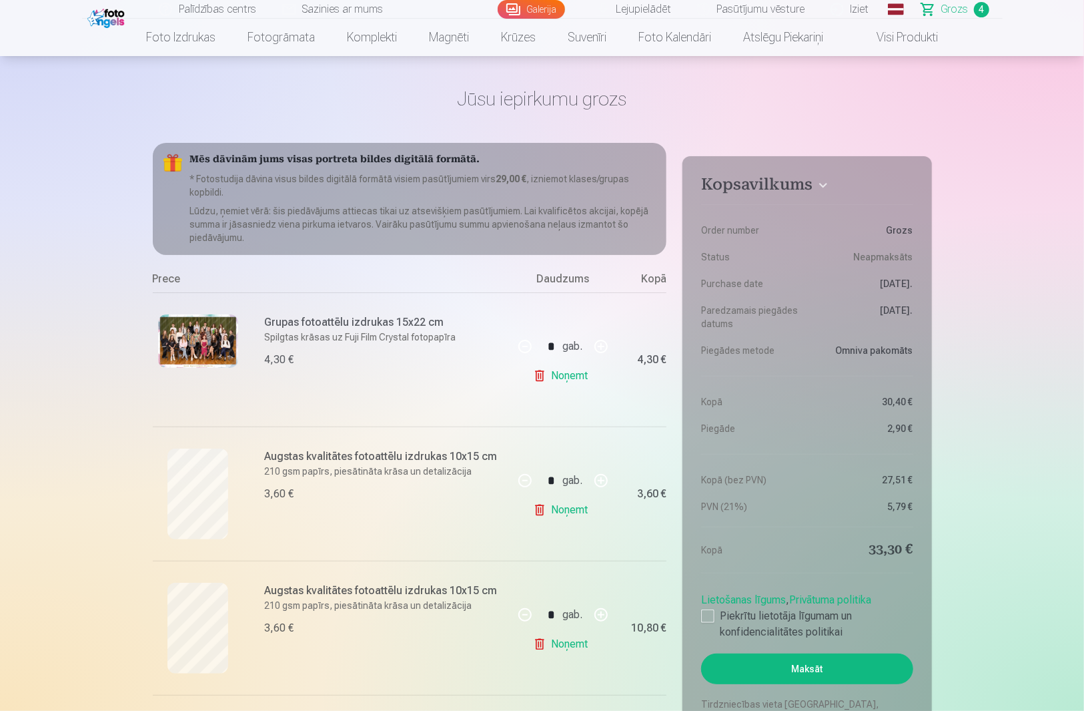
scroll to position [0, 0]
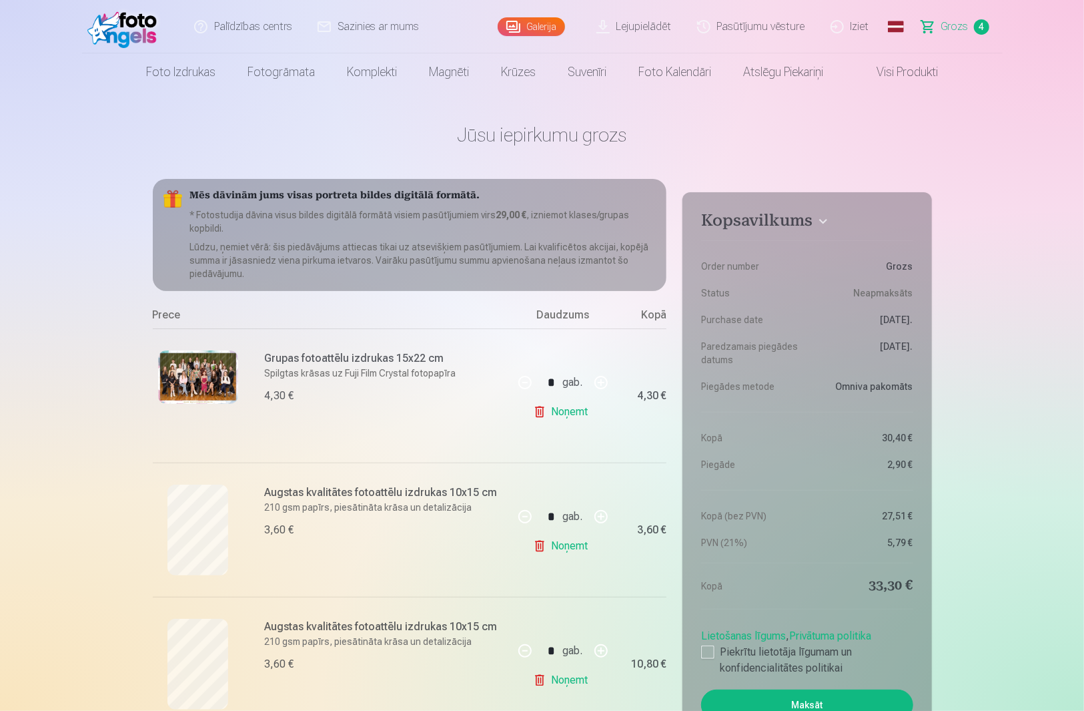
click at [527, 23] on link "Galerija" at bounding box center [531, 26] width 67 height 19
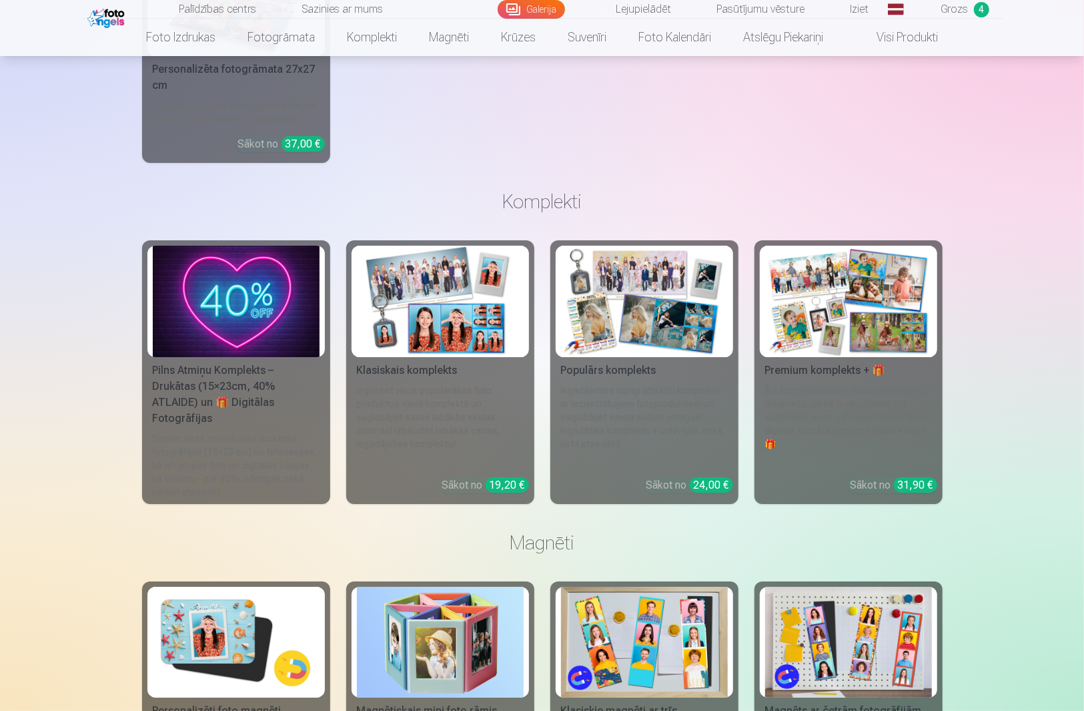
scroll to position [6026, 0]
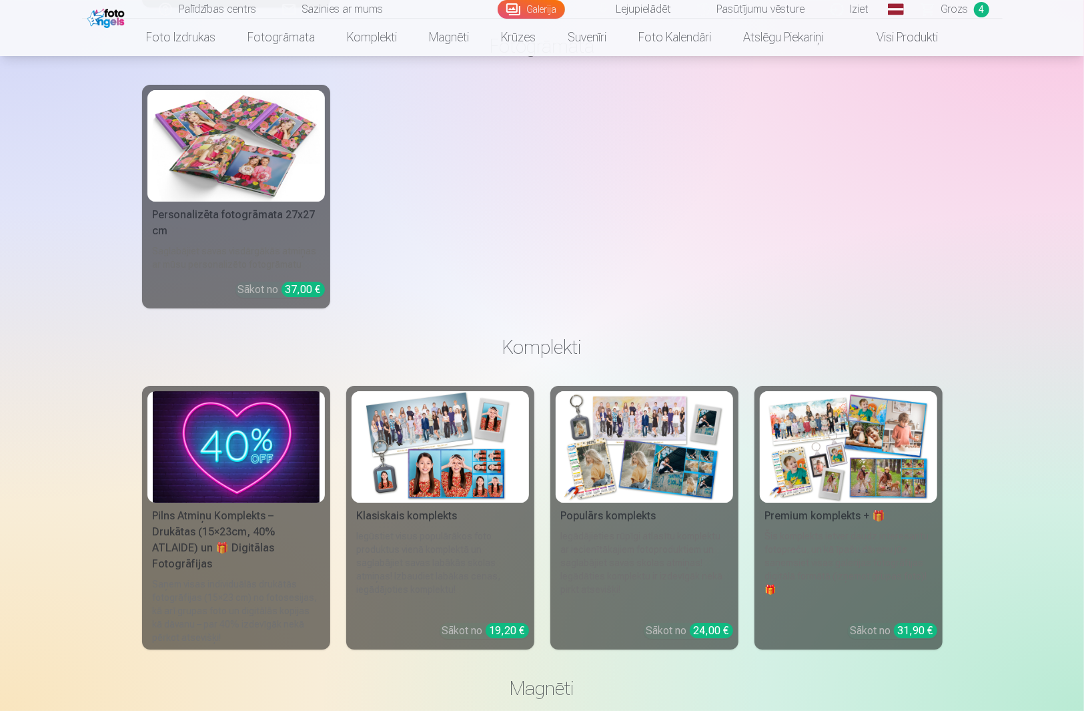
click at [911, 32] on link "Visi produkti" at bounding box center [897, 37] width 115 height 37
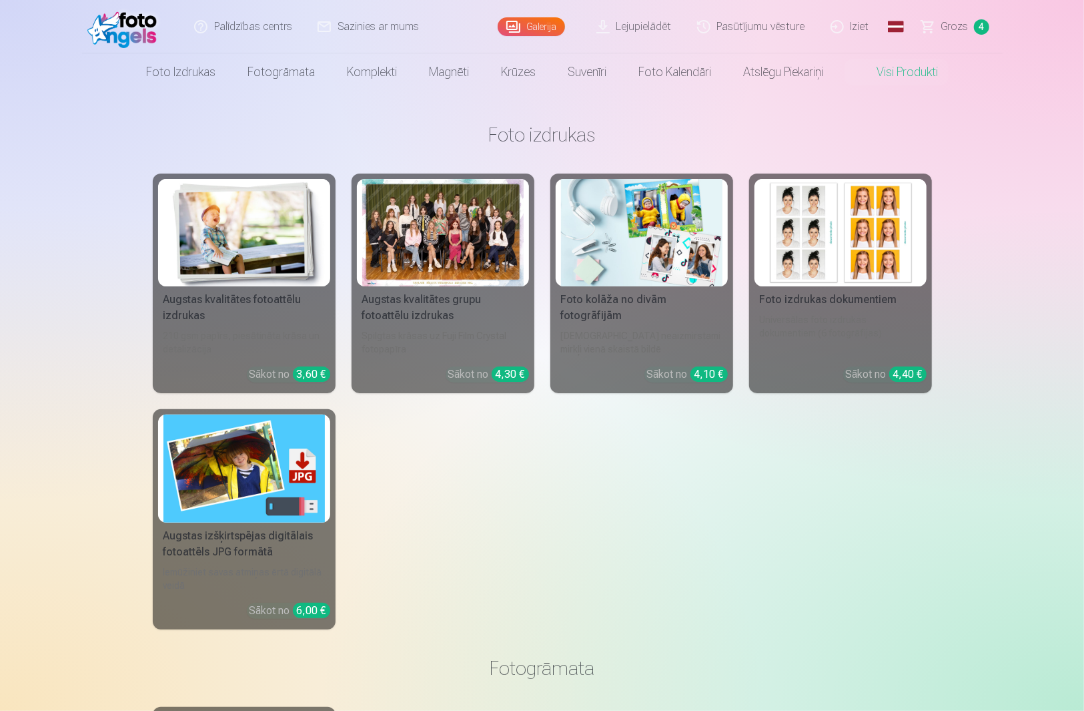
click at [634, 27] on link "Lejupielādēt" at bounding box center [635, 26] width 101 height 53
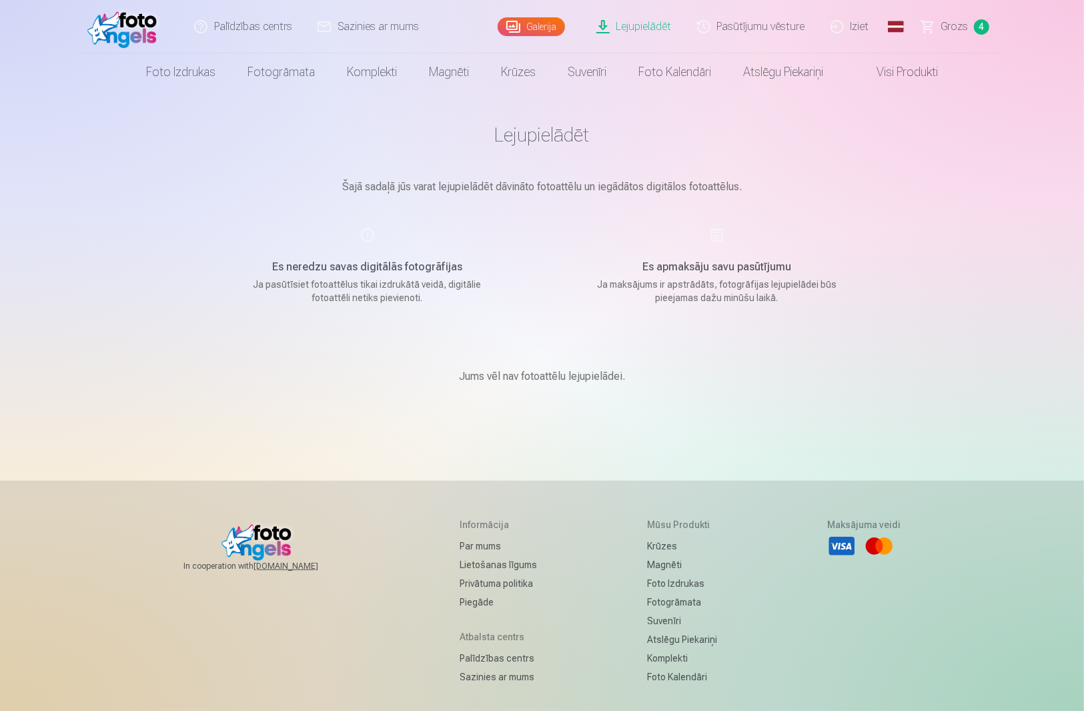
click at [754, 21] on link "Pasūtījumu vēsture" at bounding box center [751, 26] width 133 height 53
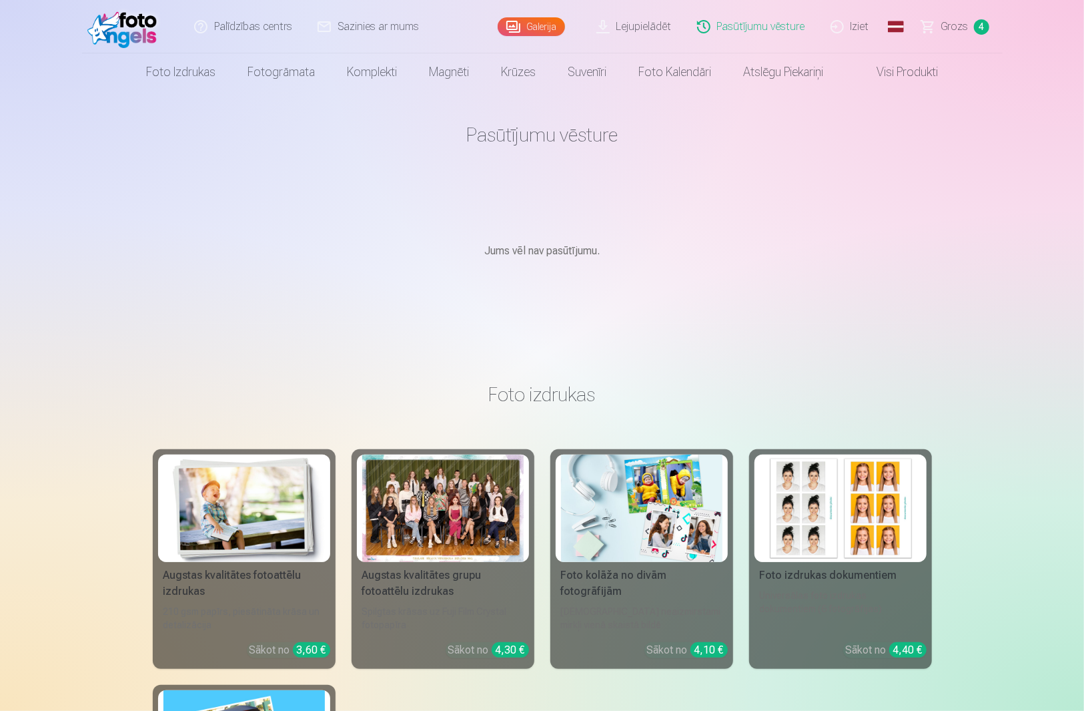
click at [965, 30] on span "Grozs" at bounding box center [955, 27] width 27 height 16
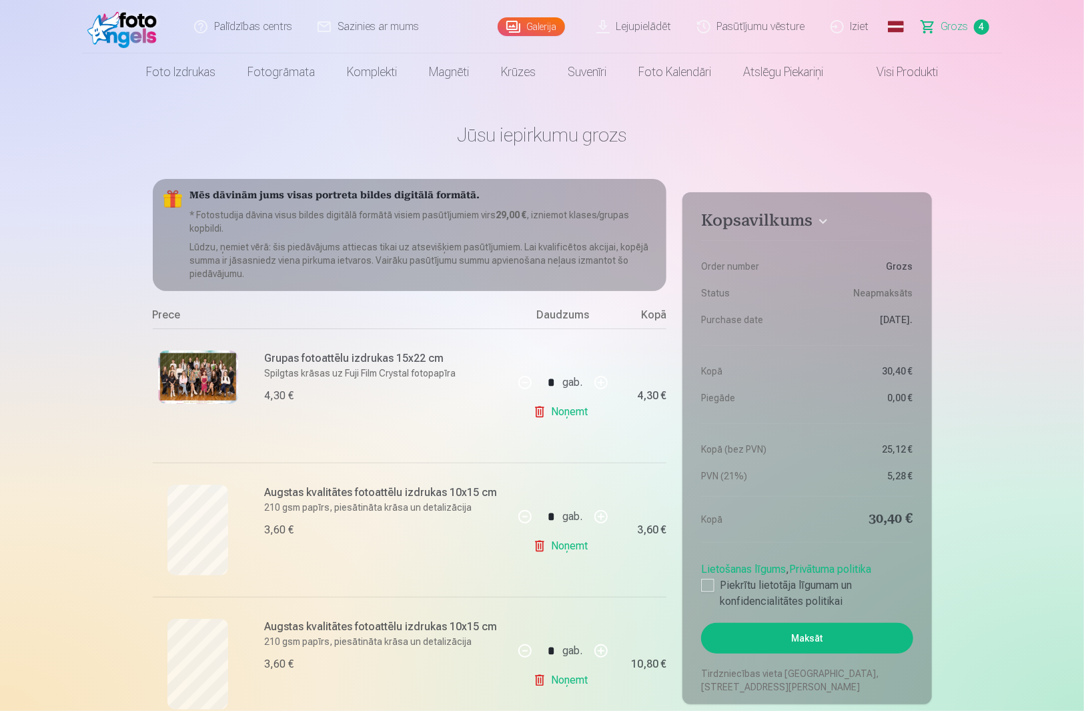
click at [543, 20] on link "Galerija" at bounding box center [531, 26] width 67 height 19
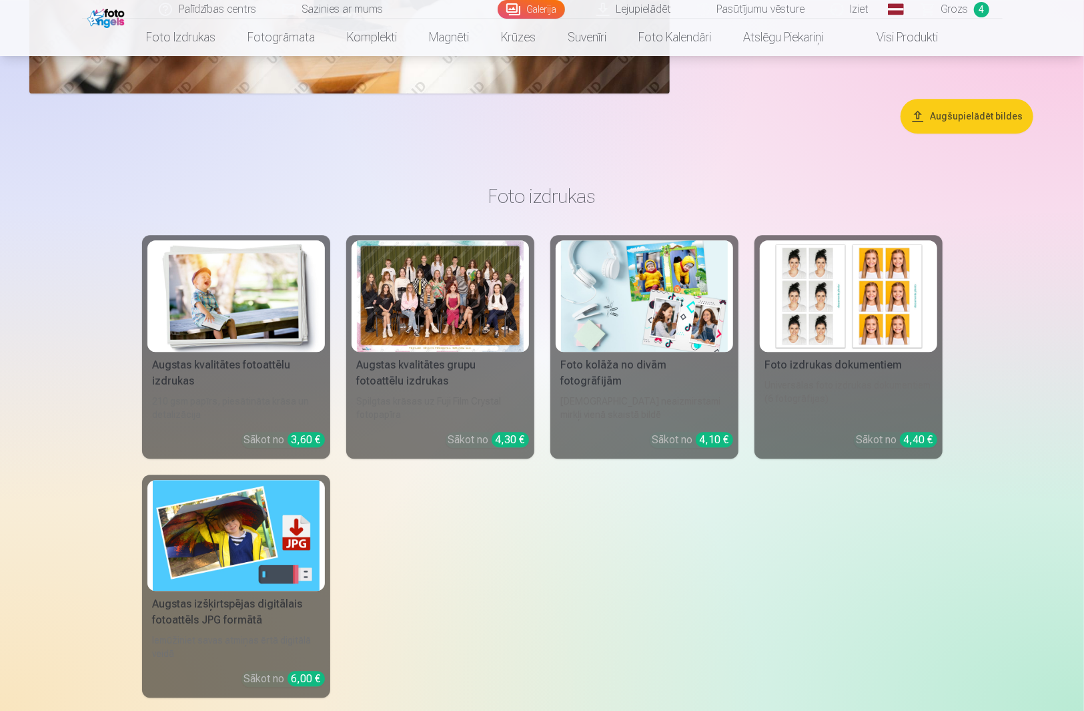
scroll to position [5428, 0]
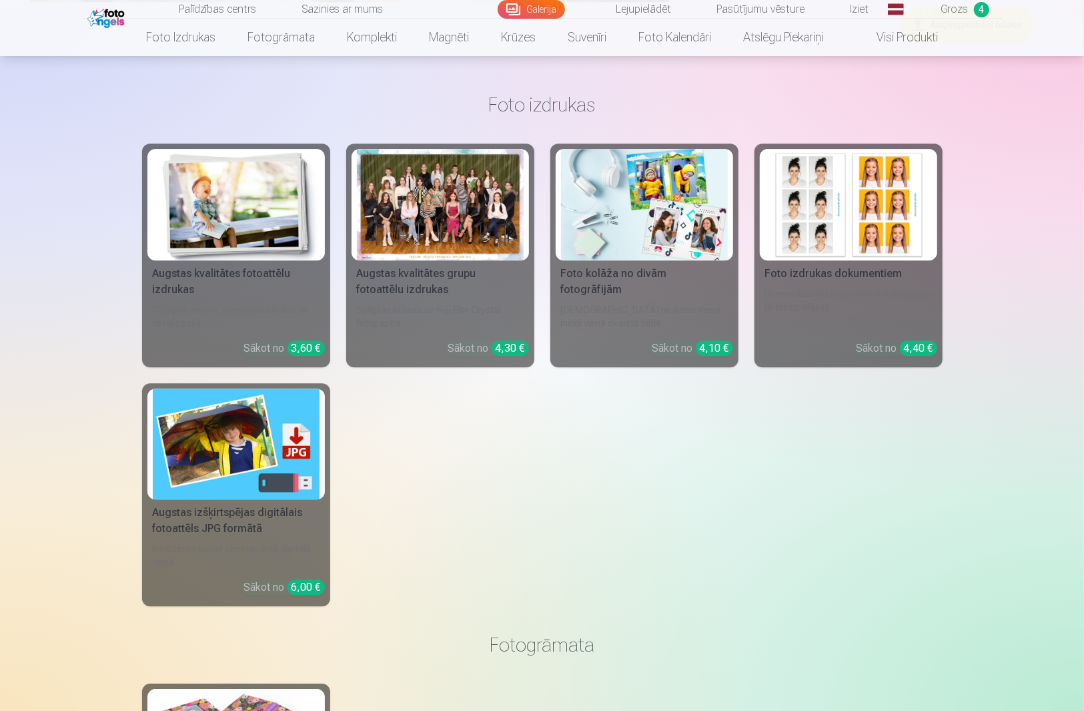
click at [945, 6] on span "Grozs" at bounding box center [955, 9] width 27 height 16
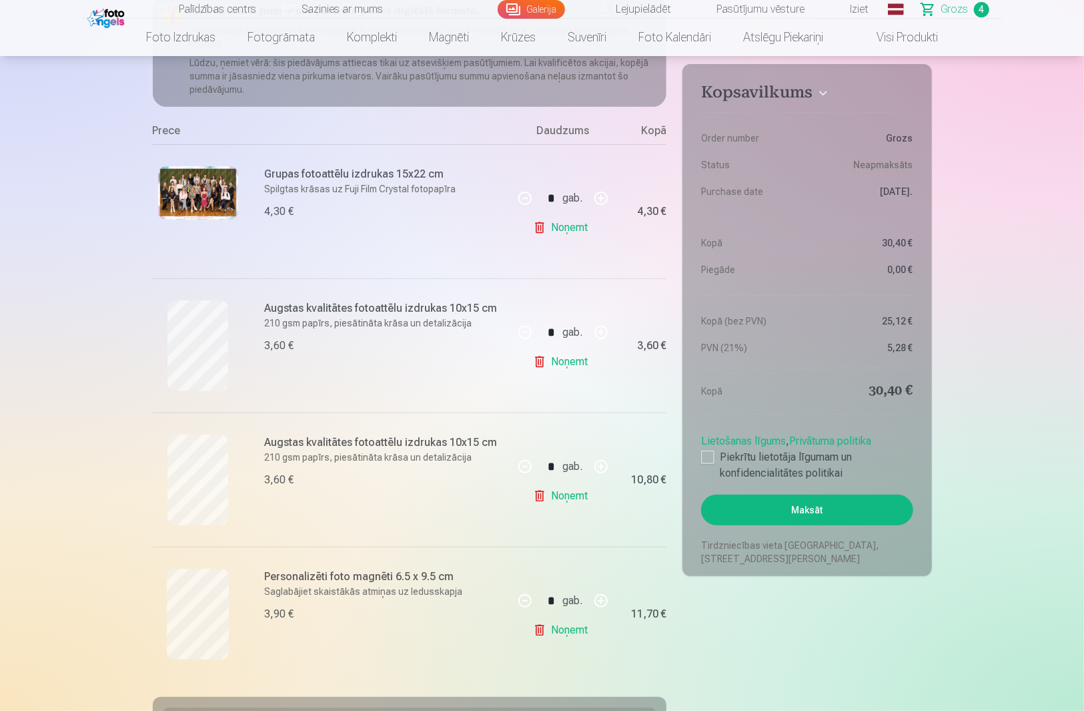
scroll to position [356, 0]
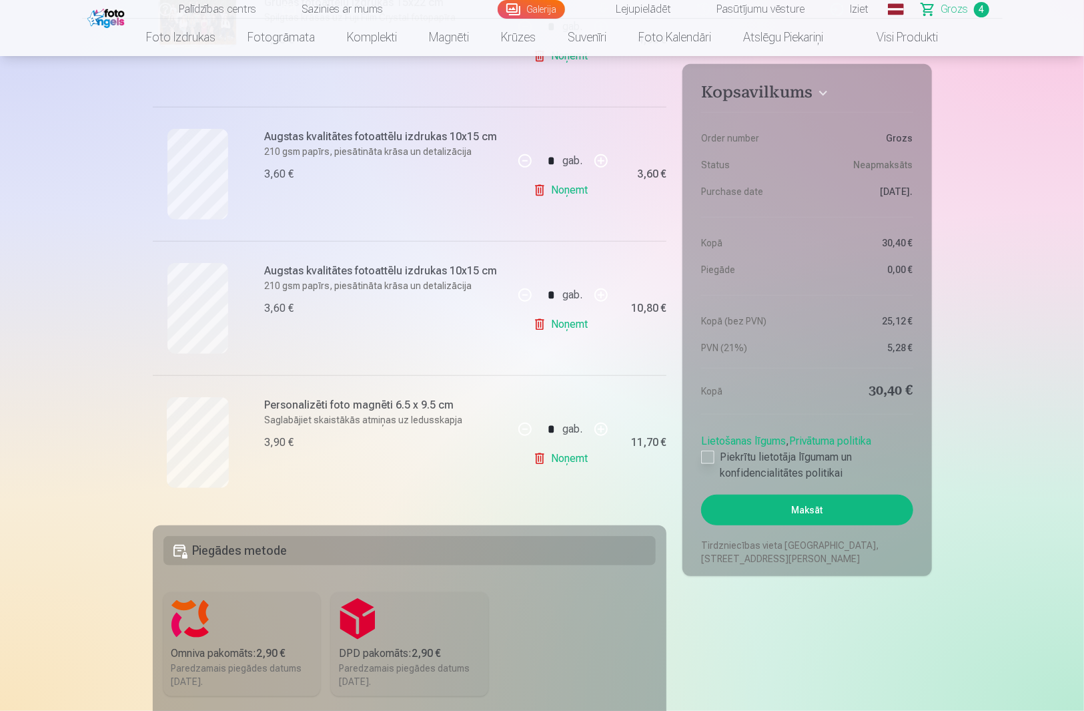
click at [708, 456] on div at bounding box center [707, 456] width 13 height 13
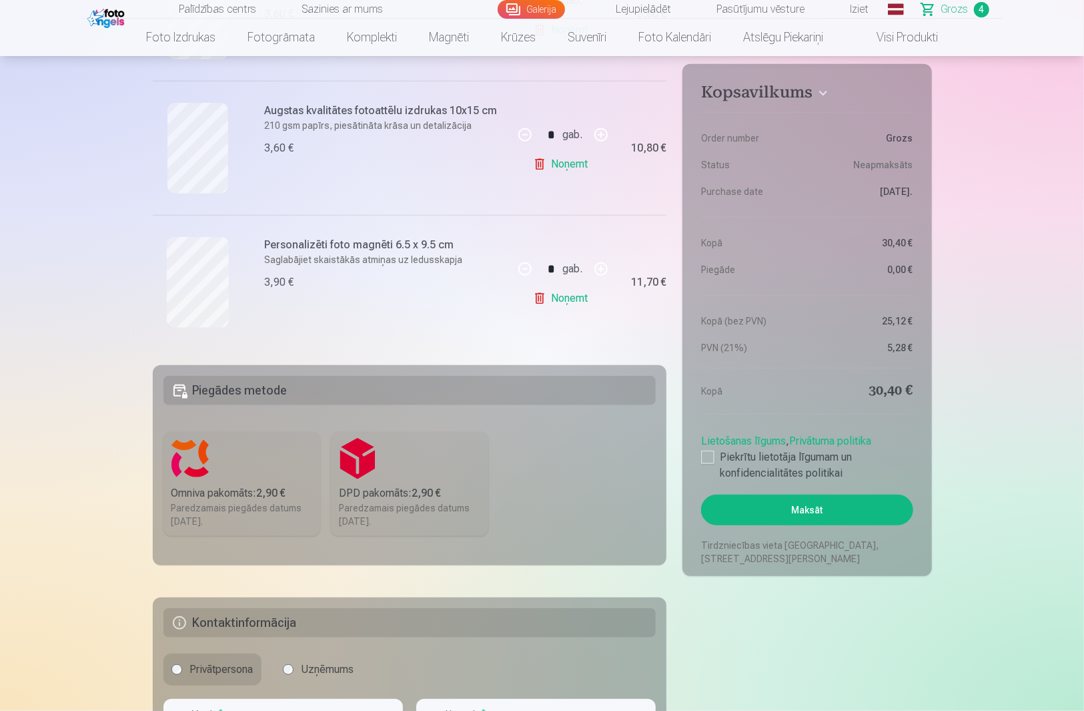
scroll to position [623, 0]
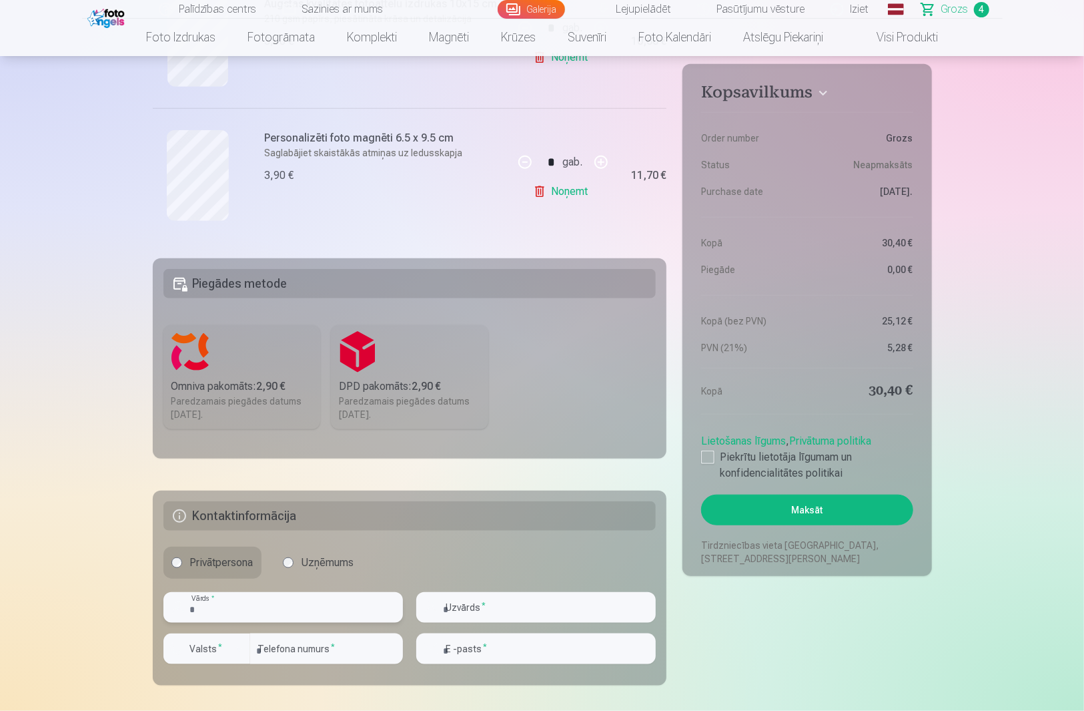
click at [322, 619] on input "text" at bounding box center [284, 607] width 240 height 31
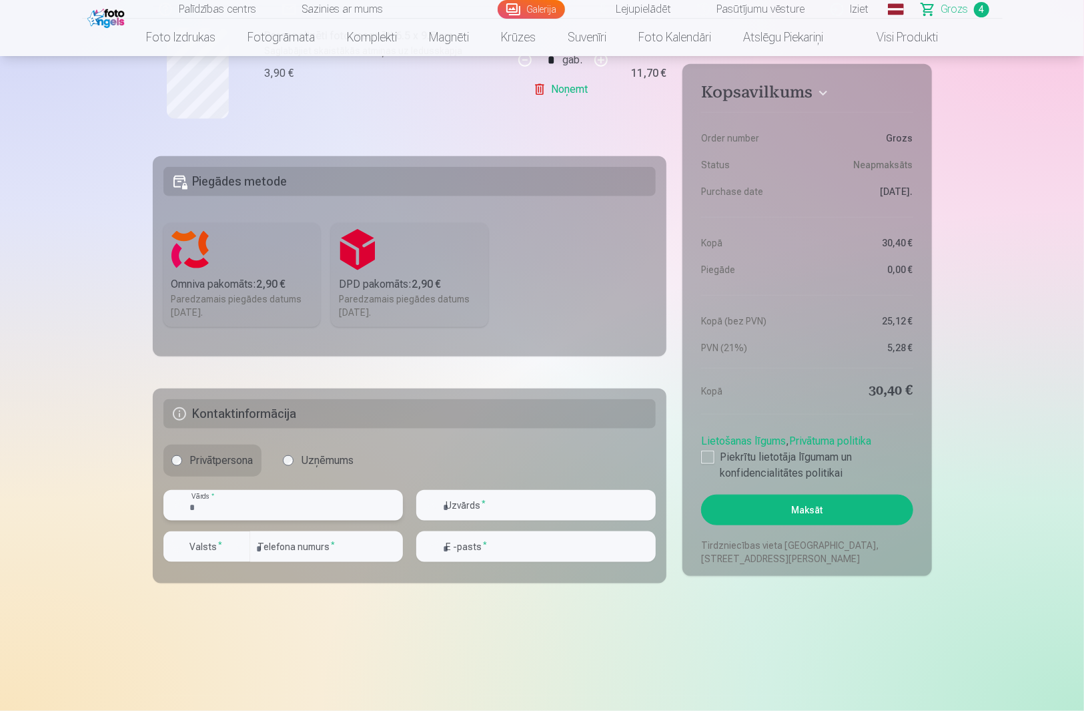
scroll to position [801, 0]
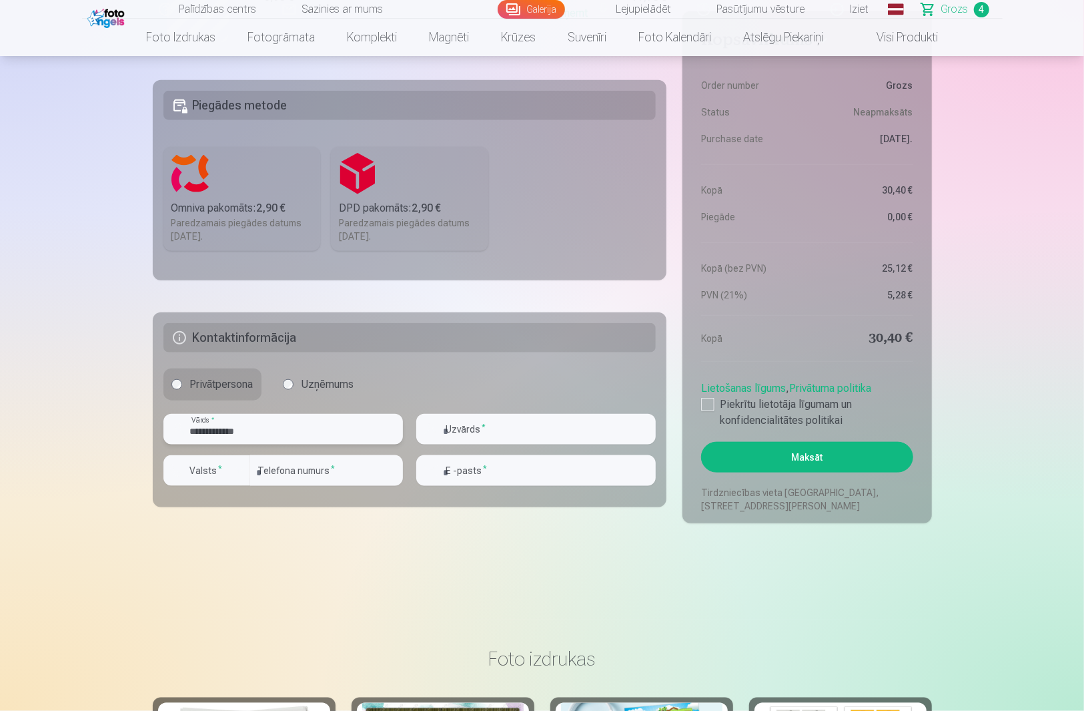
type input "**********"
click at [244, 467] on div "button" at bounding box center [240, 470] width 16 height 16
click at [244, 499] on li "+371 Latvija" at bounding box center [221, 502] width 95 height 27
click at [279, 482] on input "number" at bounding box center [326, 470] width 153 height 31
type input "********"
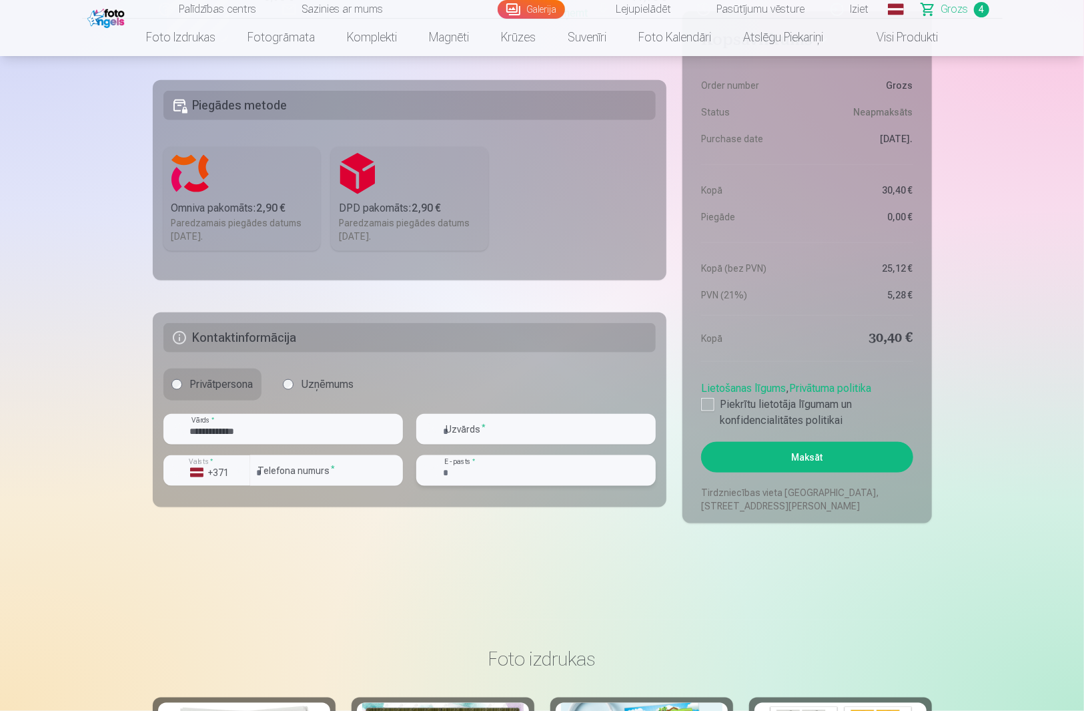
click at [571, 468] on input "email" at bounding box center [536, 470] width 240 height 31
type input "**********"
drag, startPoint x: 289, startPoint y: 431, endPoint x: 222, endPoint y: 440, distance: 67.4
click at [222, 440] on input "**********" at bounding box center [284, 429] width 240 height 31
type input "******"
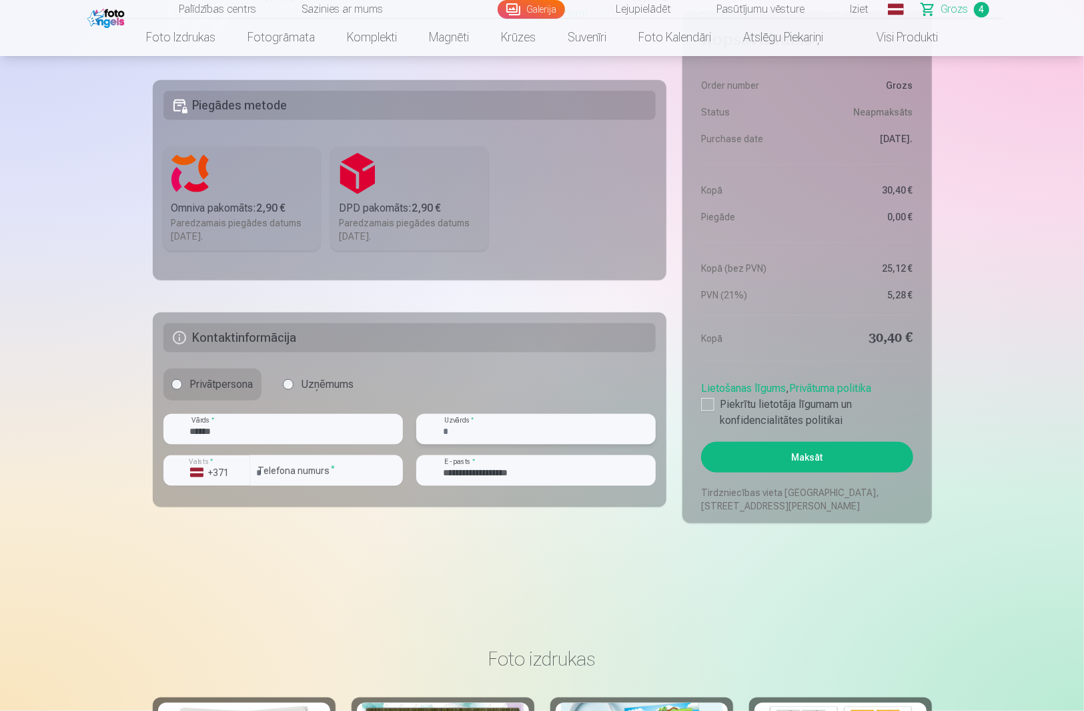
click at [452, 423] on input "text" at bounding box center [536, 429] width 240 height 31
paste input "*******"
type input "*******"
click at [838, 460] on button "Maksāt" at bounding box center [807, 457] width 212 height 31
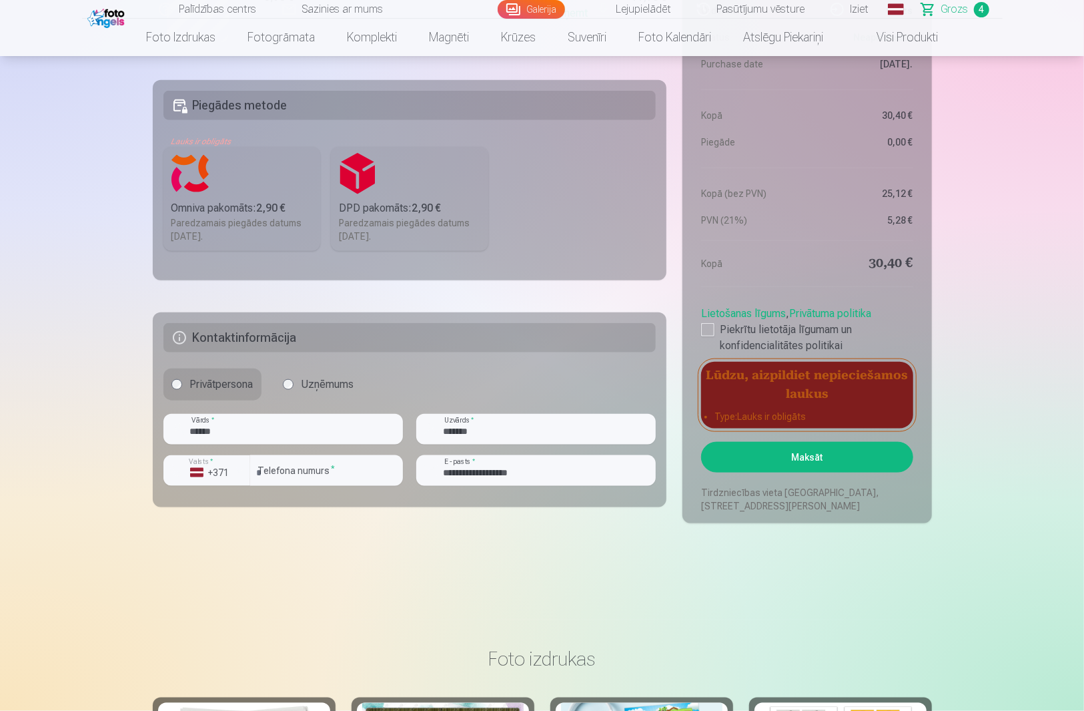
click at [276, 218] on div "Paredzamais piegādes datums [DATE]." at bounding box center [242, 229] width 141 height 27
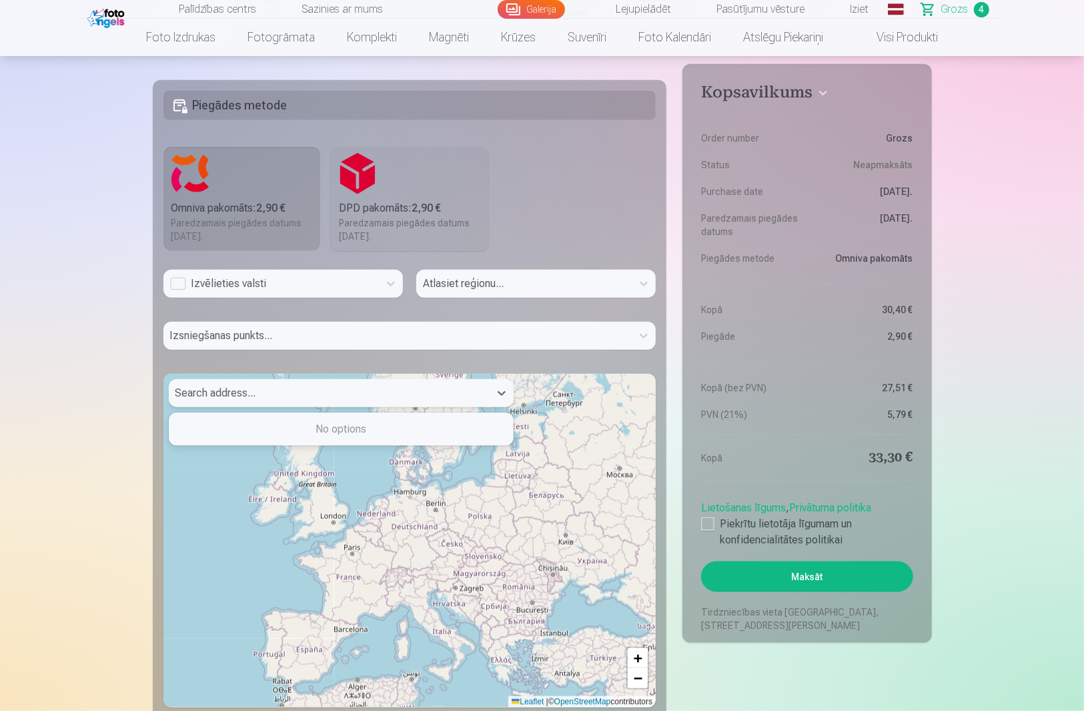
click at [320, 401] on div at bounding box center [330, 393] width 308 height 19
click at [360, 276] on div "Izvēlieties valsti" at bounding box center [271, 284] width 202 height 16
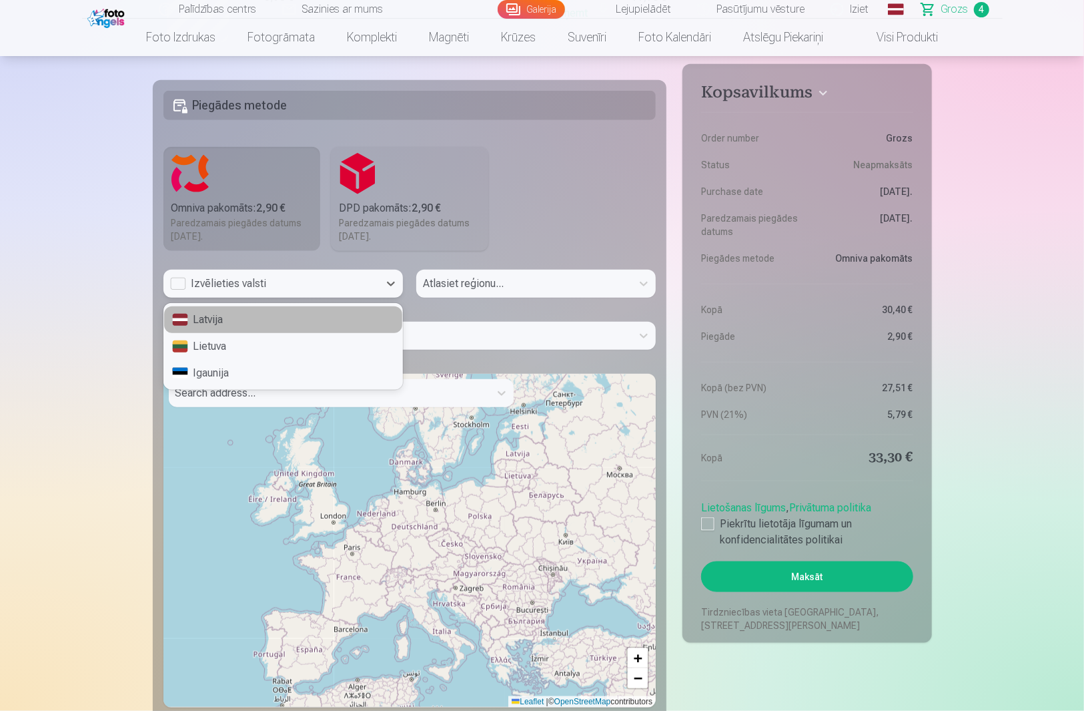
click at [288, 326] on div "Latvija" at bounding box center [283, 319] width 238 height 27
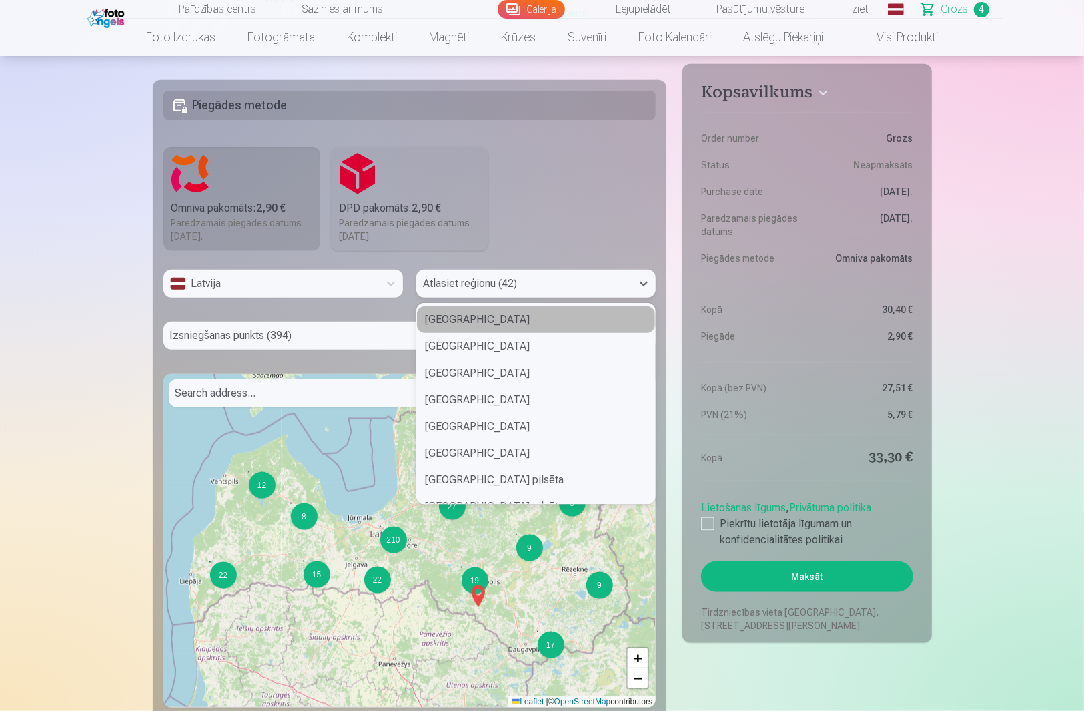
click at [481, 287] on div at bounding box center [524, 283] width 202 height 19
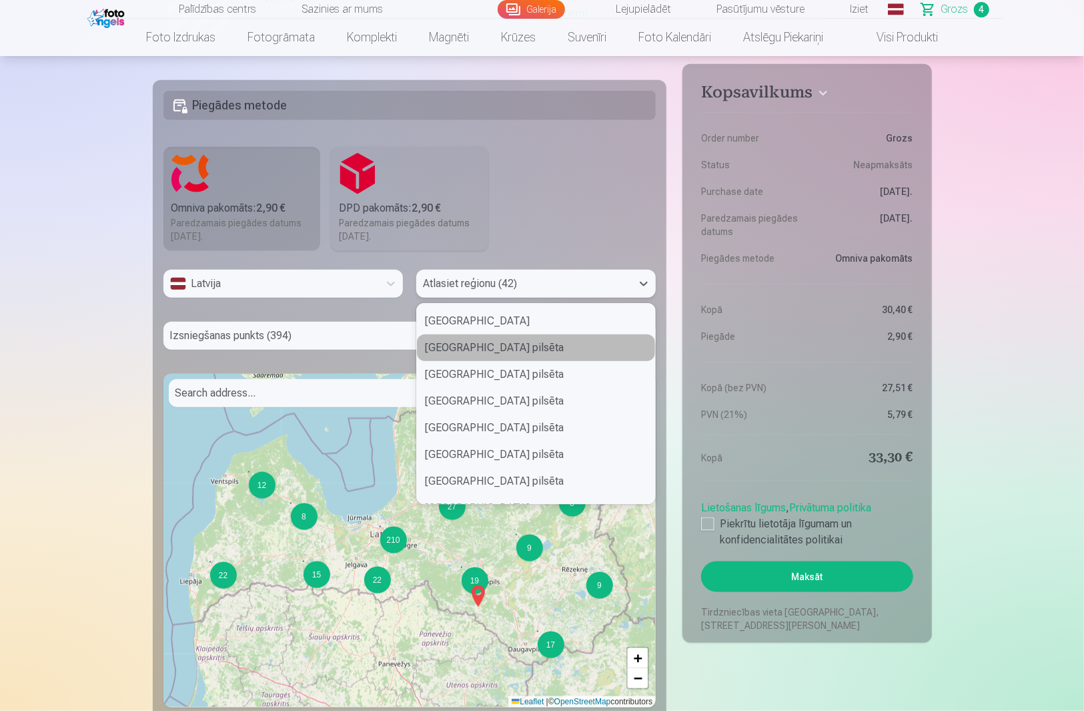
scroll to position [267, 0]
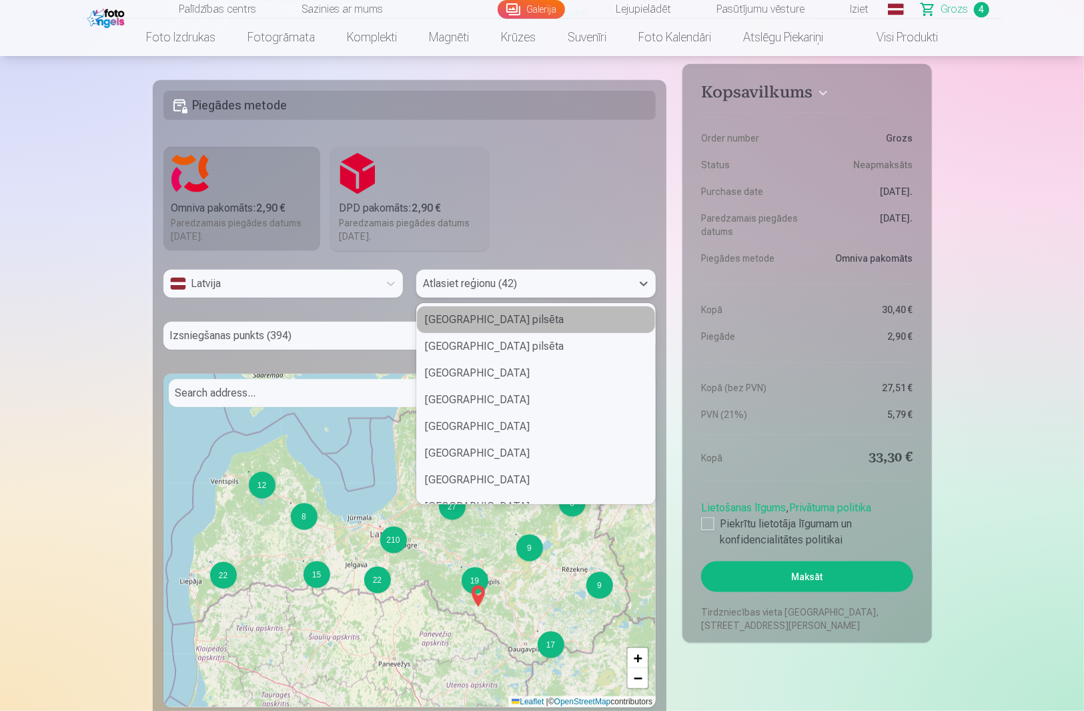
click at [494, 324] on div "[GEOGRAPHIC_DATA] pilsēta" at bounding box center [536, 319] width 238 height 27
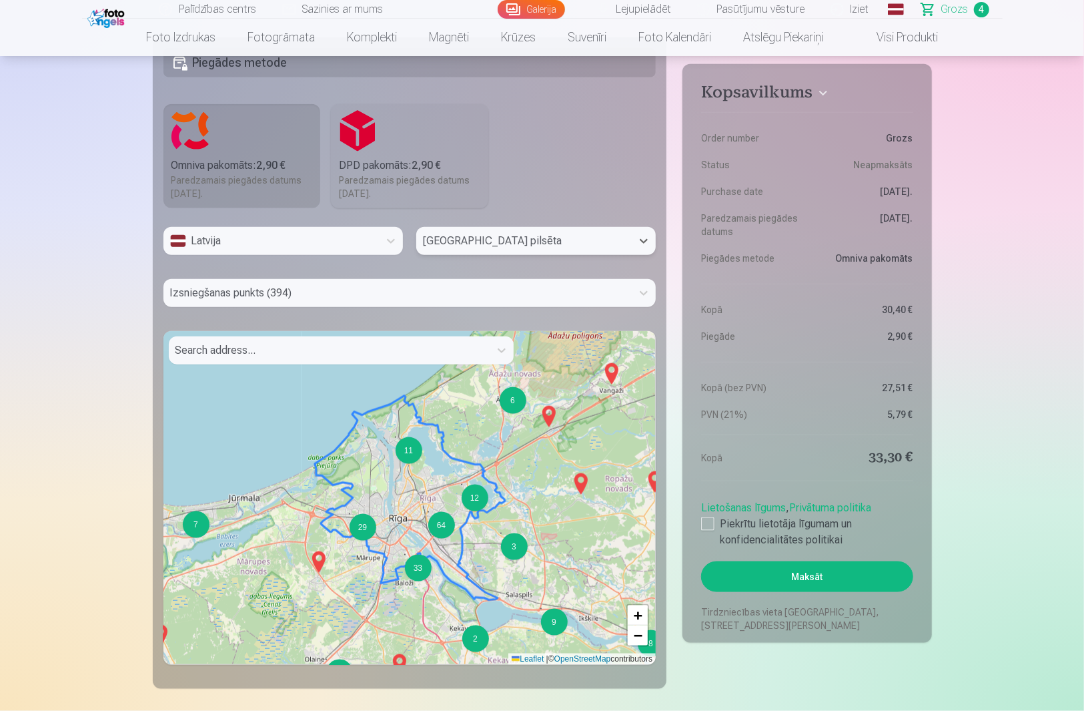
scroll to position [890, 0]
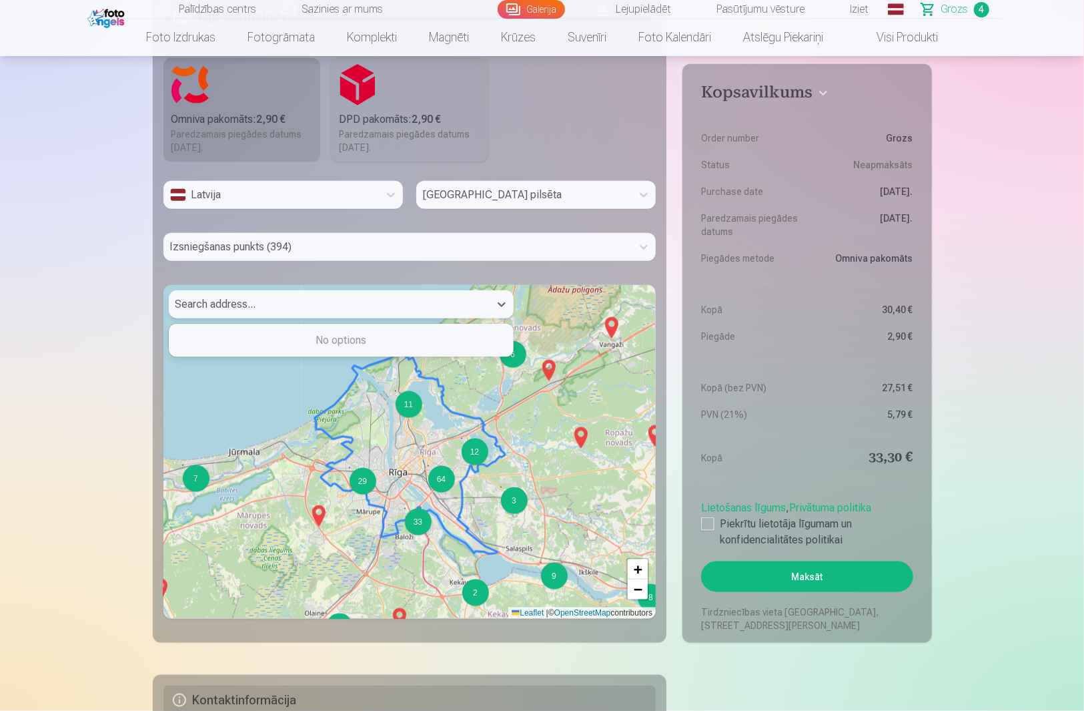
click at [340, 316] on div "Search address..." at bounding box center [329, 304] width 321 height 28
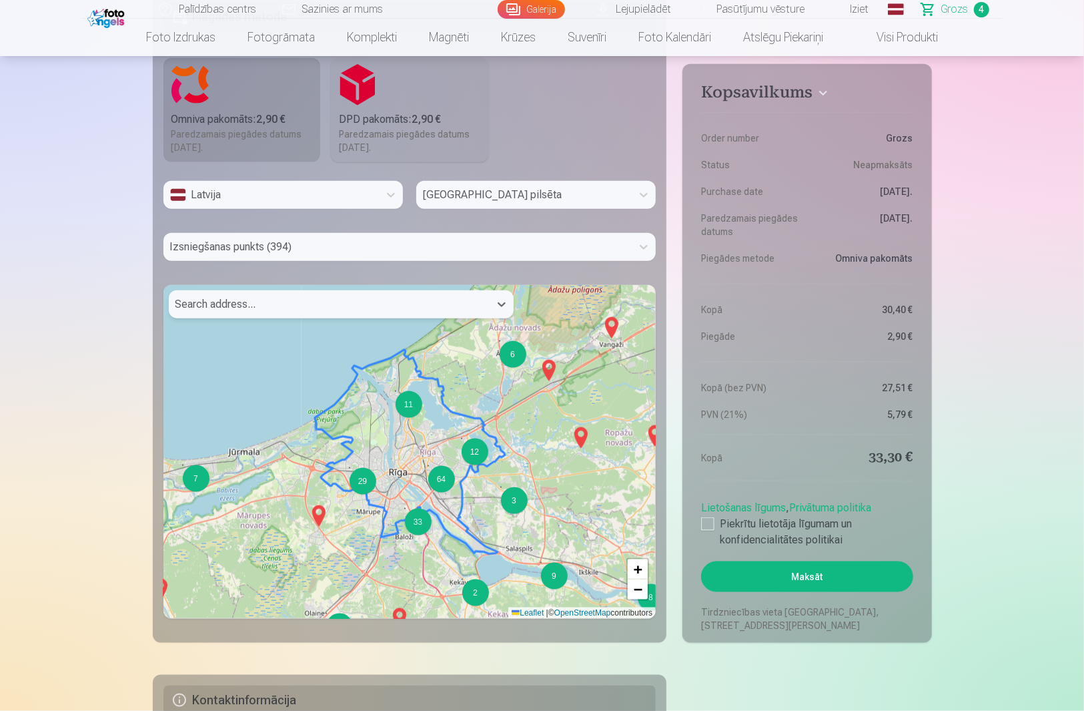
click at [354, 305] on div at bounding box center [330, 304] width 308 height 19
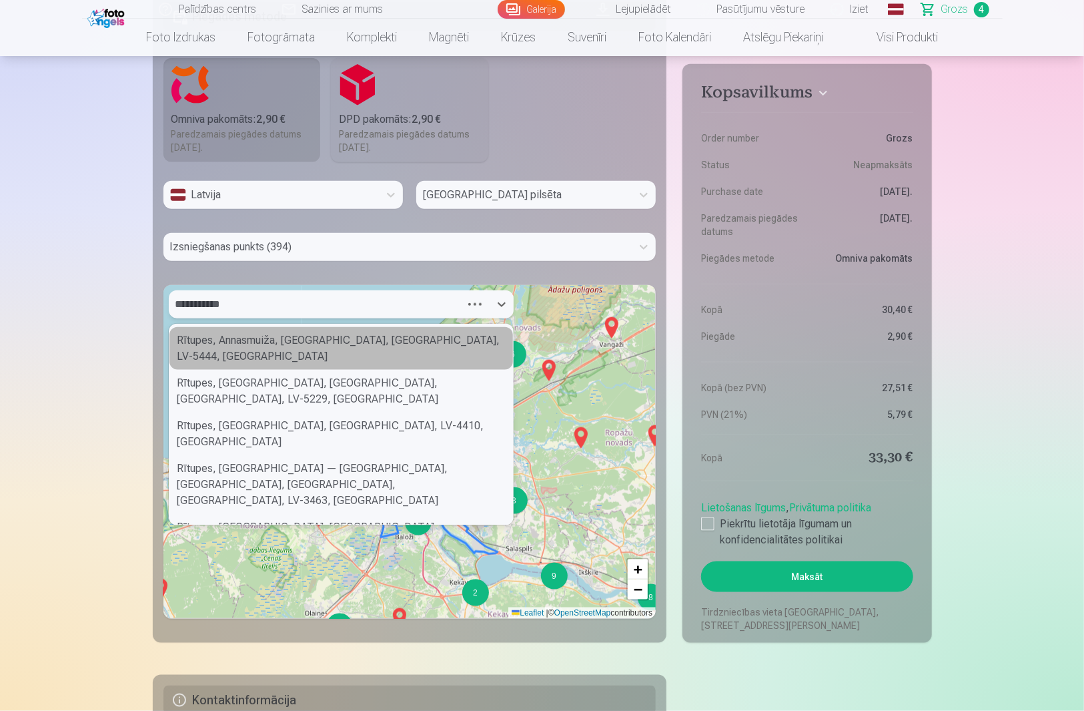
type input "**********"
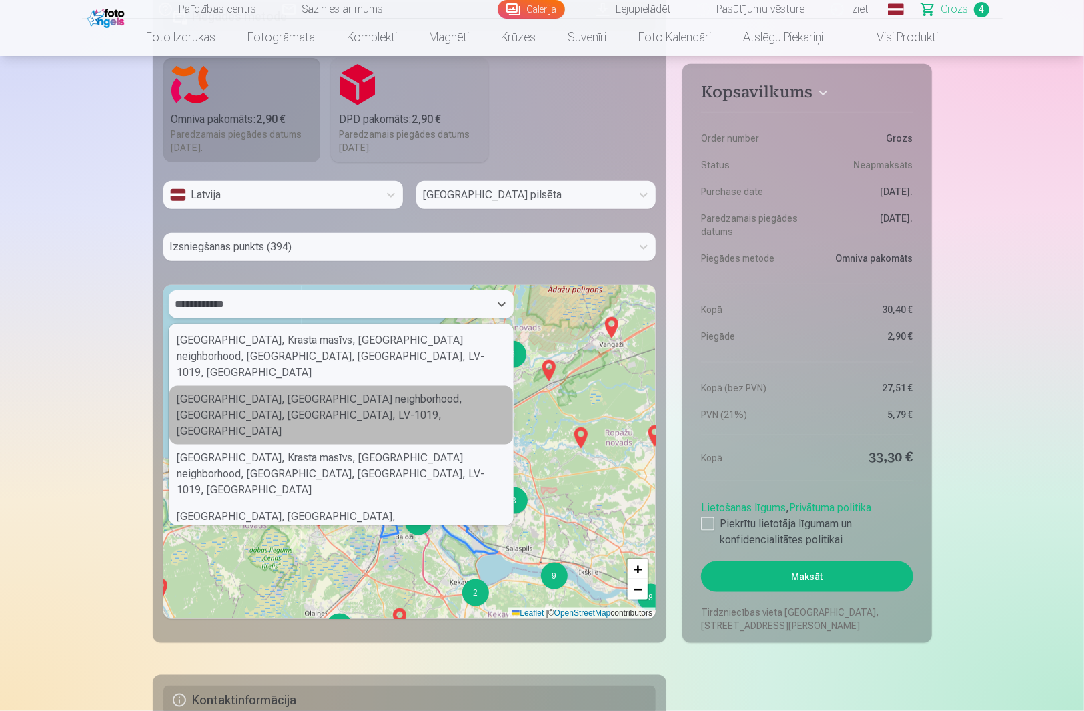
click at [292, 386] on div "[GEOGRAPHIC_DATA], [GEOGRAPHIC_DATA] neighborhood, [GEOGRAPHIC_DATA], [GEOGRAPH…" at bounding box center [342, 415] width 344 height 59
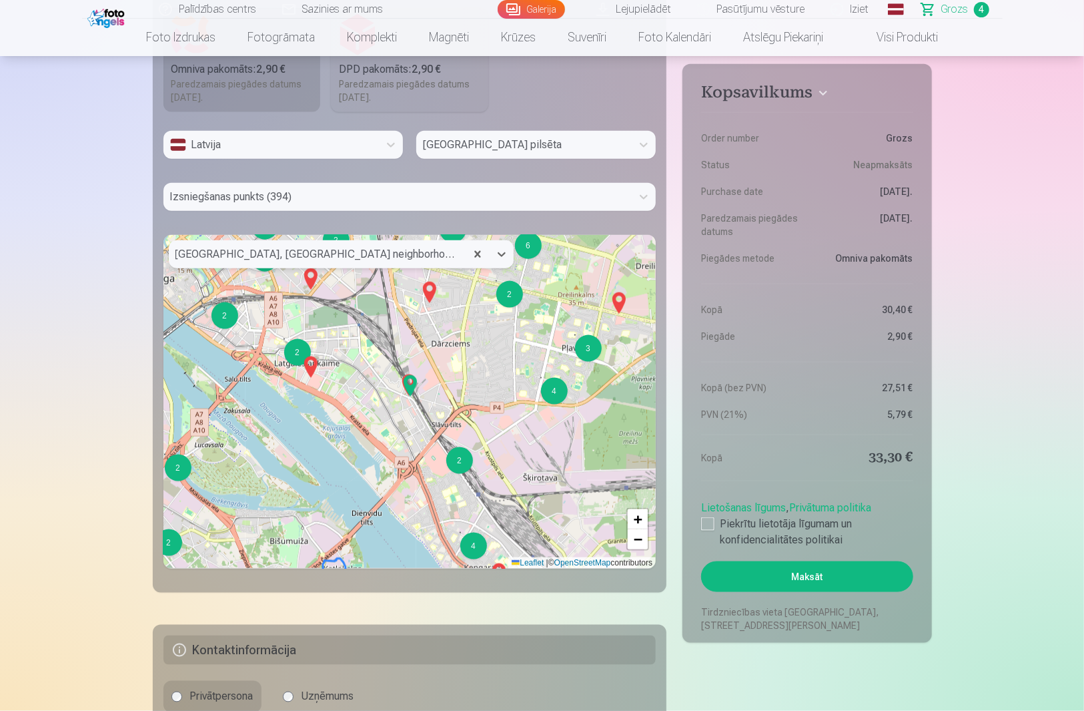
scroll to position [978, 0]
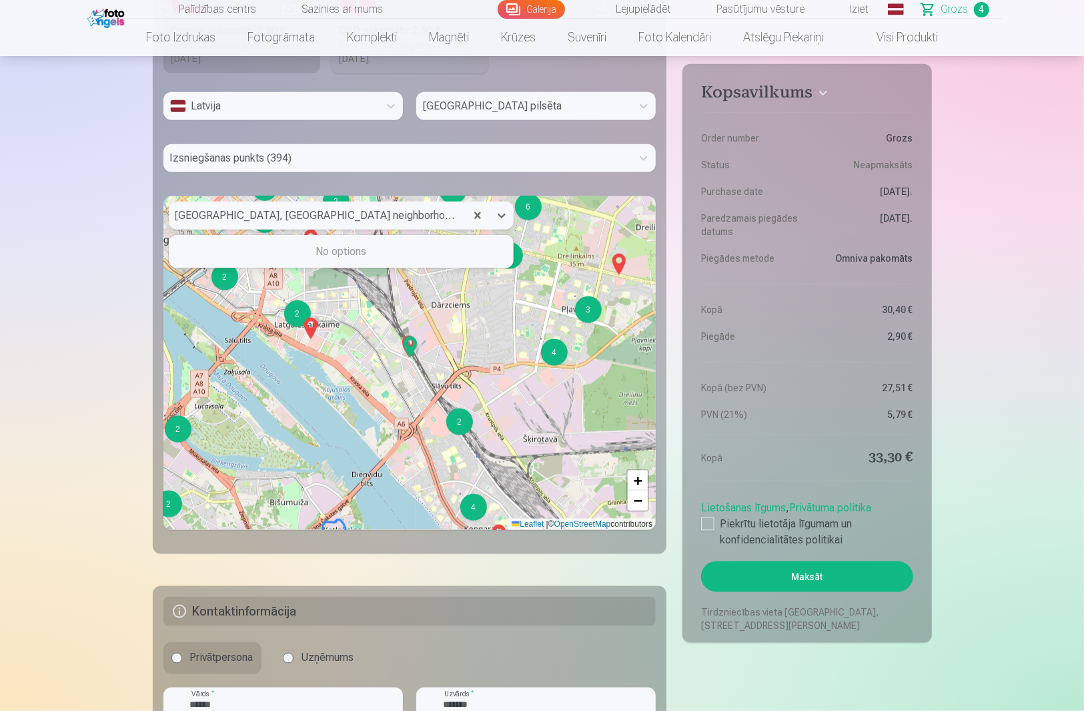
click at [436, 214] on div at bounding box center [318, 215] width 284 height 19
click at [414, 220] on div at bounding box center [318, 215] width 284 height 19
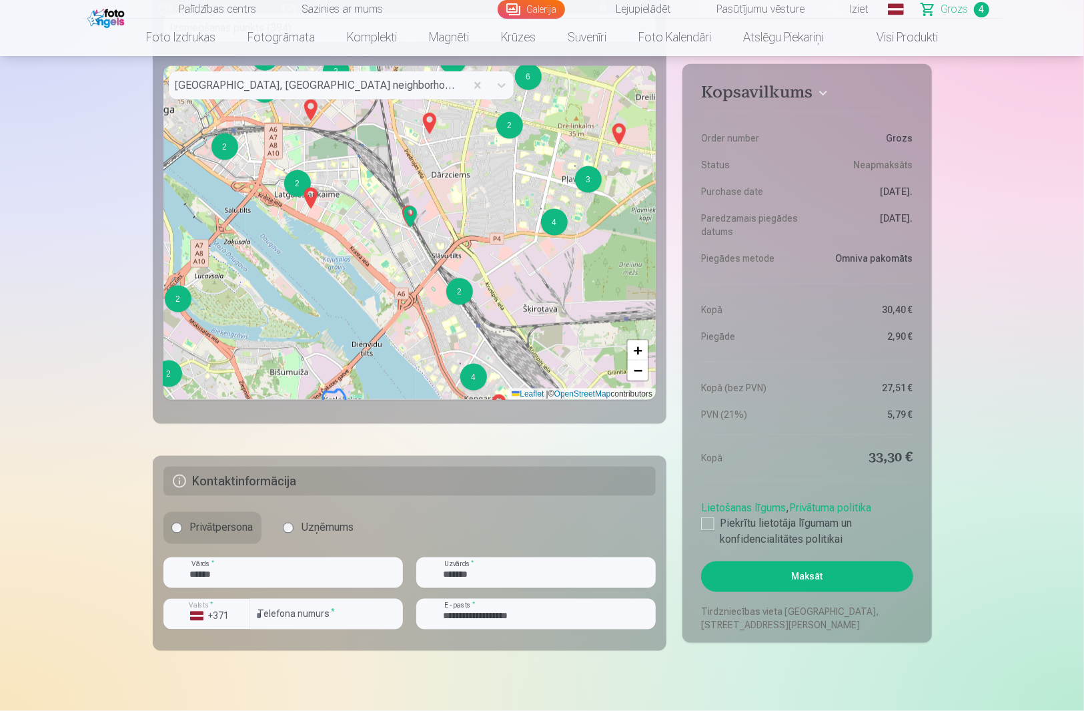
scroll to position [1068, 0]
